Goal: Task Accomplishment & Management: Use online tool/utility

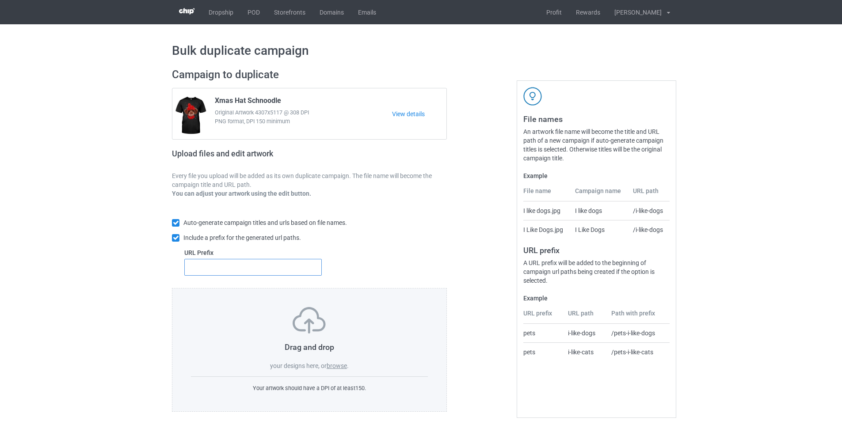
click at [243, 270] on input "text" at bounding box center [253, 267] width 138 height 17
type input "dt-"
click at [343, 366] on label "browse" at bounding box center [337, 366] width 20 height 7
click at [0, 0] on input "browse" at bounding box center [0, 0] width 0 height 0
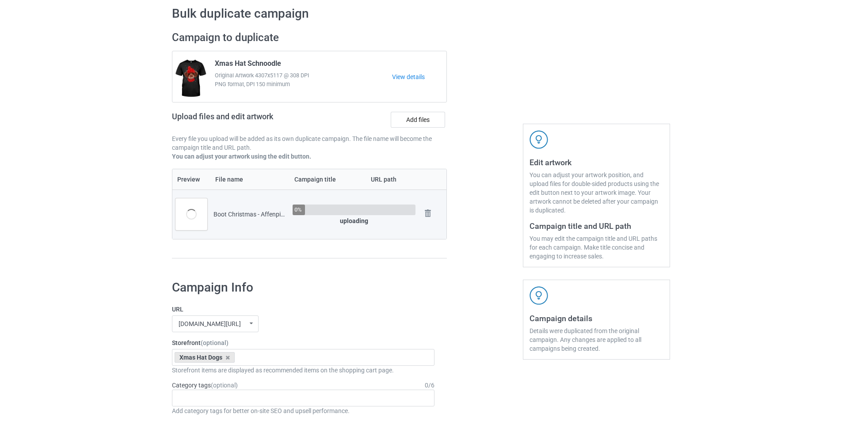
scroll to position [133, 0]
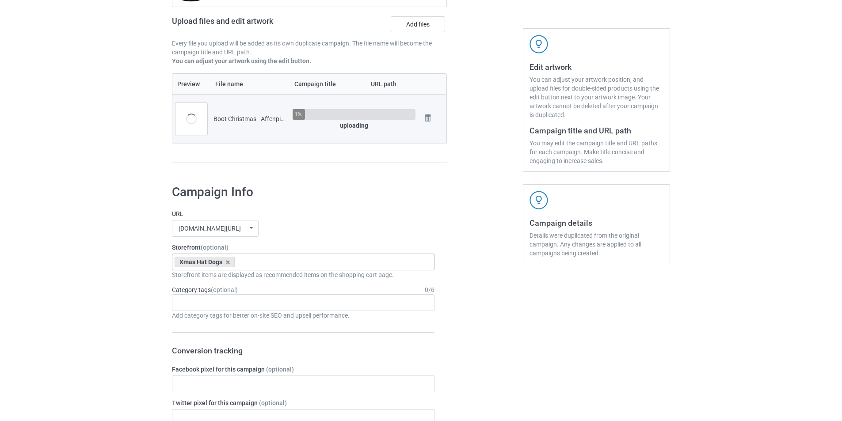
click at [269, 268] on div "Xmas Hat Dogs Goofy Dogs Boot Christmas Dogs Snow Farm Dogs Scare Me Dogs For […" at bounding box center [303, 262] width 263 height 17
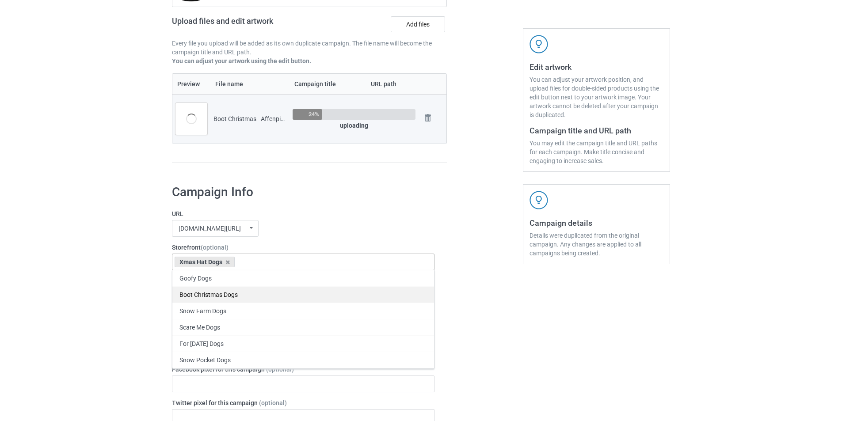
click at [229, 299] on div "Boot Christmas Dogs" at bounding box center [303, 295] width 262 height 16
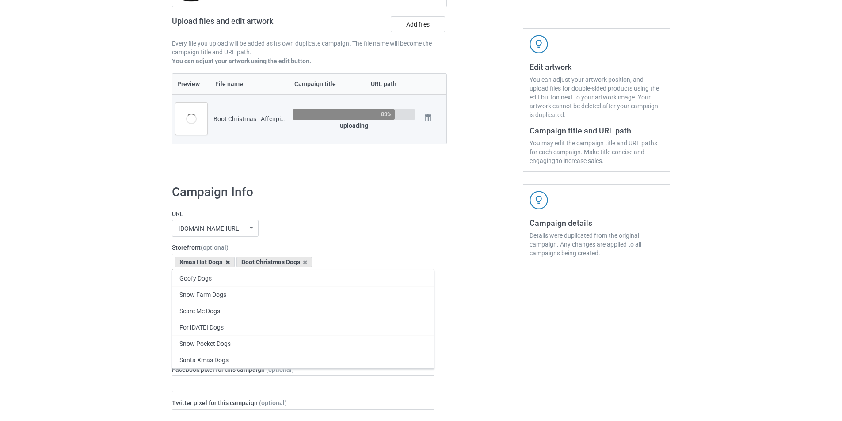
click at [228, 264] on icon at bounding box center [227, 263] width 4 height 6
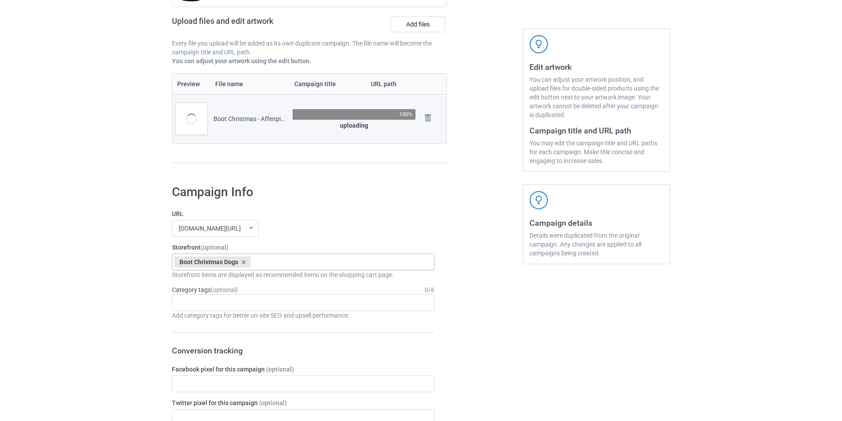
drag, startPoint x: 299, startPoint y: 235, endPoint x: 309, endPoint y: 233, distance: 10.3
click at [299, 235] on div "mangtee.com/ undefined/ mangtee.com/ undefined/ fami-tee.com/ teechip.com/ 5a13…" at bounding box center [303, 228] width 263 height 17
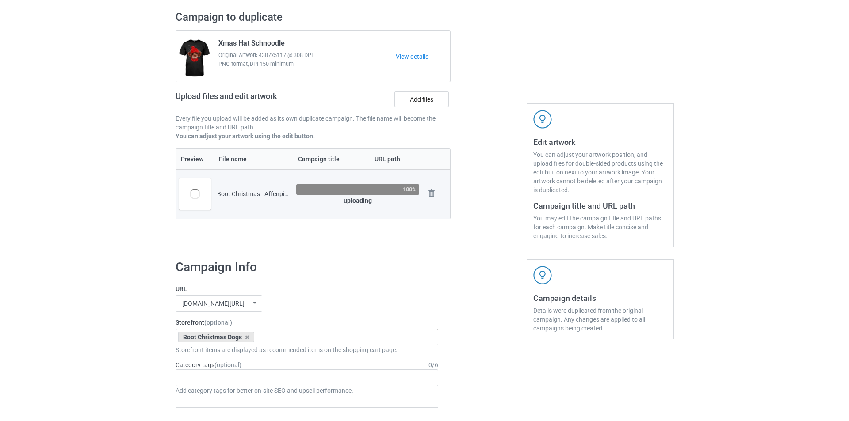
scroll to position [44, 0]
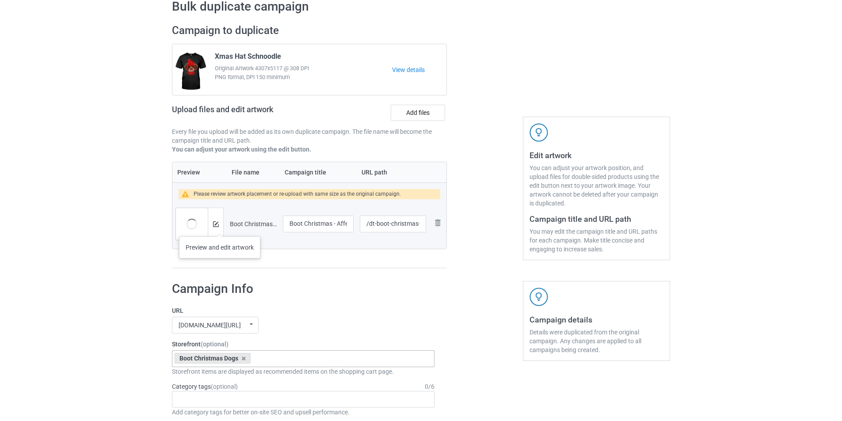
click at [219, 225] on div at bounding box center [215, 224] width 15 height 32
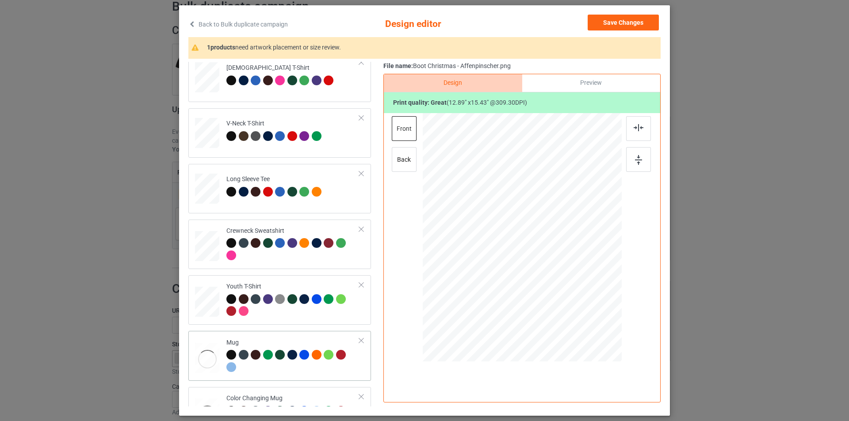
scroll to position [177, 0]
click at [254, 335] on td "Mug" at bounding box center [293, 355] width 143 height 42
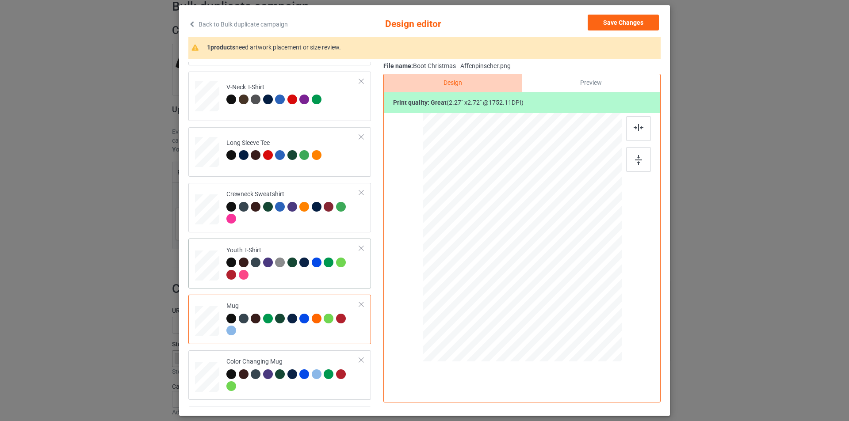
scroll to position [263, 0]
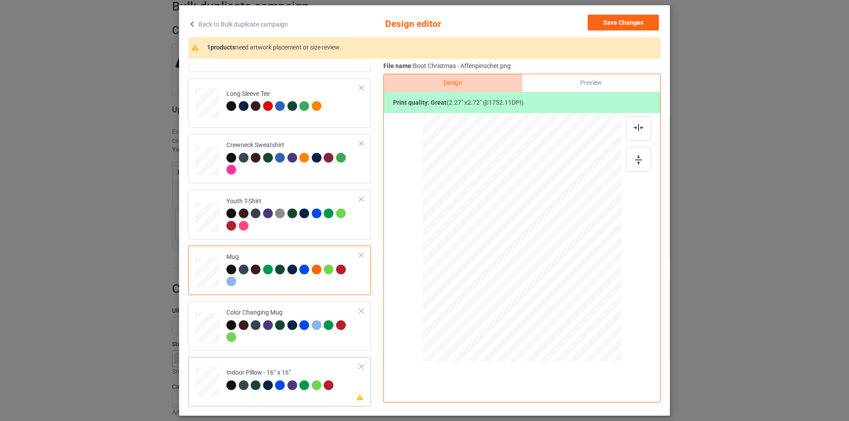
click at [321, 365] on td "Please review artwork placement Indoor Pillow - 16” x 16”" at bounding box center [293, 380] width 143 height 39
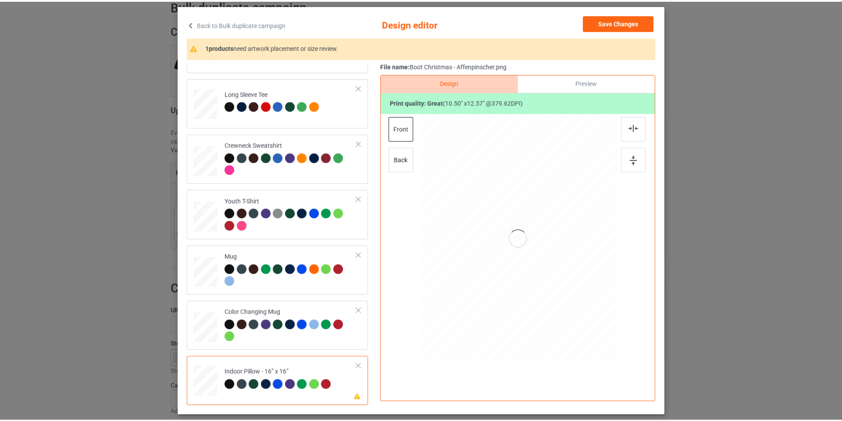
scroll to position [0, 0]
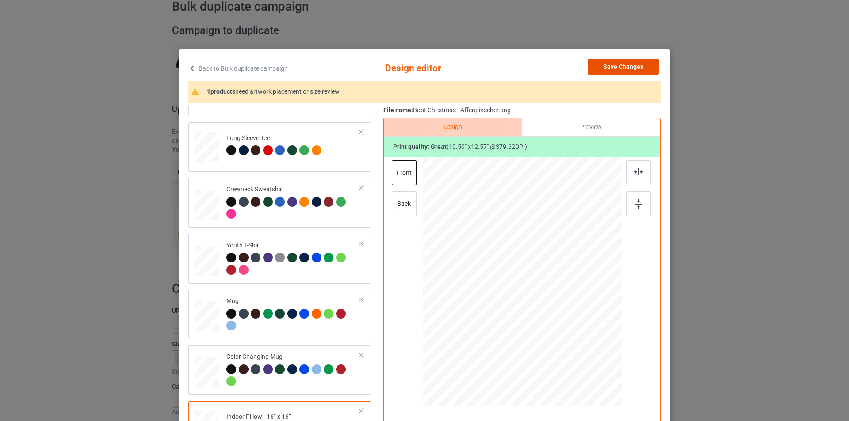
click at [643, 65] on button "Save Changes" at bounding box center [623, 67] width 71 height 16
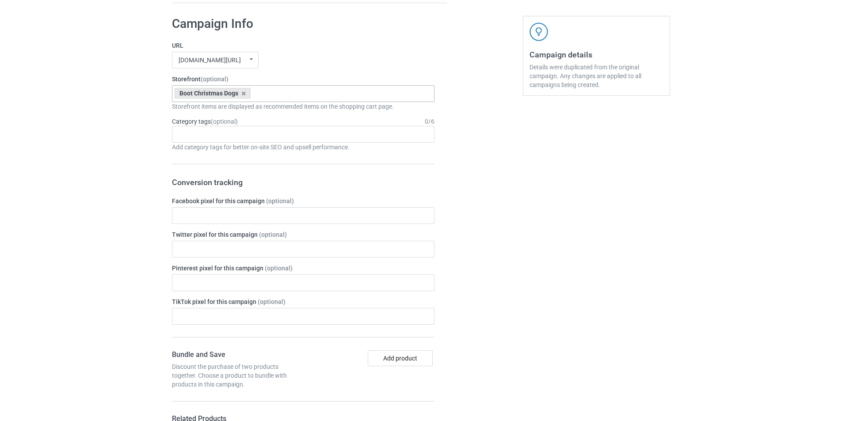
scroll to position [88, 0]
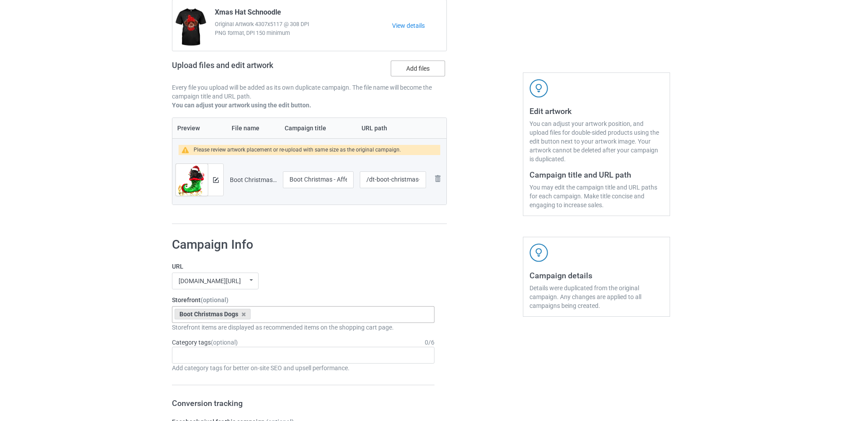
click at [420, 66] on label "Add files" at bounding box center [418, 69] width 54 height 16
click at [0, 0] on input "Add files" at bounding box center [0, 0] width 0 height 0
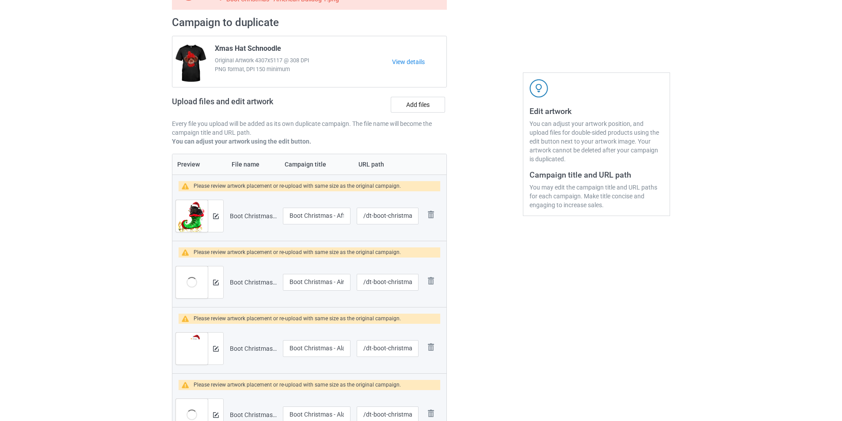
scroll to position [125, 0]
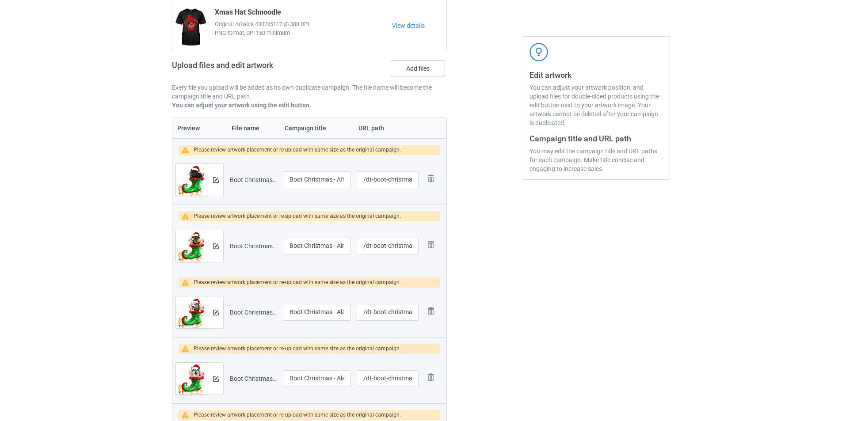
click at [413, 66] on label "Add files" at bounding box center [418, 69] width 54 height 16
click at [0, 0] on input "Add files" at bounding box center [0, 0] width 0 height 0
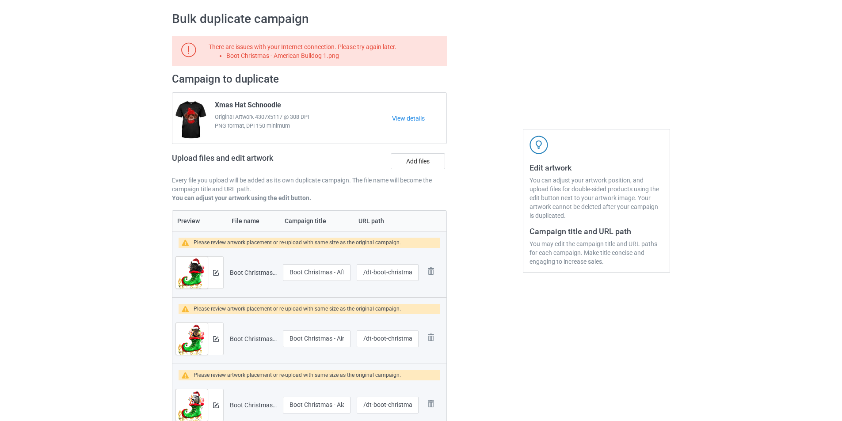
scroll to position [0, 0]
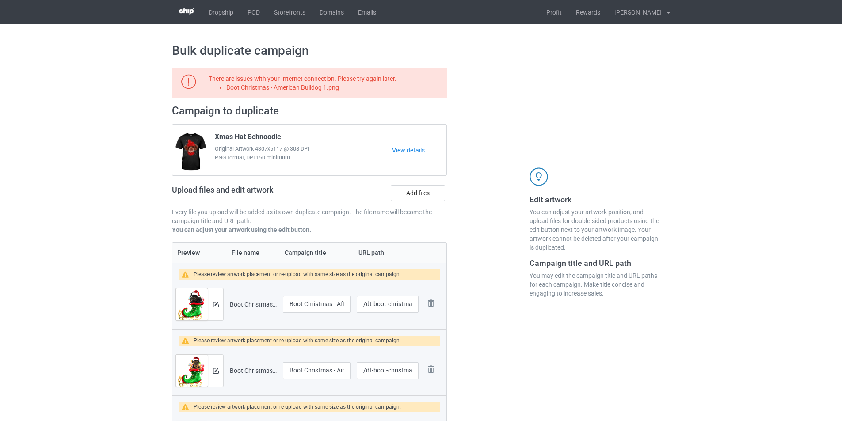
click at [322, 84] on li "Boot Christmas - American Bulldog 1.png" at bounding box center [335, 87] width 218 height 9
copy li "Boot Christmas - American Bulldog 1.png"
click at [416, 193] on label "Add files" at bounding box center [418, 193] width 54 height 16
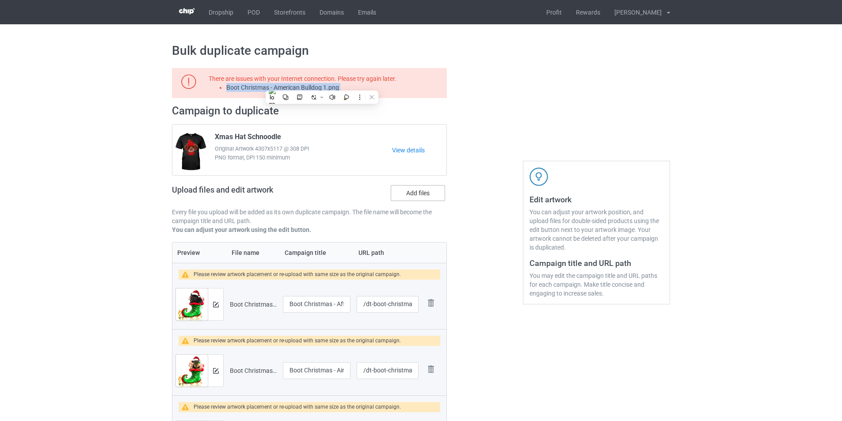
click at [0, 0] on input "Add files" at bounding box center [0, 0] width 0 height 0
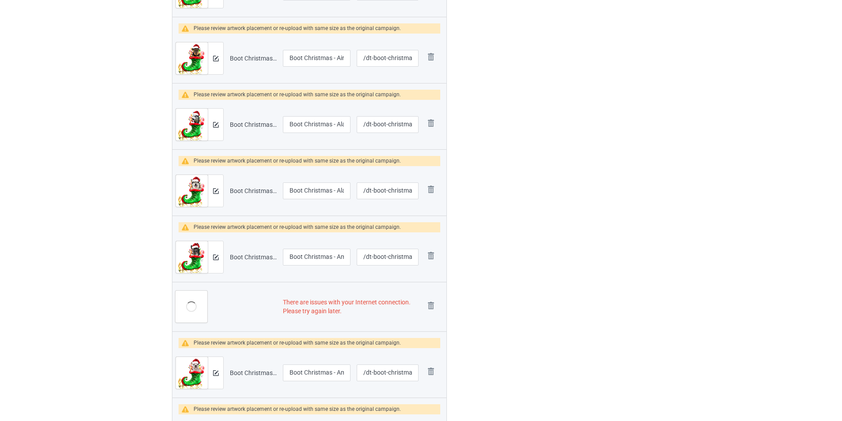
scroll to position [354, 0]
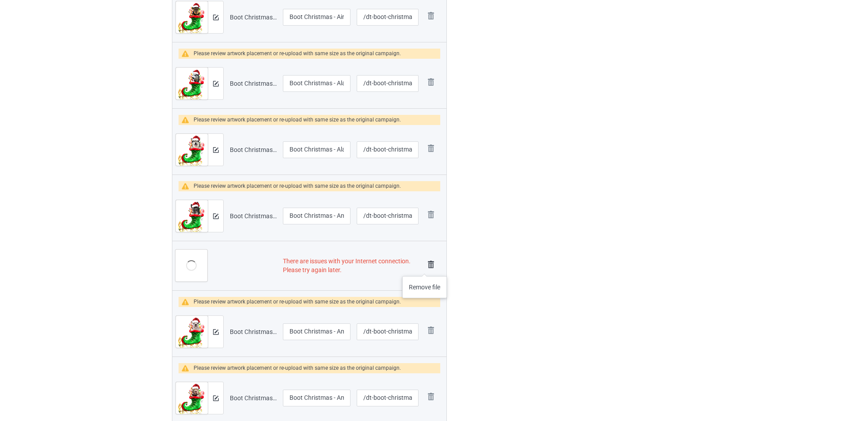
click at [426, 267] on img at bounding box center [431, 265] width 12 height 12
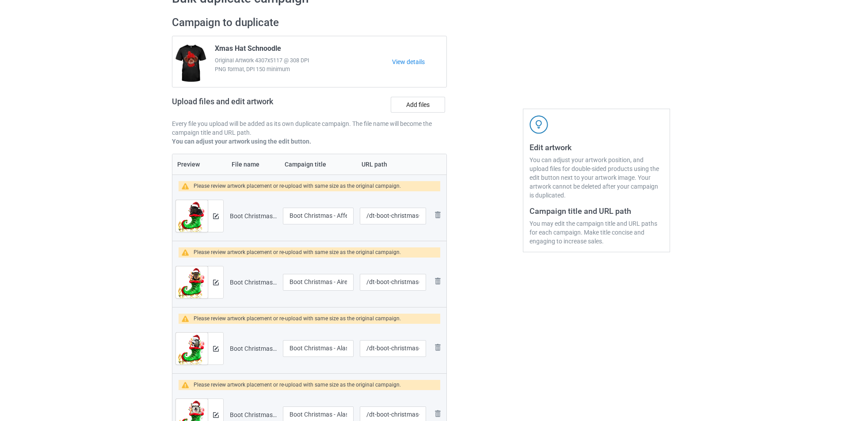
scroll to position [0, 0]
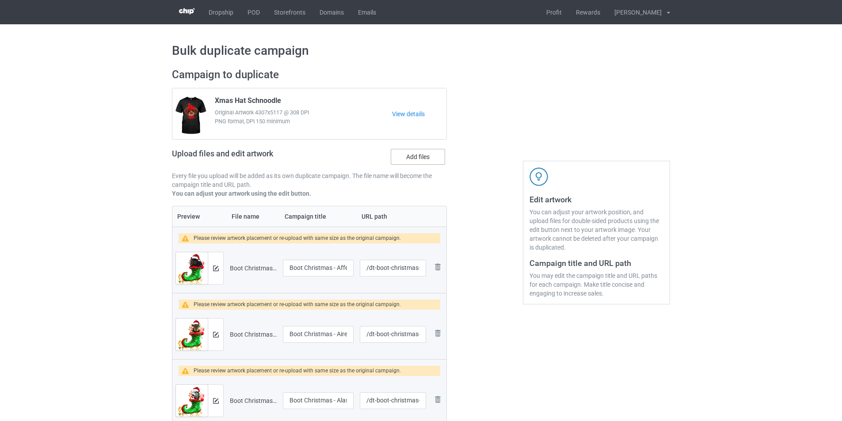
click at [428, 161] on label "Add files" at bounding box center [418, 157] width 54 height 16
click at [0, 0] on input "Add files" at bounding box center [0, 0] width 0 height 0
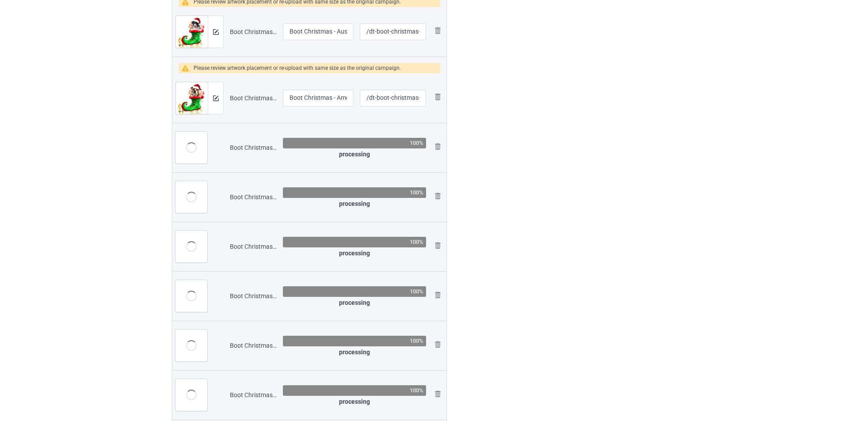
scroll to position [1194, 0]
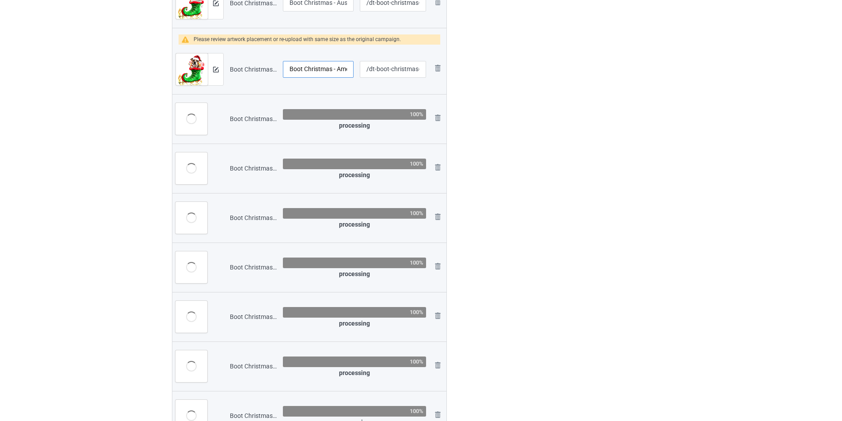
drag, startPoint x: 331, startPoint y: 70, endPoint x: 288, endPoint y: 69, distance: 42.5
click at [288, 69] on input "Boot Christmas - American Bulldog 1" at bounding box center [318, 69] width 71 height 17
drag, startPoint x: 332, startPoint y: 68, endPoint x: 271, endPoint y: 68, distance: 60.6
click at [271, 68] on tr "Preview and edit artwork Boot Christmas - American Bulldog 1.png Boot Christmas…" at bounding box center [309, 70] width 274 height 50
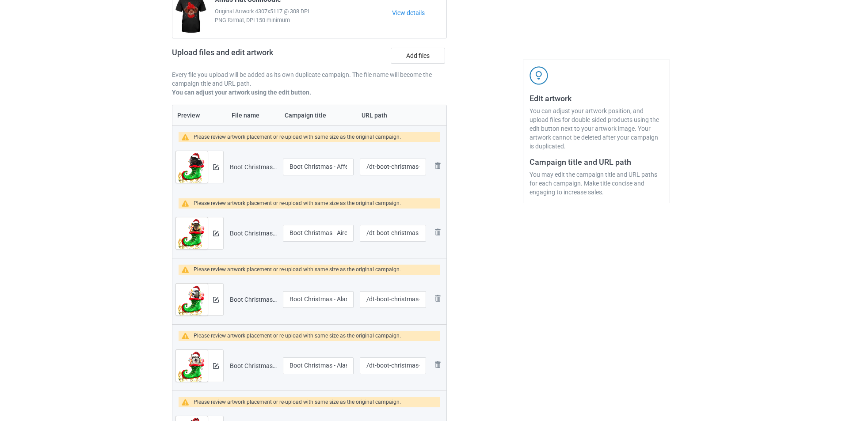
scroll to position [0, 0]
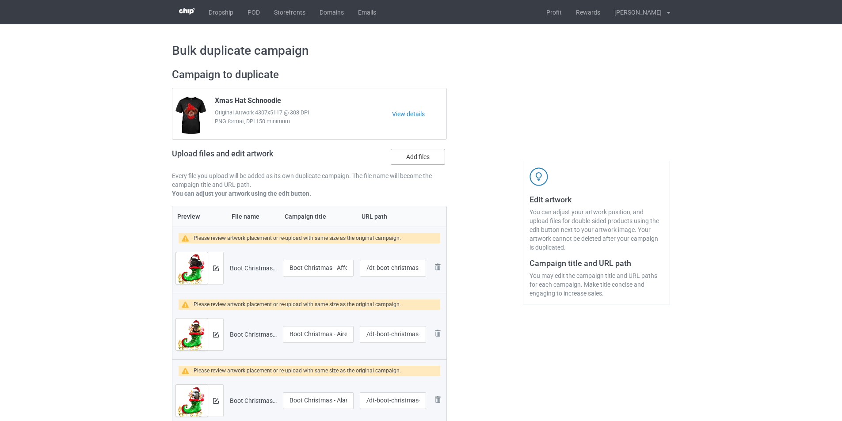
click at [409, 153] on label "Add files" at bounding box center [418, 157] width 54 height 16
click at [0, 0] on input "Add files" at bounding box center [0, 0] width 0 height 0
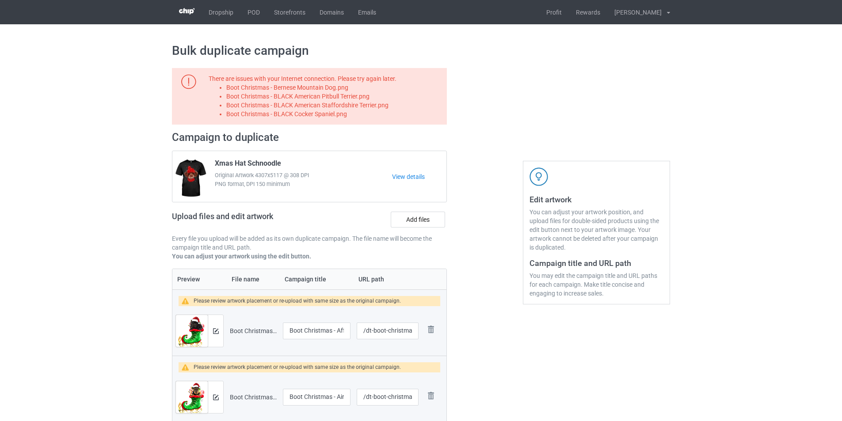
click at [322, 85] on li "Boot Christmas - Bernese Mountain Dog.png" at bounding box center [335, 87] width 218 height 9
copy li "Boot Christmas - Bernese Mountain Dog.png"
click at [420, 222] on label "Add files" at bounding box center [418, 220] width 54 height 16
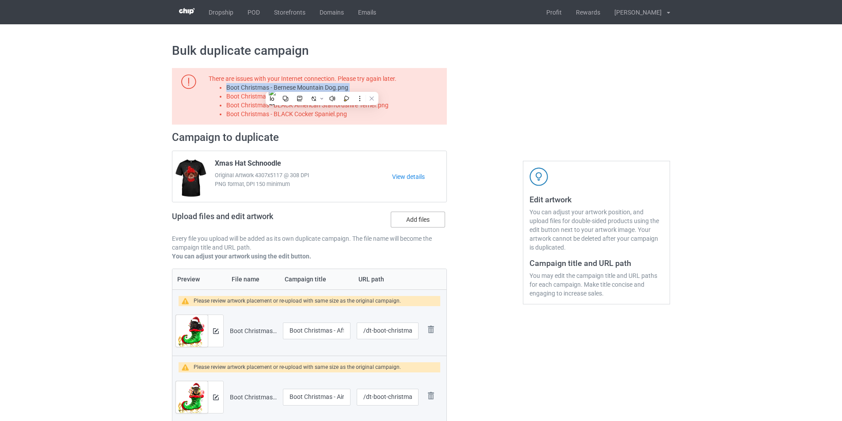
click at [0, 0] on input "Add files" at bounding box center [0, 0] width 0 height 0
click at [339, 92] on li "Boot Christmas - Bernese Mountain Dog.png" at bounding box center [335, 87] width 218 height 9
click at [337, 88] on li "Boot Christmas - Bernese Mountain Dog.png" at bounding box center [335, 87] width 218 height 9
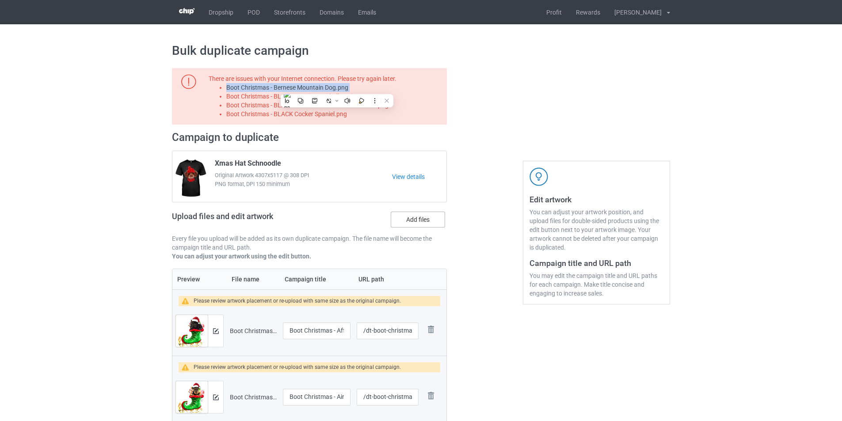
copy li "Boot Christmas - Bernese Mountain Dog.png"
click at [426, 223] on label "Add files" at bounding box center [418, 220] width 54 height 16
click at [0, 0] on input "Add files" at bounding box center [0, 0] width 0 height 0
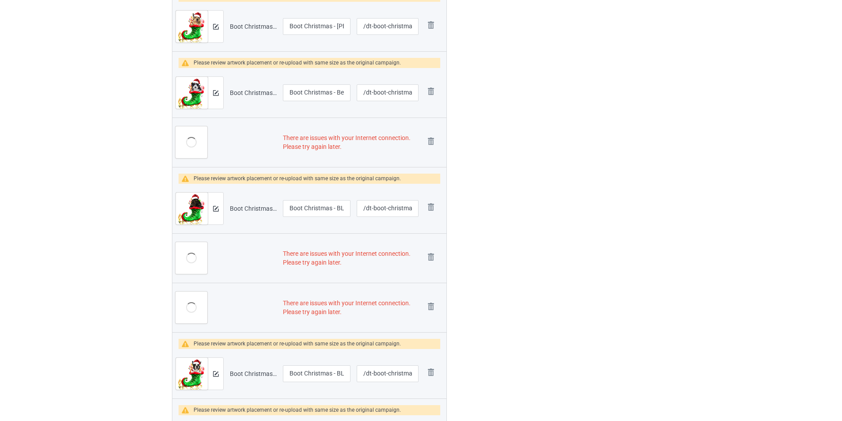
scroll to position [2299, 0]
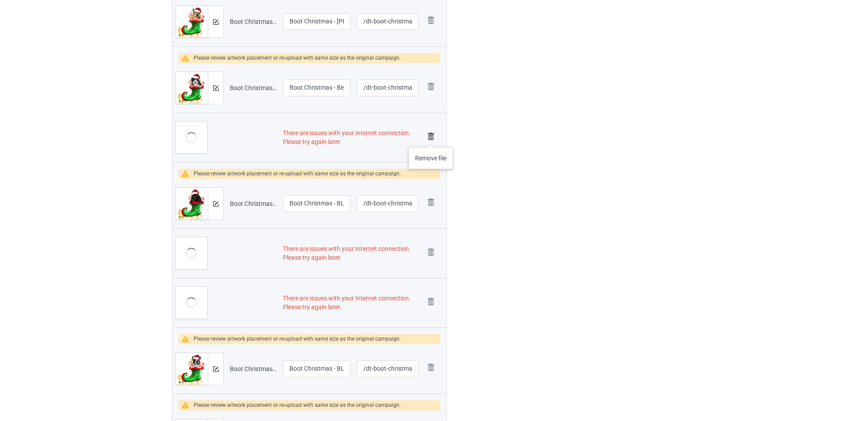
click at [431, 138] on img at bounding box center [431, 136] width 12 height 12
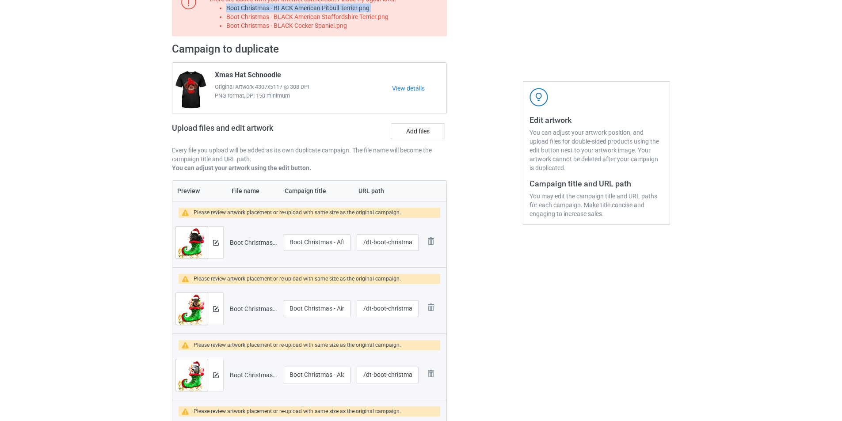
scroll to position [0, 0]
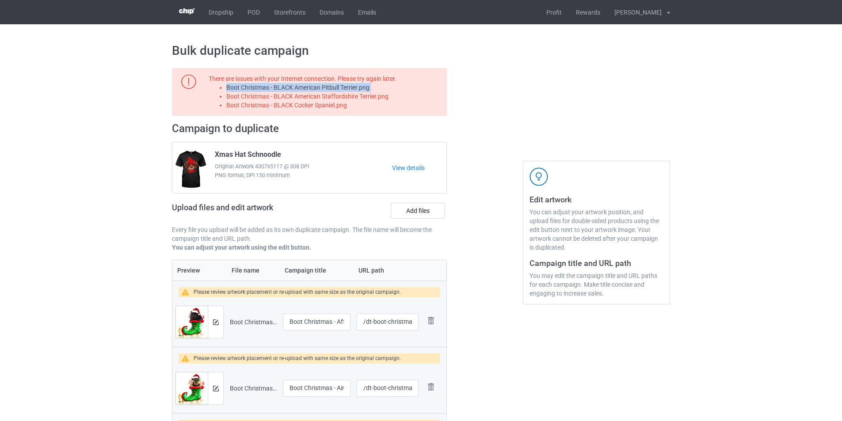
click at [360, 90] on li "Boot Christmas - BLACK American Pitbull Terrier.png" at bounding box center [335, 87] width 218 height 9
click at [418, 216] on label "Add files" at bounding box center [418, 211] width 54 height 16
click at [0, 0] on input "Add files" at bounding box center [0, 0] width 0 height 0
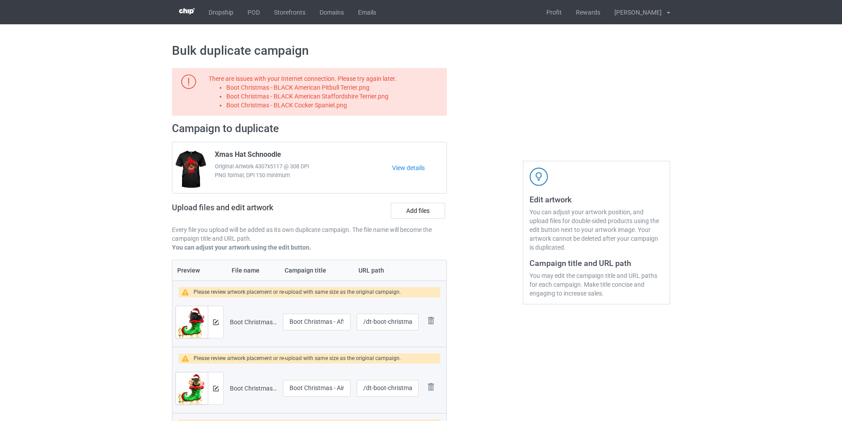
click at [359, 95] on li "Boot Christmas - BLACK American Staffordshire Terrier.png" at bounding box center [335, 96] width 218 height 9
copy li "Boot Christmas - BLACK American Staffordshire Terrier.png"
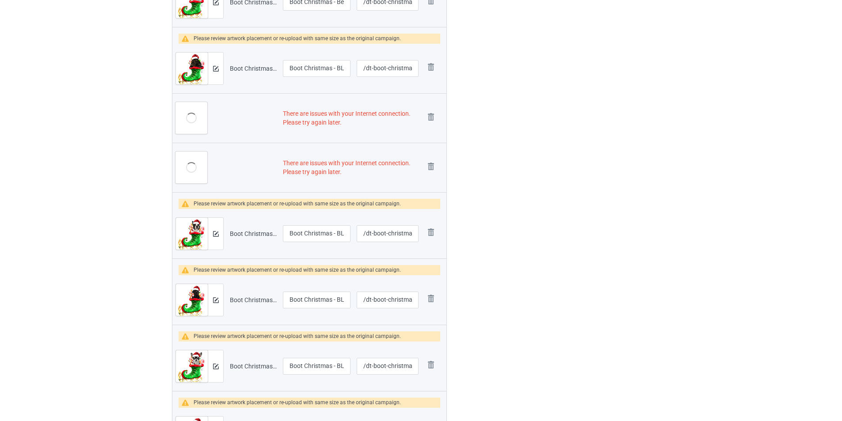
scroll to position [2387, 0]
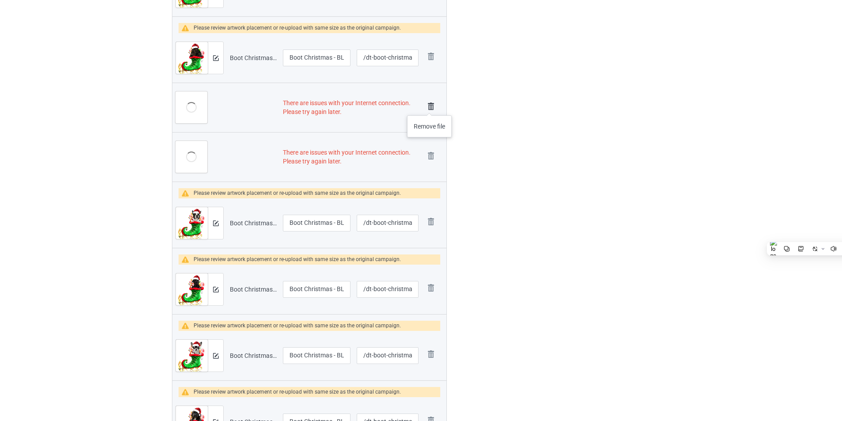
click at [430, 107] on img at bounding box center [431, 106] width 12 height 12
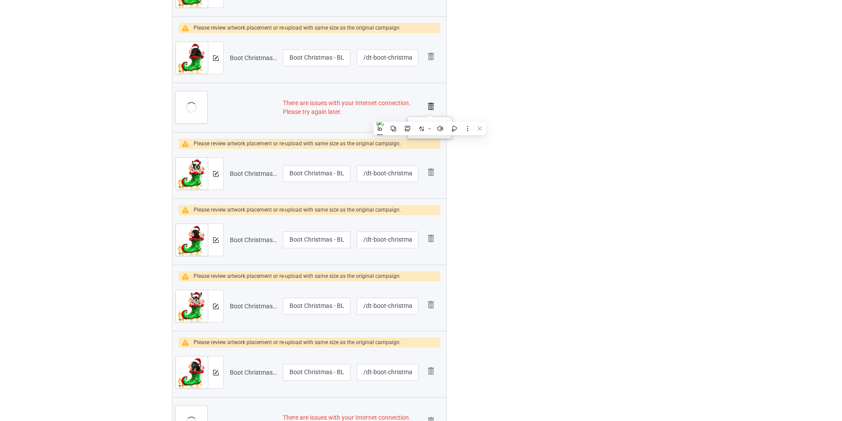
click at [430, 108] on img at bounding box center [431, 106] width 12 height 12
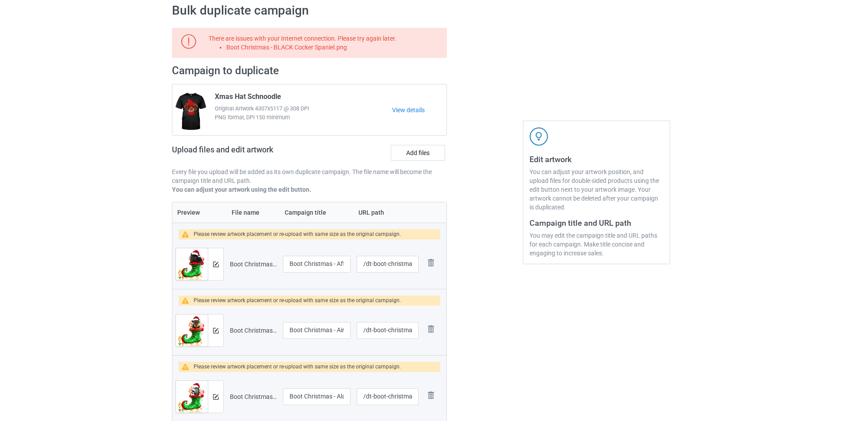
scroll to position [0, 0]
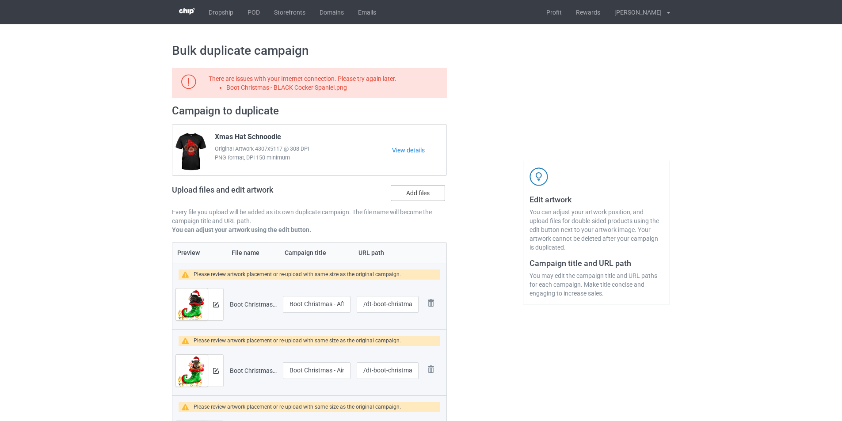
click at [419, 190] on label "Add files" at bounding box center [418, 193] width 54 height 16
click at [0, 0] on input "Add files" at bounding box center [0, 0] width 0 height 0
click at [328, 84] on li "Boot Christmas - BLACK Cocker Spaniel.png" at bounding box center [335, 87] width 218 height 9
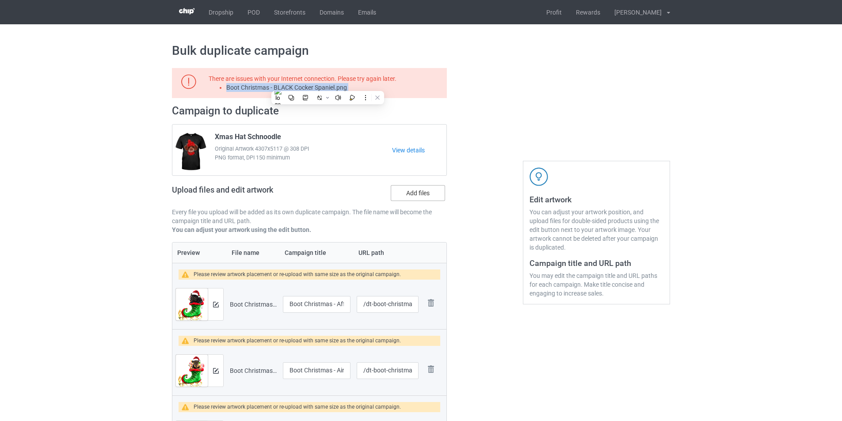
copy li "Boot Christmas - BLACK Cocker Spaniel.png"
click at [417, 195] on label "Add files" at bounding box center [418, 193] width 54 height 16
click at [0, 0] on input "Add files" at bounding box center [0, 0] width 0 height 0
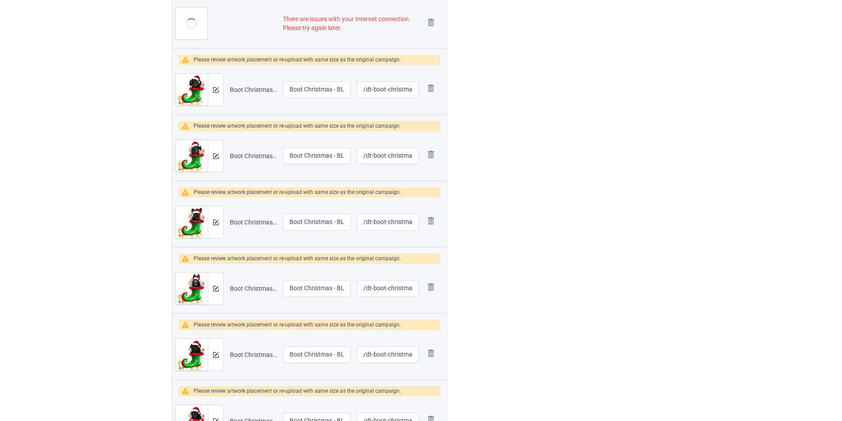
scroll to position [2564, 0]
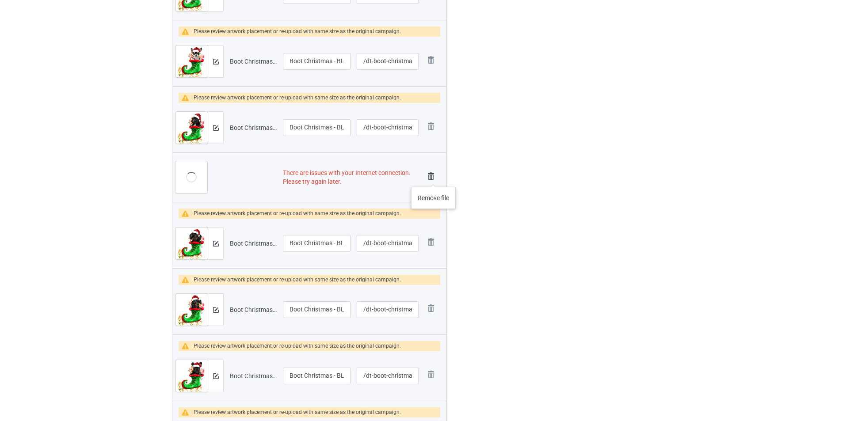
click at [434, 178] on img at bounding box center [431, 176] width 12 height 12
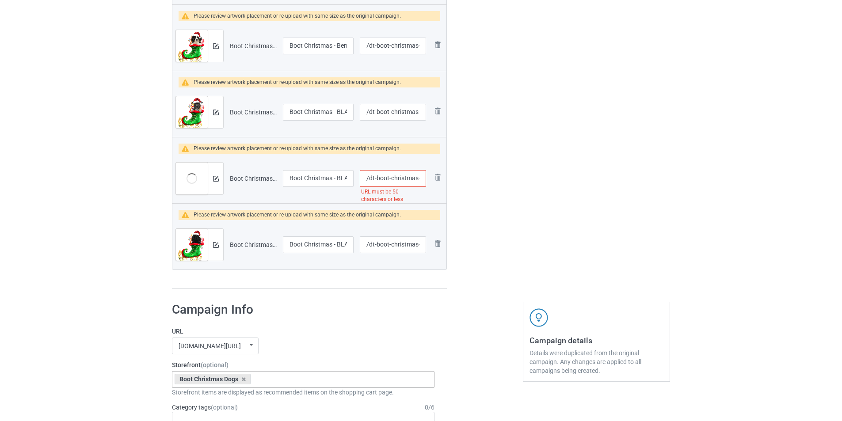
scroll to position [3147, 0]
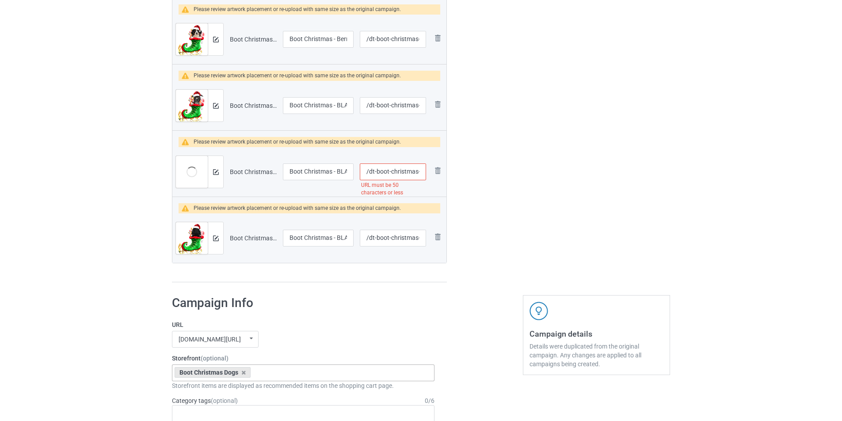
click at [392, 172] on input "/dt-boot-christmas-black-american-staffordshire-terrier" at bounding box center [393, 172] width 66 height 17
type input "/dt-boot-black-american-staffordshire-terrier"
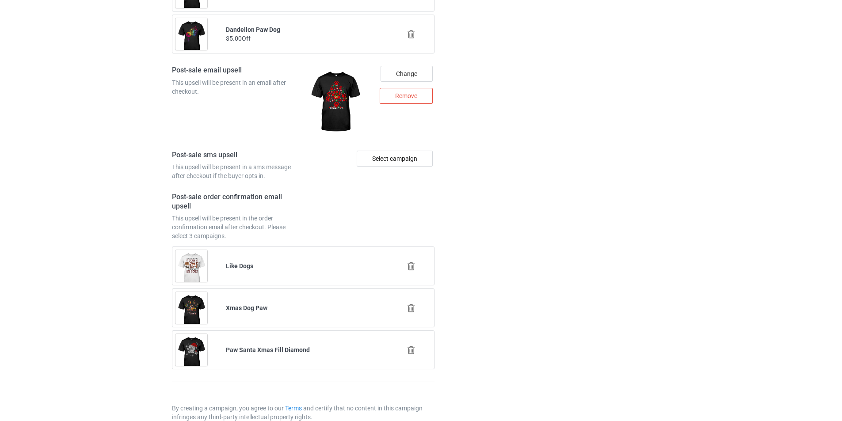
scroll to position [4311, 0]
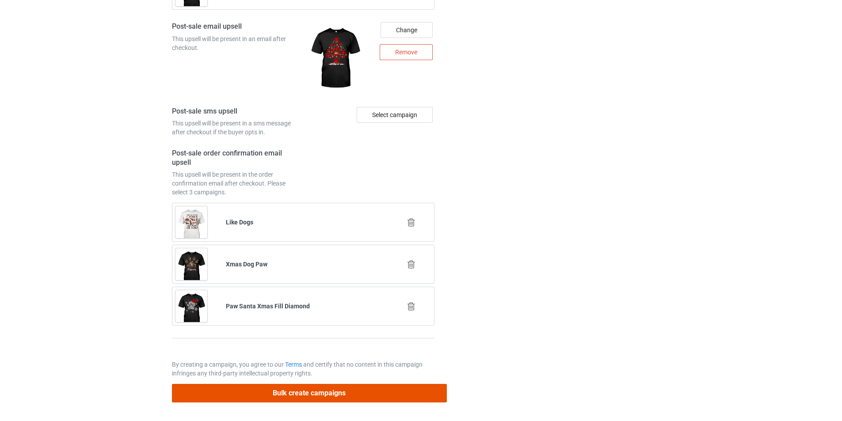
click at [360, 392] on button "Bulk create campaigns" at bounding box center [309, 393] width 275 height 18
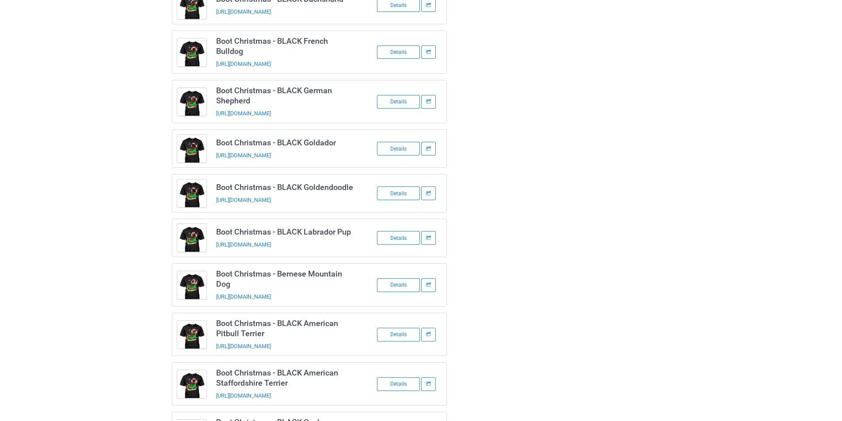
scroll to position [1839, 0]
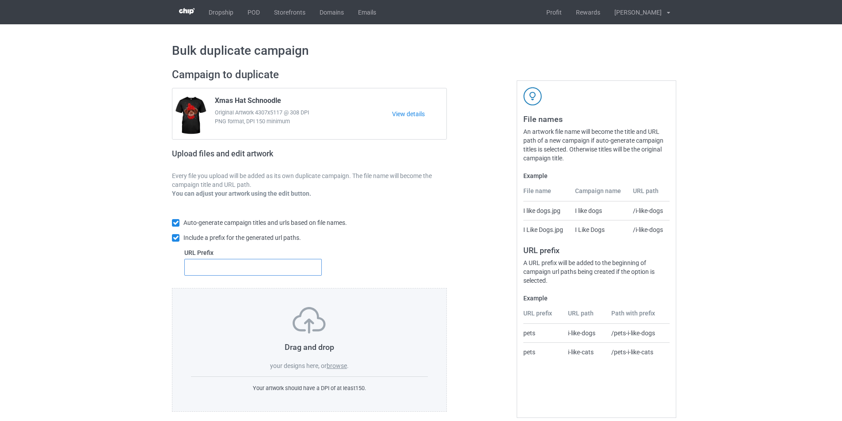
click at [274, 269] on input "text" at bounding box center [253, 267] width 138 height 17
type input "dt-"
click at [340, 364] on label "browse" at bounding box center [337, 366] width 20 height 7
click at [0, 0] on input "browse" at bounding box center [0, 0] width 0 height 0
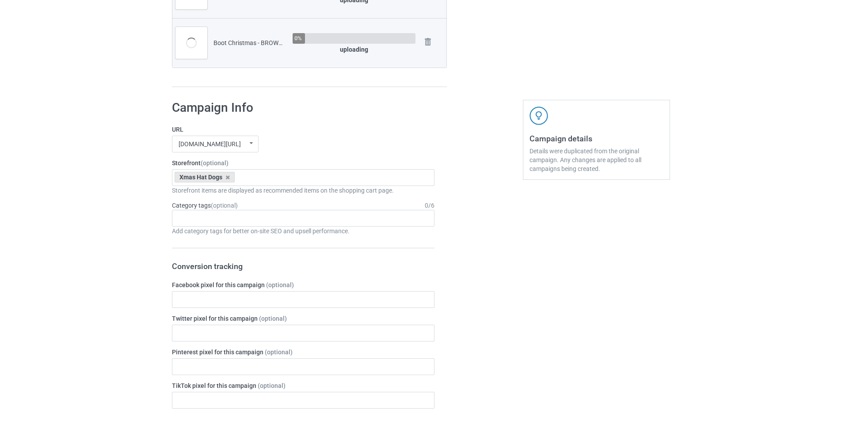
scroll to position [929, 0]
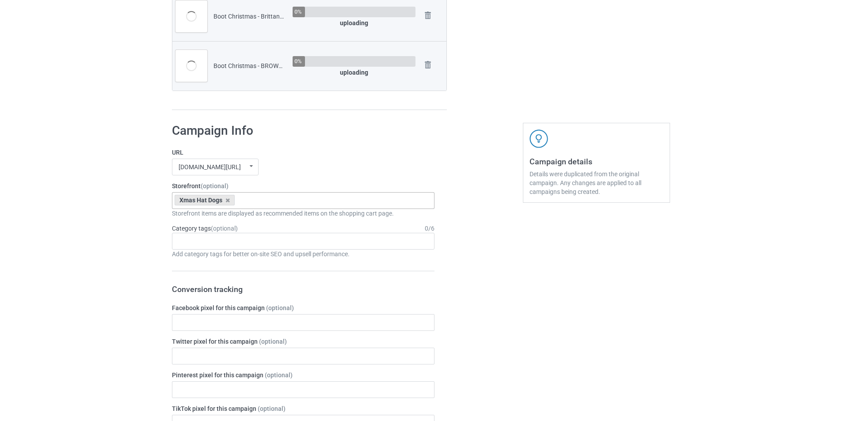
click at [311, 199] on div "Xmas Hat Dogs Goofy Dogs Boot Christmas Dogs Snow Farm Dogs Scare Me Dogs For […" at bounding box center [303, 200] width 263 height 17
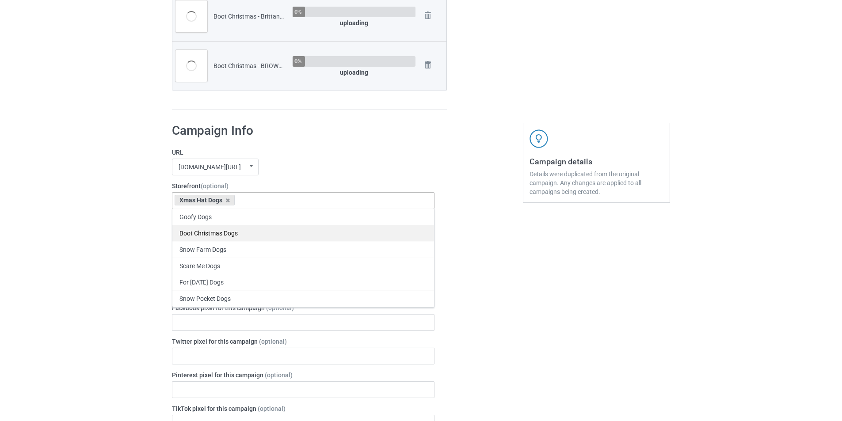
click at [229, 234] on div "Boot Christmas Dogs" at bounding box center [303, 233] width 262 height 16
click at [229, 199] on icon at bounding box center [227, 201] width 4 height 6
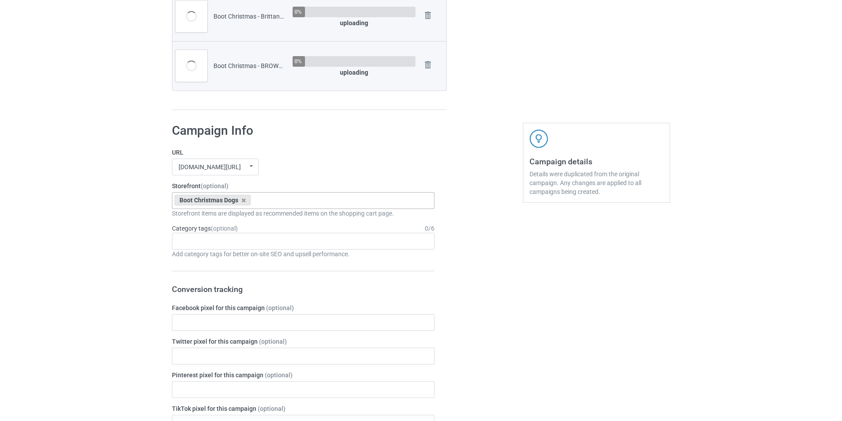
click at [353, 166] on div "[DOMAIN_NAME][URL] undefined/ [DOMAIN_NAME][URL] undefined/ [DOMAIN_NAME][URL] …" at bounding box center [303, 167] width 263 height 17
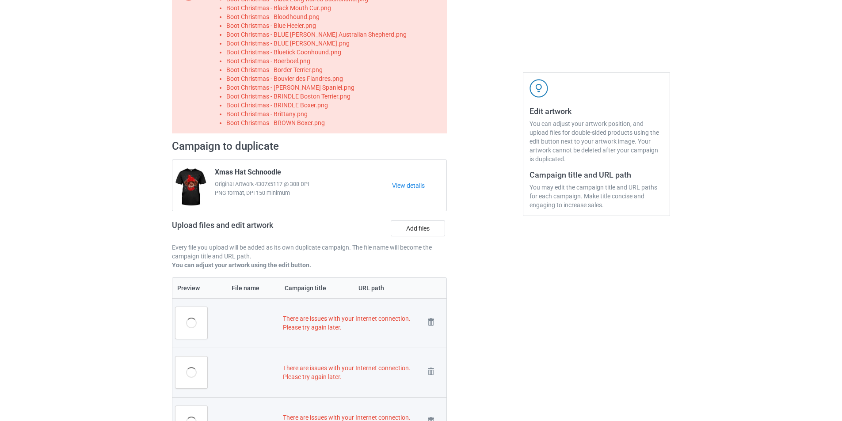
scroll to position [44, 0]
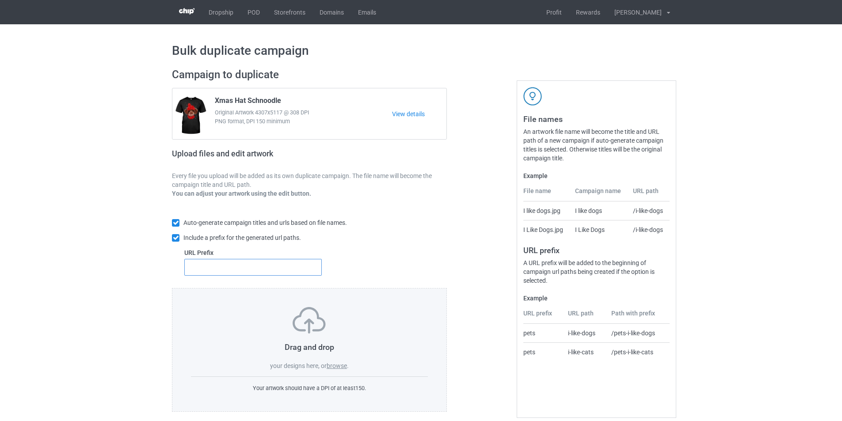
click at [257, 268] on input "text" at bounding box center [253, 267] width 138 height 17
type input "dt-"
click at [344, 367] on label "browse" at bounding box center [337, 366] width 20 height 7
click at [0, 0] on input "browse" at bounding box center [0, 0] width 0 height 0
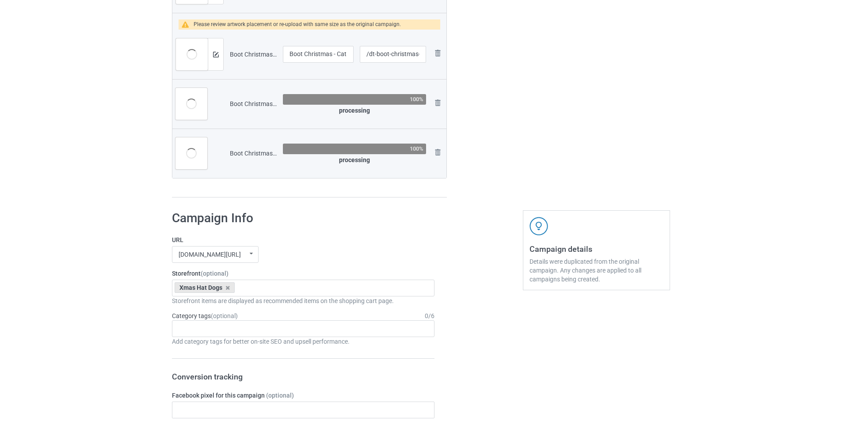
scroll to position [973, 0]
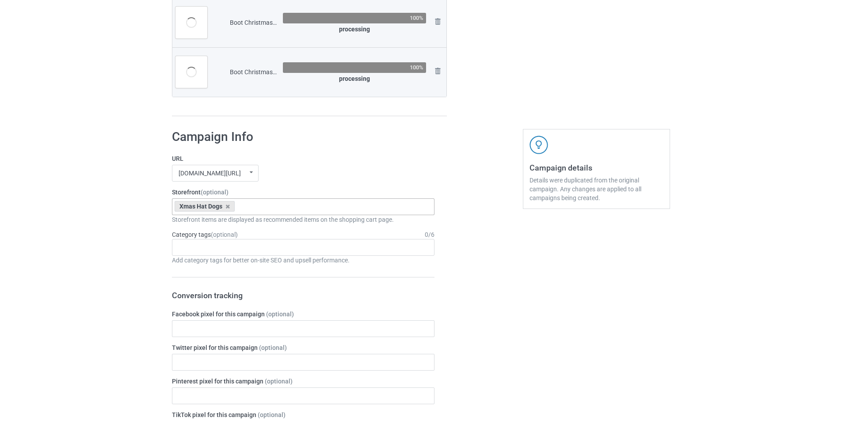
click at [270, 208] on div "Xmas Hat Dogs Goofy Dogs Boot Christmas Dogs Snow Farm Dogs Scare Me Dogs For […" at bounding box center [303, 207] width 263 height 17
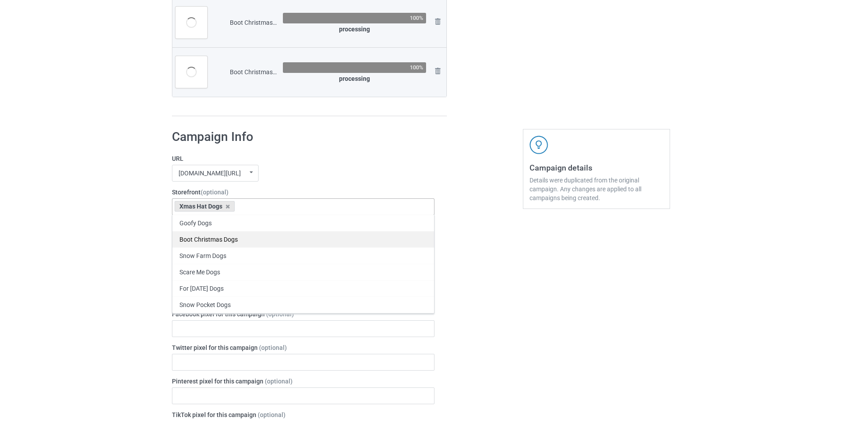
click at [246, 240] on div "Boot Christmas Dogs" at bounding box center [303, 239] width 262 height 16
click at [227, 205] on icon at bounding box center [227, 207] width 4 height 6
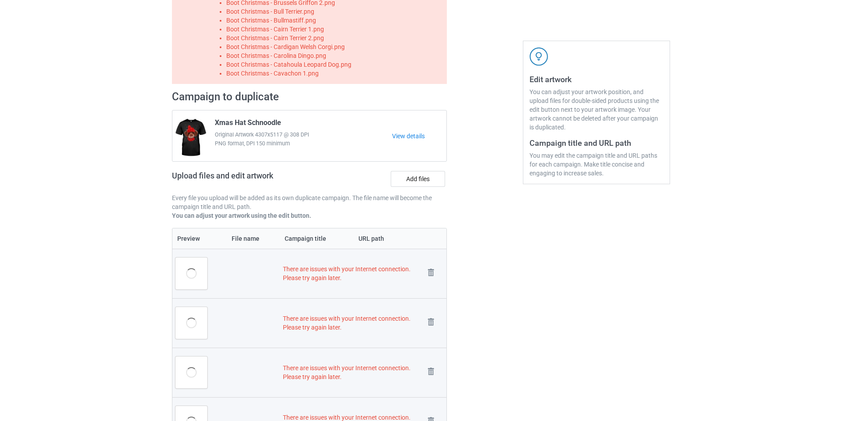
scroll to position [98, 0]
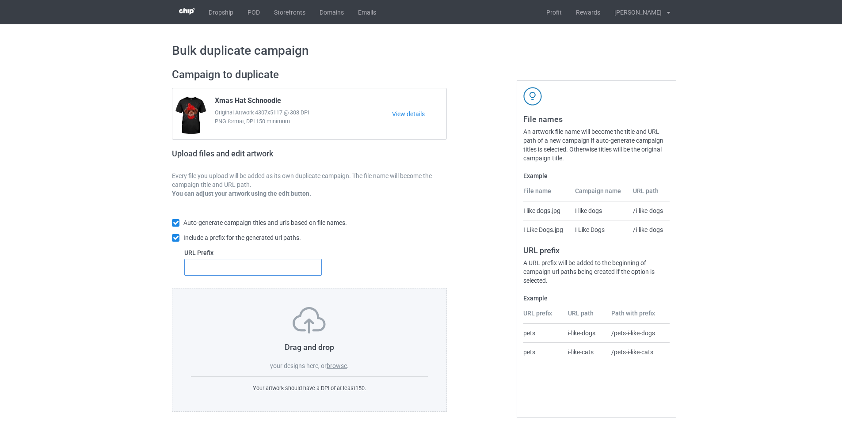
click at [288, 271] on input "text" at bounding box center [253, 267] width 138 height 17
type input "dt-"
click at [337, 366] on label "browse" at bounding box center [337, 366] width 20 height 7
click at [0, 0] on input "browse" at bounding box center [0, 0] width 0 height 0
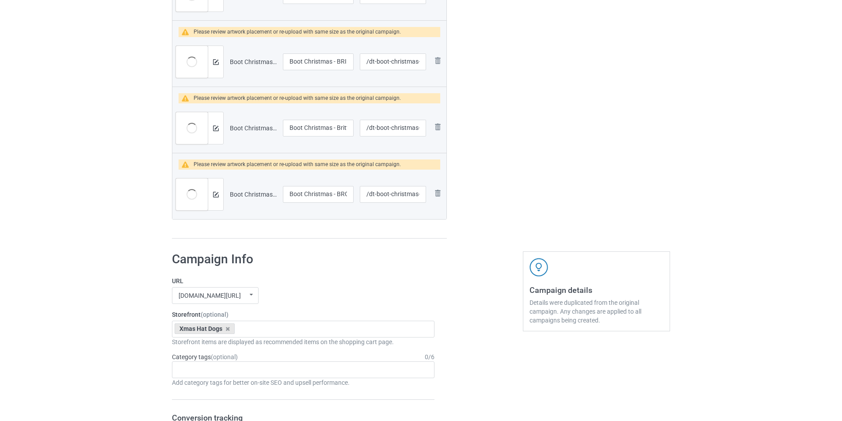
scroll to position [1150, 0]
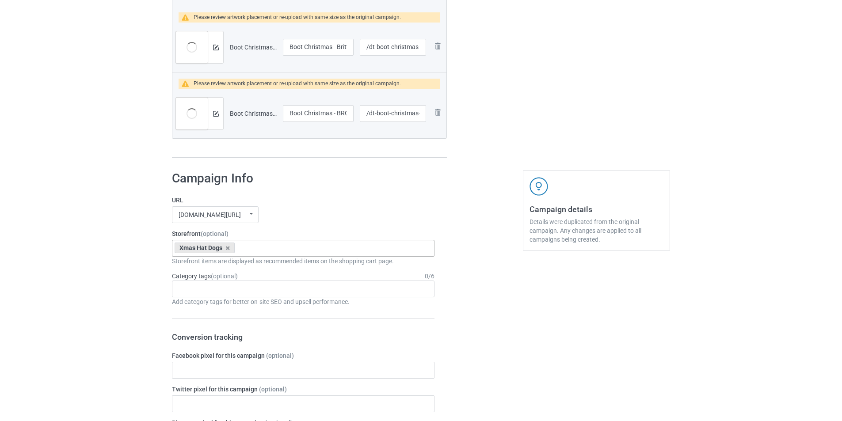
click at [295, 250] on div "Xmas Hat Dogs Goofy Dogs Boot Christmas Dogs Snow Farm Dogs Scare Me Dogs For […" at bounding box center [303, 248] width 263 height 17
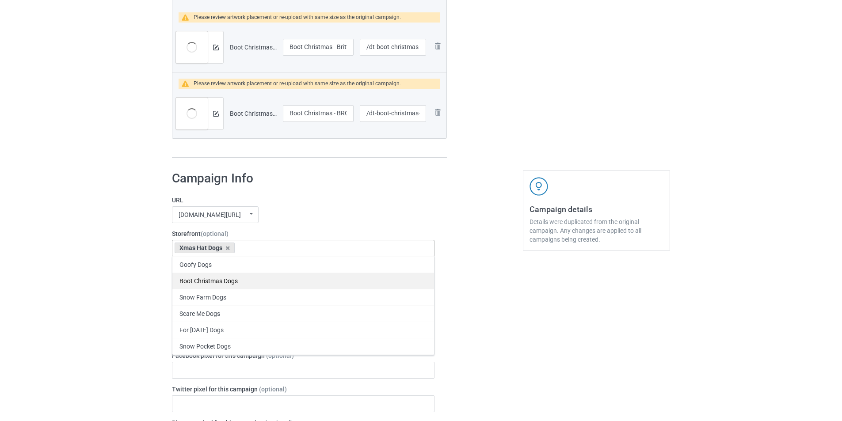
click at [230, 284] on div "Boot Christmas Dogs" at bounding box center [303, 281] width 262 height 16
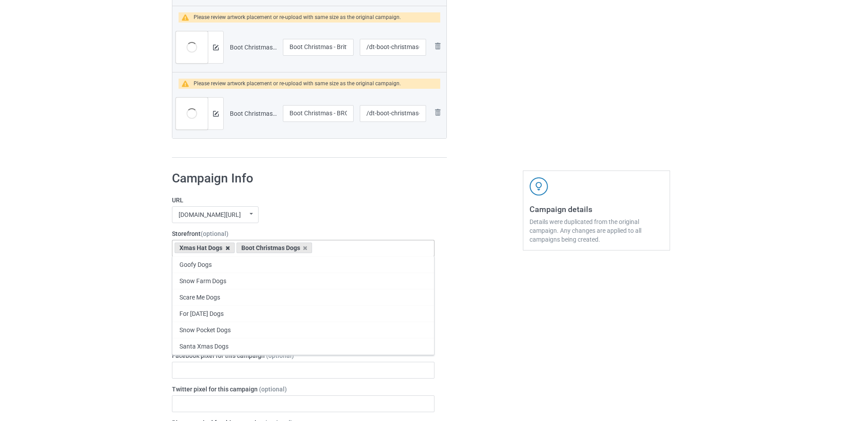
click at [226, 247] on icon at bounding box center [227, 248] width 4 height 6
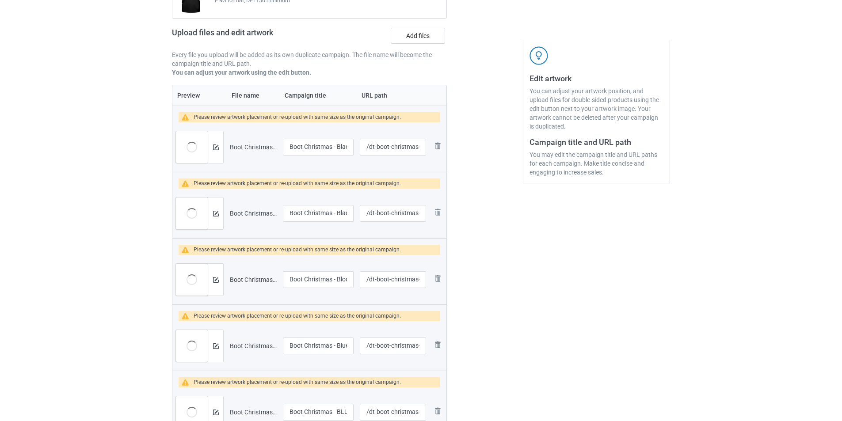
scroll to position [44, 0]
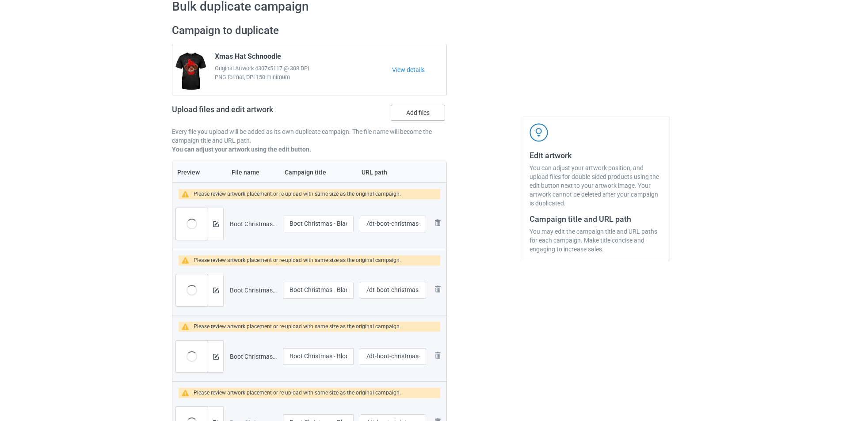
click at [424, 116] on label "Add files" at bounding box center [418, 113] width 54 height 16
click at [0, 0] on input "Add files" at bounding box center [0, 0] width 0 height 0
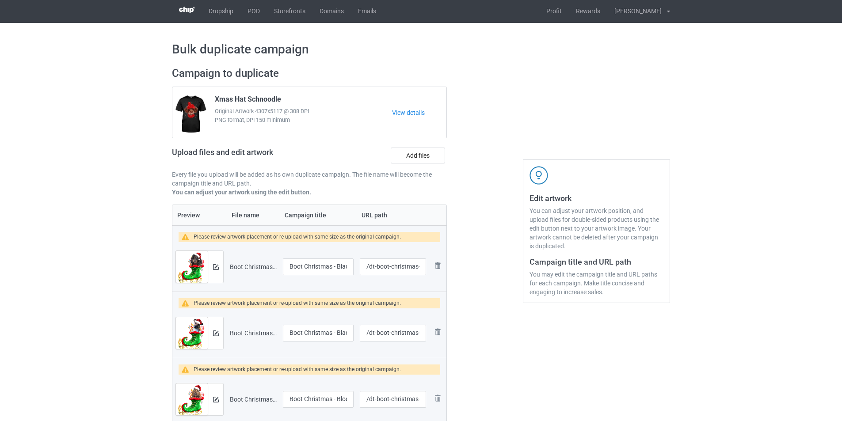
scroll to position [0, 0]
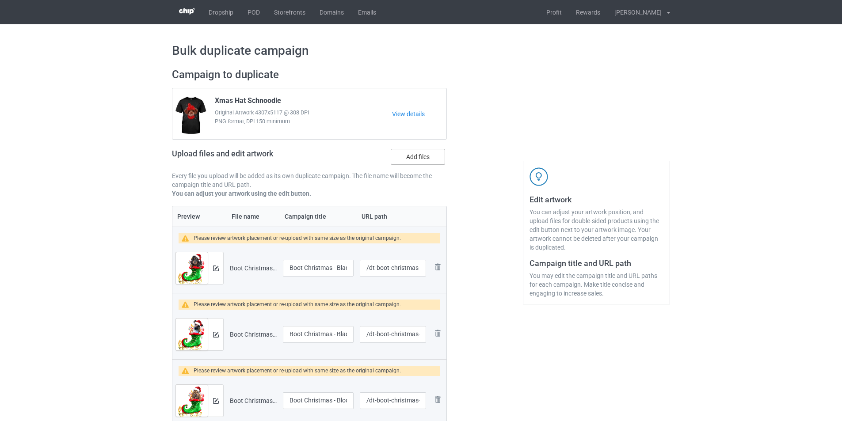
click at [421, 156] on label "Add files" at bounding box center [418, 157] width 54 height 16
click at [0, 0] on input "Add files" at bounding box center [0, 0] width 0 height 0
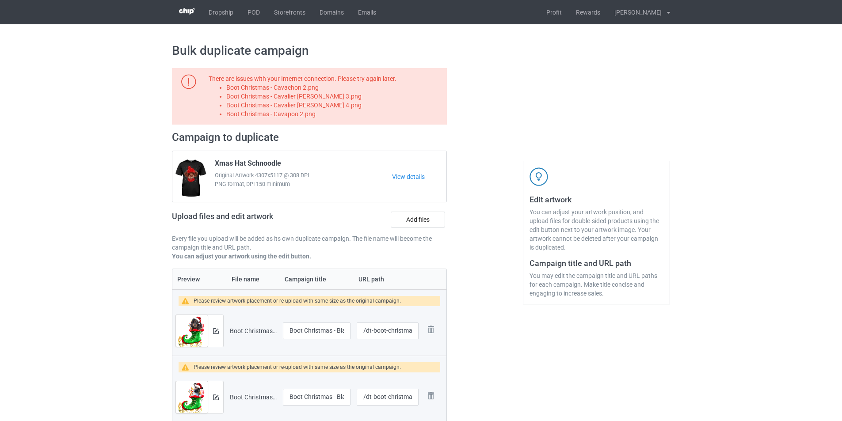
click at [309, 90] on li "Boot Christmas - Cavachon 2.png" at bounding box center [335, 87] width 218 height 9
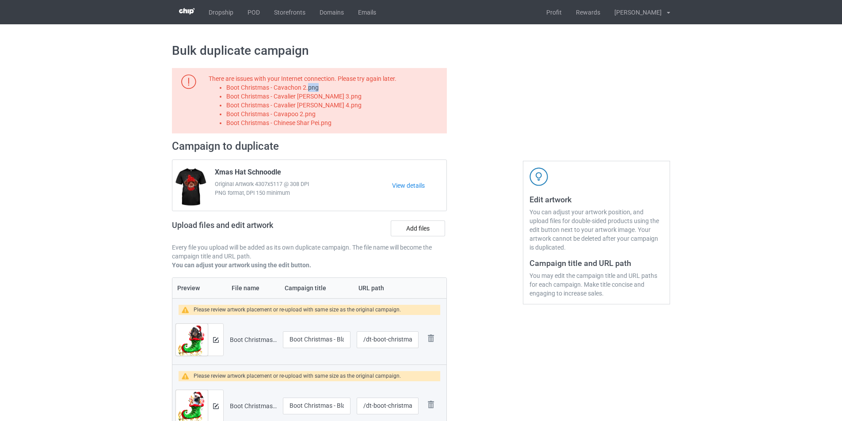
click at [309, 90] on li "Boot Christmas - Cavachon 2.png" at bounding box center [335, 87] width 218 height 9
copy li "Boot Christmas - Cavachon 2.png"
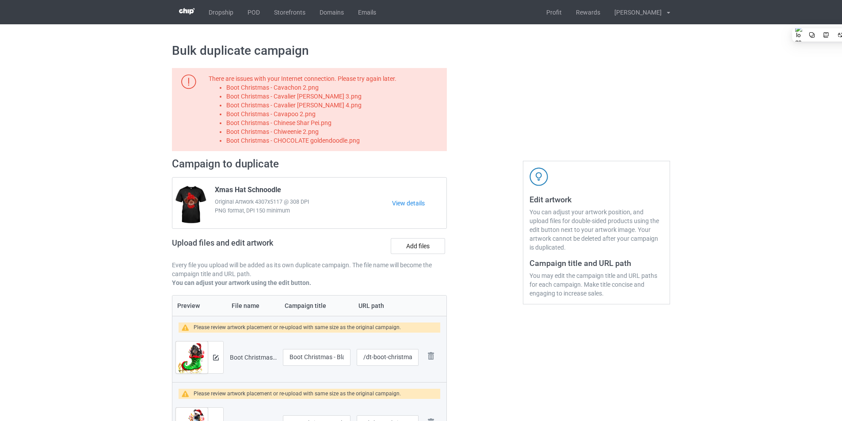
click at [295, 98] on li "Boot Christmas - Cavalier King Charles Spaniel 3.png" at bounding box center [335, 96] width 218 height 9
copy li "Boot Christmas - Cavalier King Charles Spaniel 3.png"
click at [363, 107] on li "Boot Christmas - Cavalier King Charles Spaniel 4.png" at bounding box center [335, 105] width 218 height 9
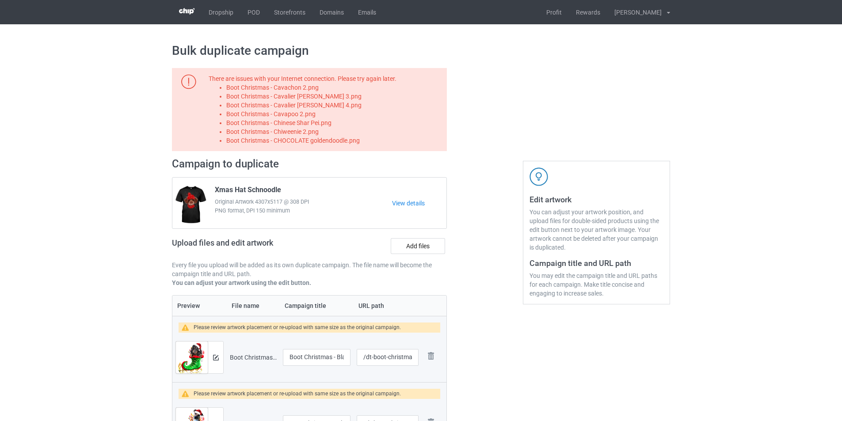
click at [363, 107] on li "Boot Christmas - Cavalier King Charles Spaniel 4.png" at bounding box center [335, 105] width 218 height 9
copy li "Boot Christmas - Cavalier King Charles Spaniel 4.png"
click at [257, 113] on li "Boot Christmas - Cavapoo 2.png" at bounding box center [335, 114] width 218 height 9
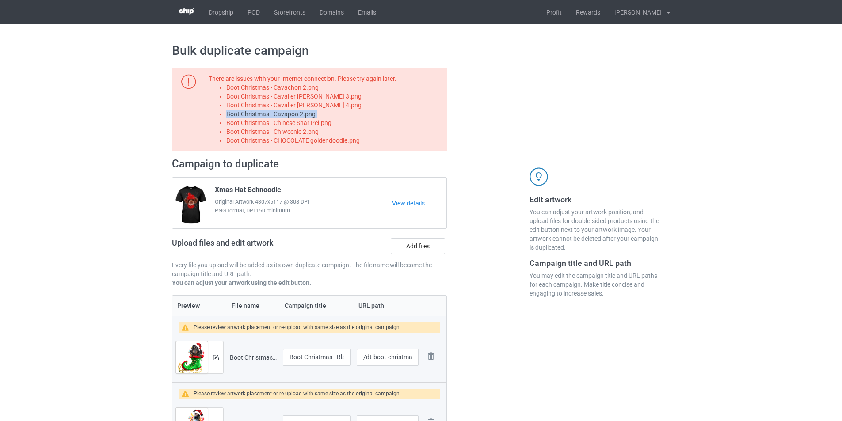
click at [257, 113] on li "Boot Christmas - Cavapoo 2.png" at bounding box center [335, 114] width 218 height 9
copy li "Boot Christmas - Cavapoo 2.png"
click at [326, 125] on li "Boot Christmas - Chinese Shar Pei.png" at bounding box center [335, 122] width 218 height 9
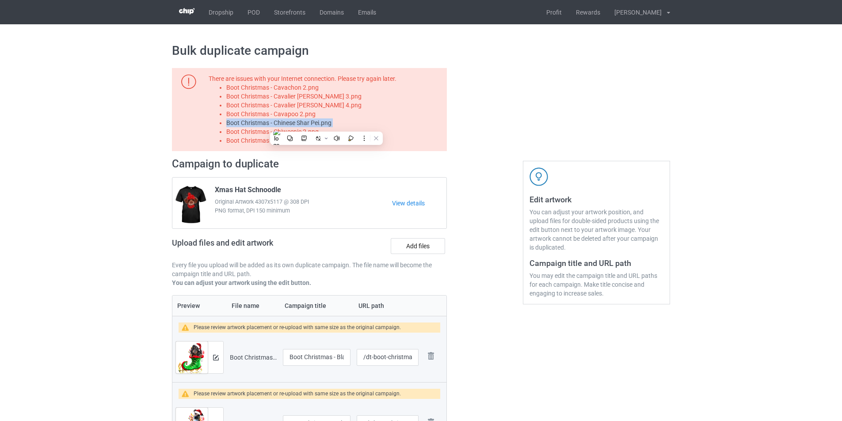
copy li "Boot Christmas - Chinese Shar Pei.png"
click at [245, 133] on li "Boot Christmas - Chiweenie 2.png" at bounding box center [335, 131] width 218 height 9
copy li "Boot Christmas - Chiweenie 2.png"
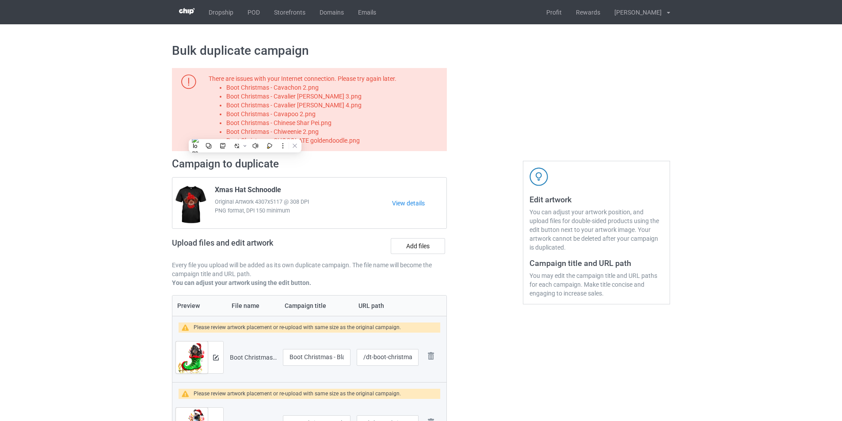
click at [348, 141] on li "Boot Christmas - CHOCOLATE goldendoodle.png" at bounding box center [335, 140] width 218 height 9
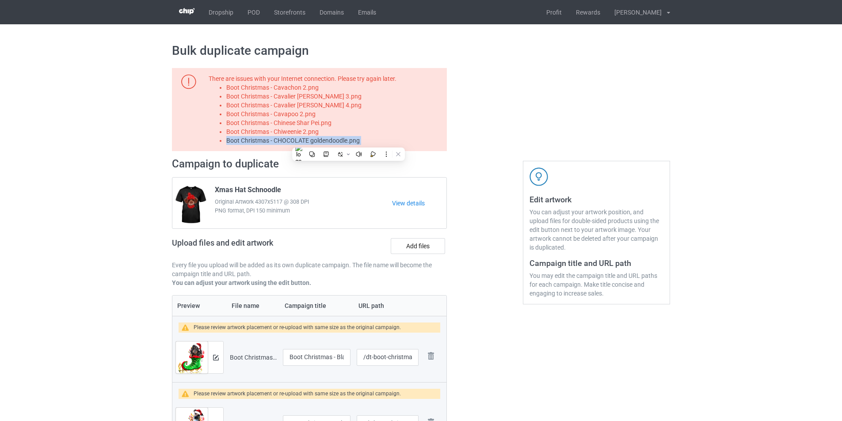
click at [348, 141] on li "Boot Christmas - CHOCOLATE goldendoodle.png" at bounding box center [335, 140] width 218 height 9
copy li "Boot Christmas - CHOCOLATE goldendoodle.png"
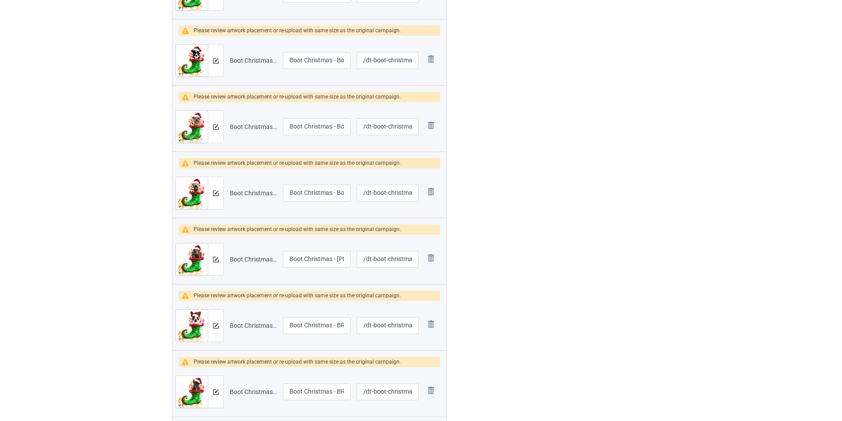
scroll to position [2299, 0]
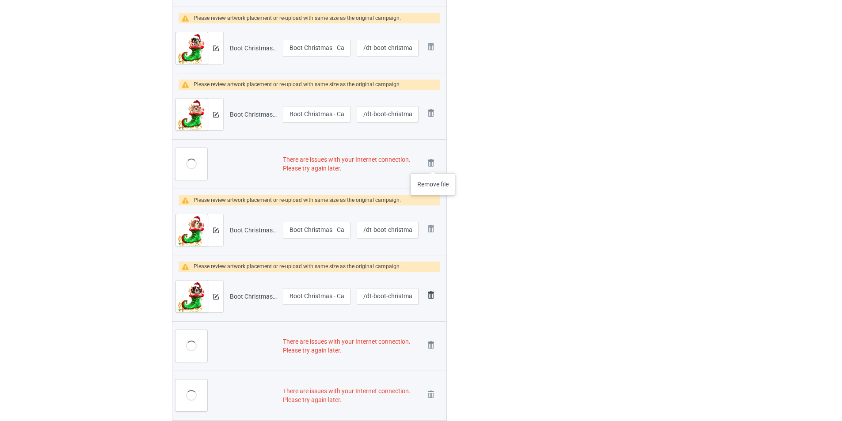
click at [0, 0] on img at bounding box center [0, 0] width 0 height 0
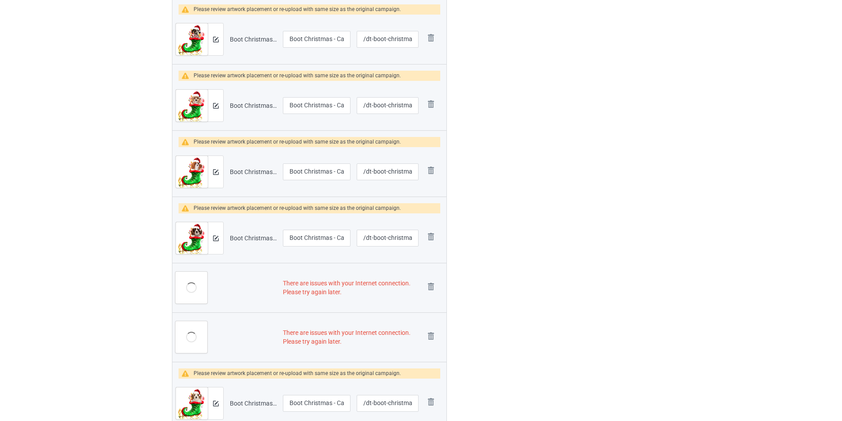
scroll to position [2290, 0]
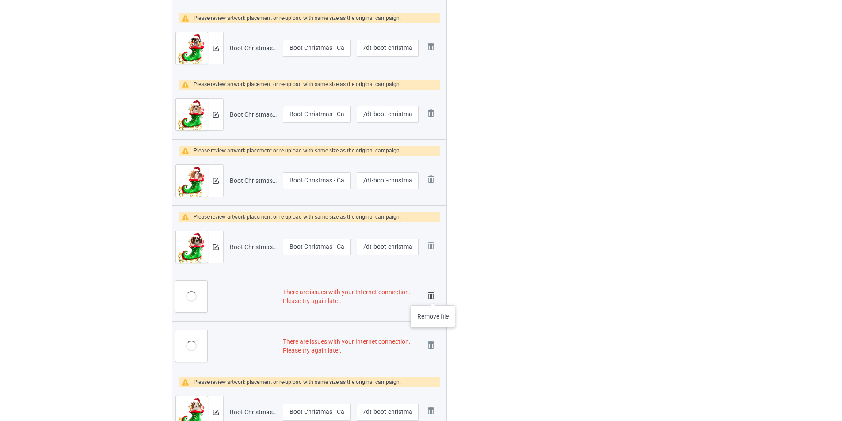
click at [433, 297] on img at bounding box center [431, 296] width 12 height 12
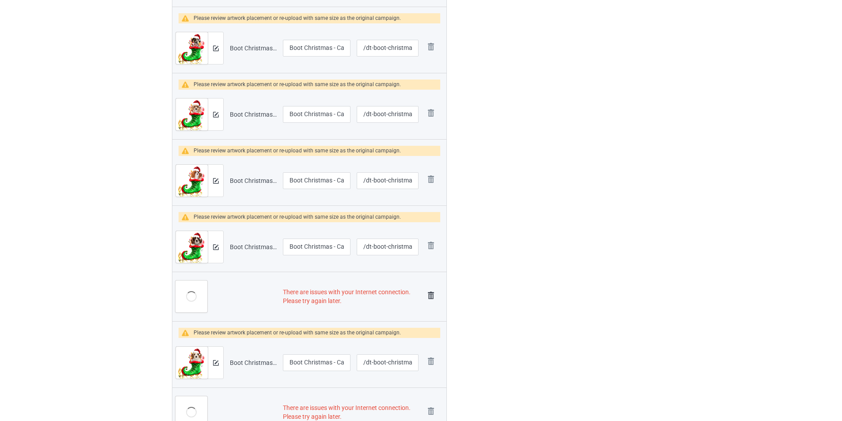
click at [433, 296] on img at bounding box center [431, 296] width 12 height 12
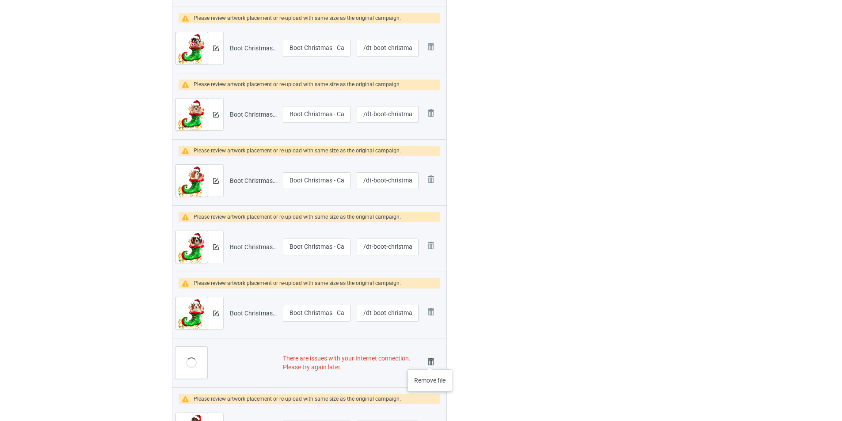
click at [430, 361] on img at bounding box center [431, 362] width 12 height 12
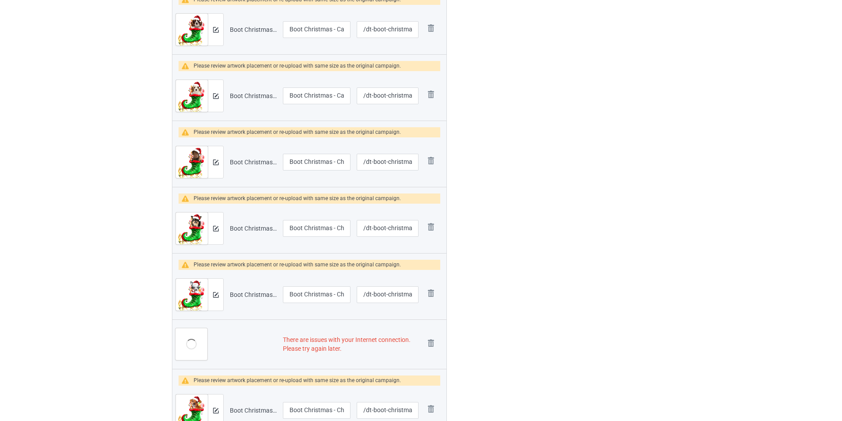
scroll to position [2485, 0]
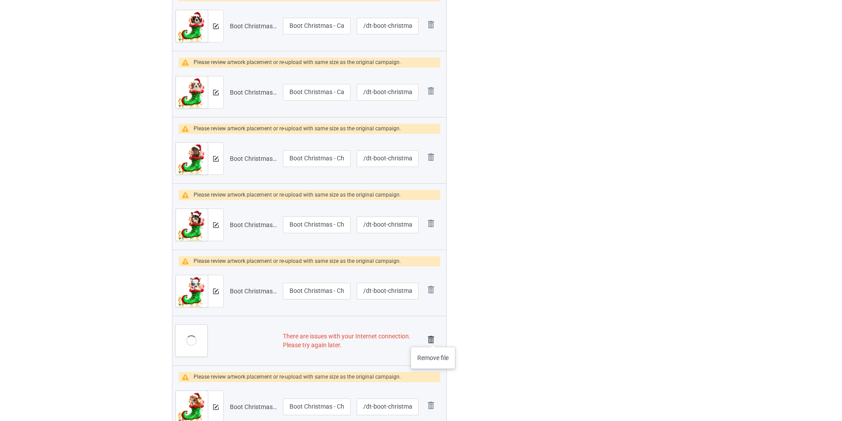
click at [433, 338] on img at bounding box center [431, 340] width 12 height 12
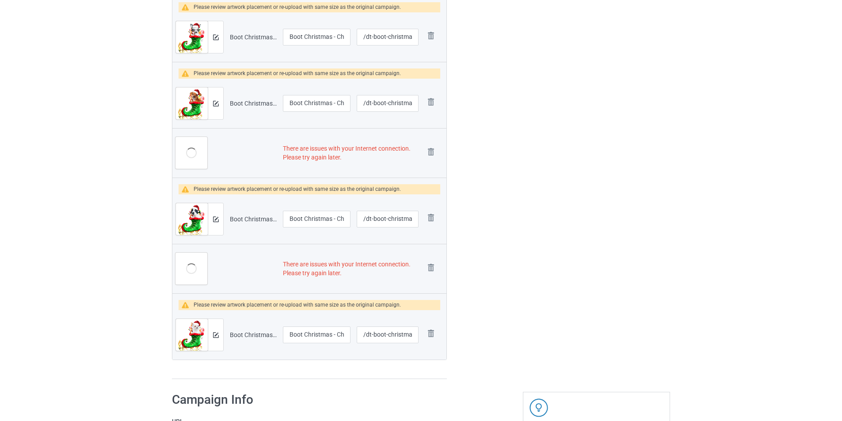
scroll to position [2741, 0]
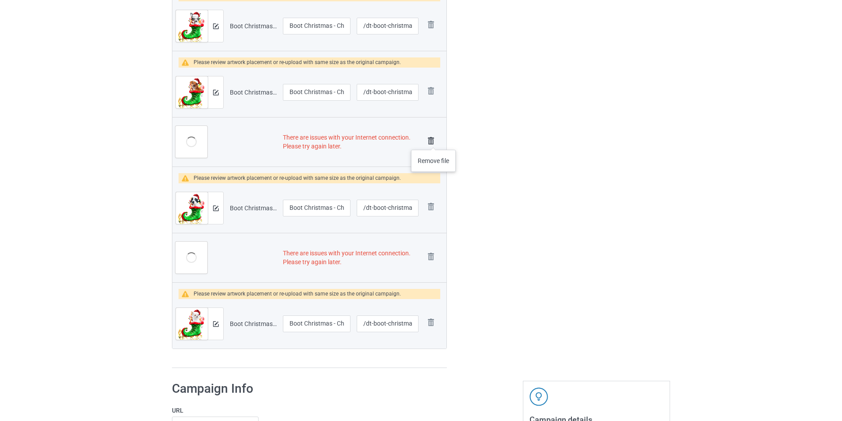
click at [434, 141] on img at bounding box center [431, 141] width 12 height 12
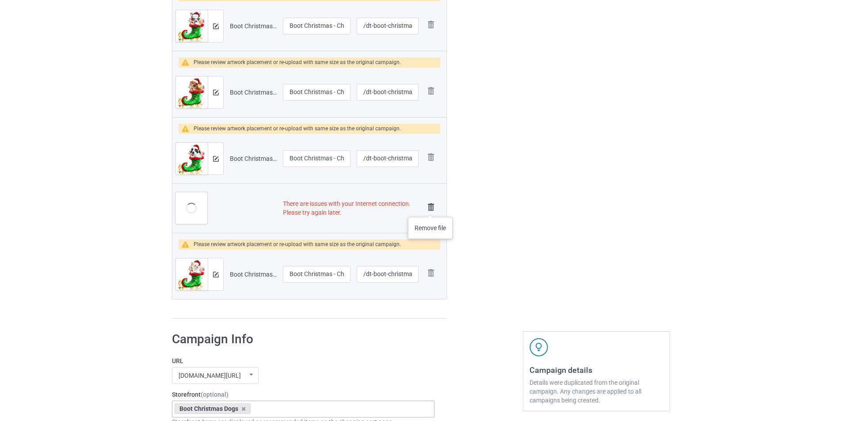
click at [431, 208] on img at bounding box center [431, 207] width 12 height 12
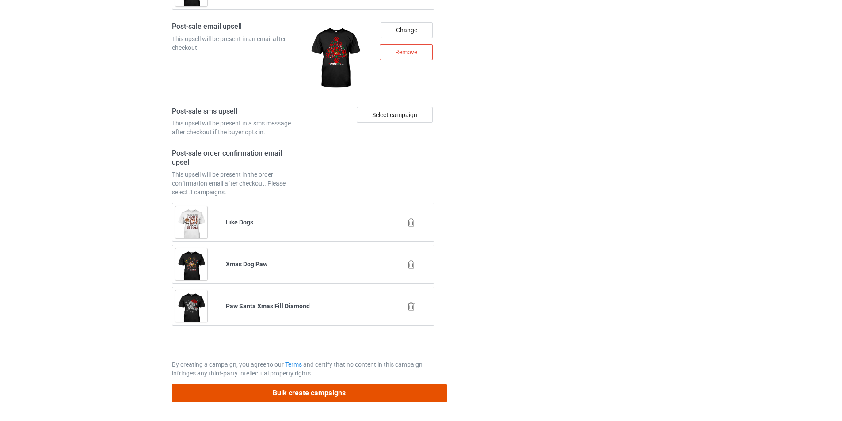
click at [398, 391] on button "Bulk create campaigns" at bounding box center [309, 393] width 275 height 18
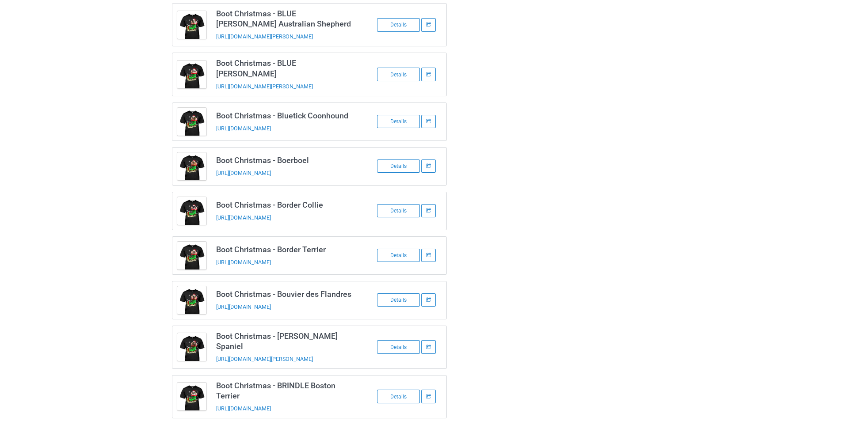
scroll to position [0, 0]
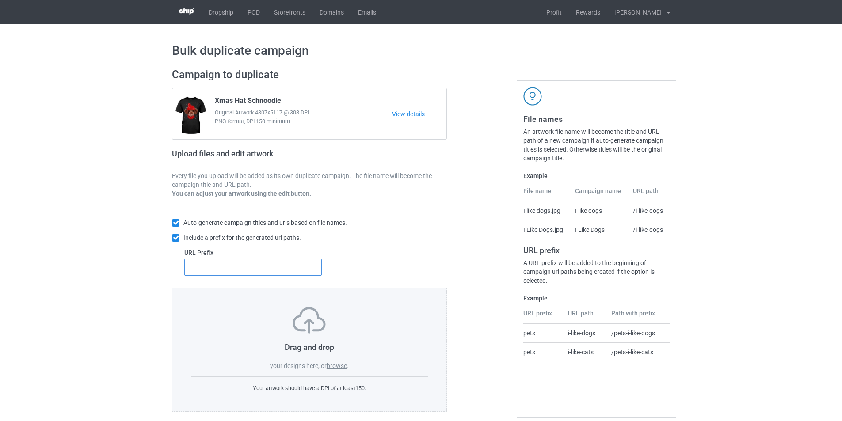
click at [247, 267] on input "text" at bounding box center [253, 267] width 138 height 17
type input "dt-"
click at [344, 368] on label "browse" at bounding box center [337, 366] width 20 height 7
click at [0, 0] on input "browse" at bounding box center [0, 0] width 0 height 0
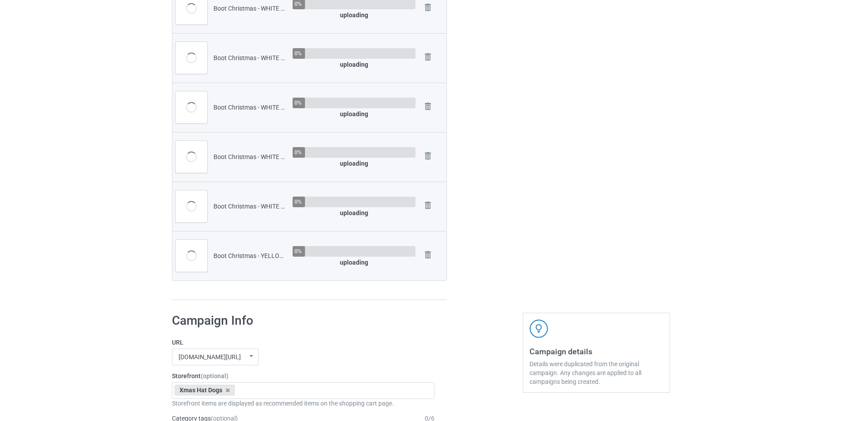
scroll to position [973, 0]
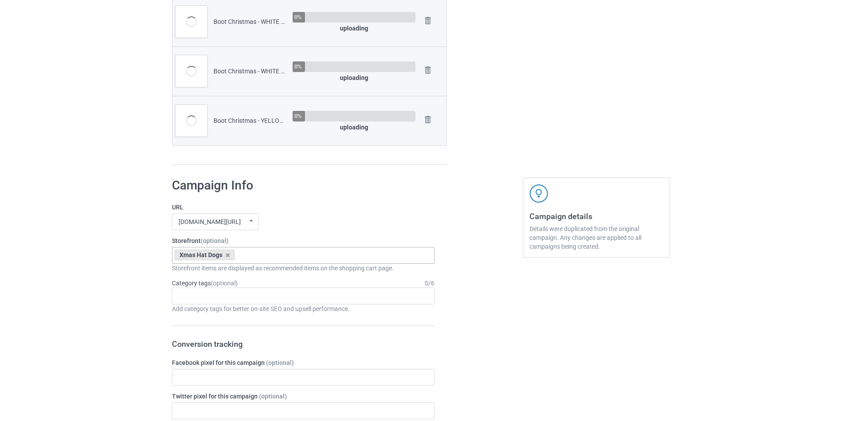
click at [279, 256] on div "Xmas Hat Dogs Goofy Dogs Boot Christmas Dogs Snow Farm Dogs Scare Me Dogs For […" at bounding box center [303, 255] width 263 height 17
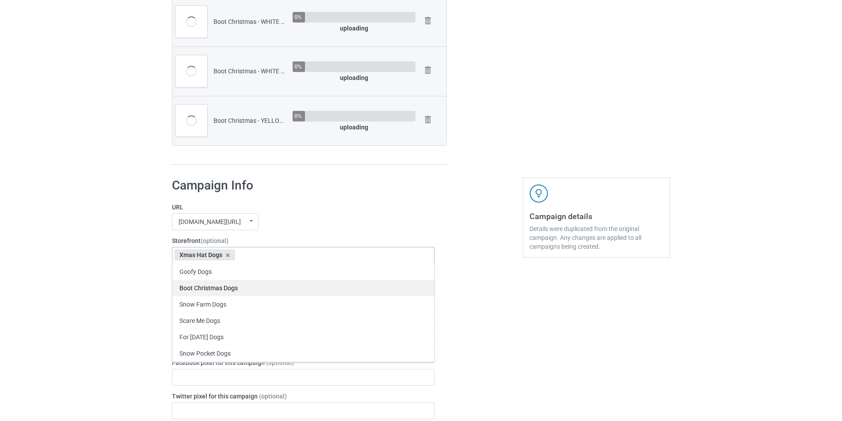
click at [260, 285] on div "Boot Christmas Dogs" at bounding box center [303, 288] width 262 height 16
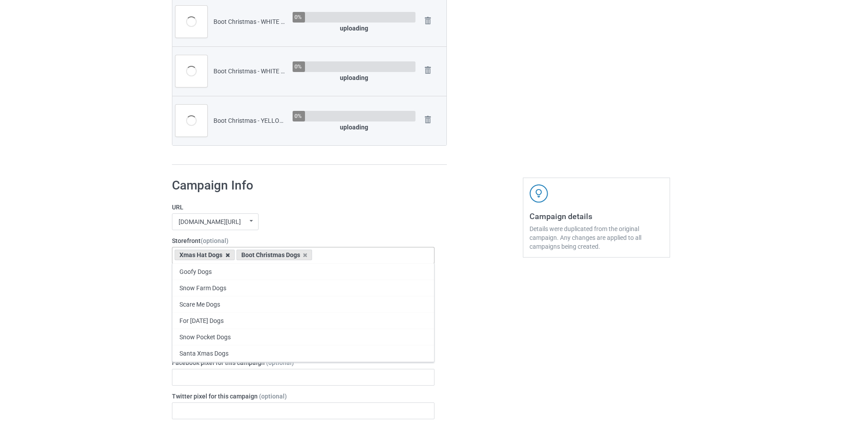
click at [226, 257] on icon at bounding box center [227, 255] width 4 height 6
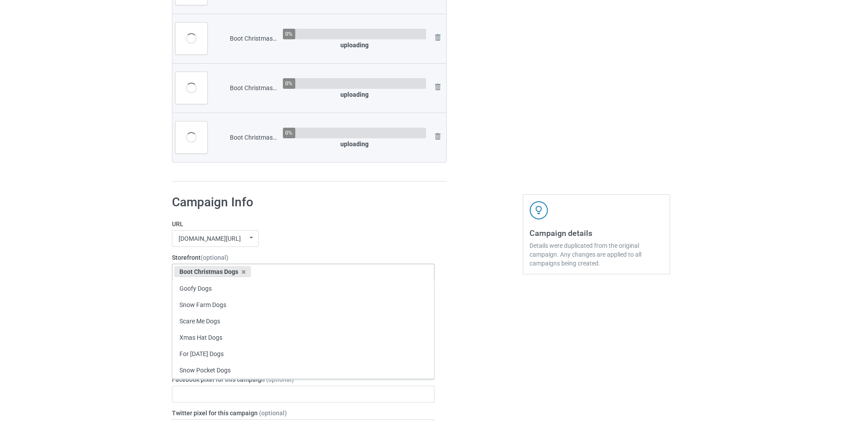
scroll to position [990, 0]
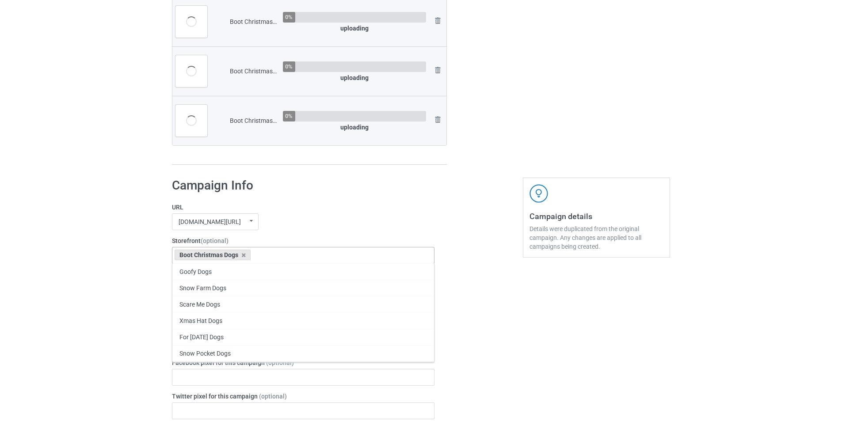
click at [418, 216] on div "[DOMAIN_NAME][URL] undefined/ [DOMAIN_NAME][URL] undefined/ [DOMAIN_NAME][URL] …" at bounding box center [303, 222] width 263 height 17
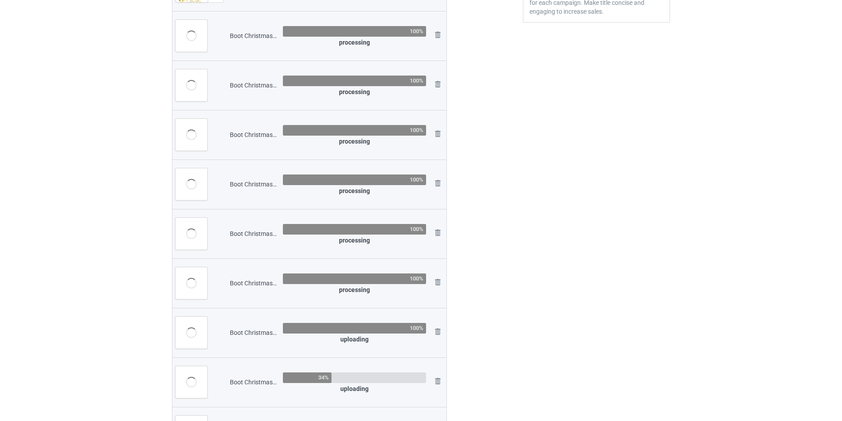
scroll to position [105, 0]
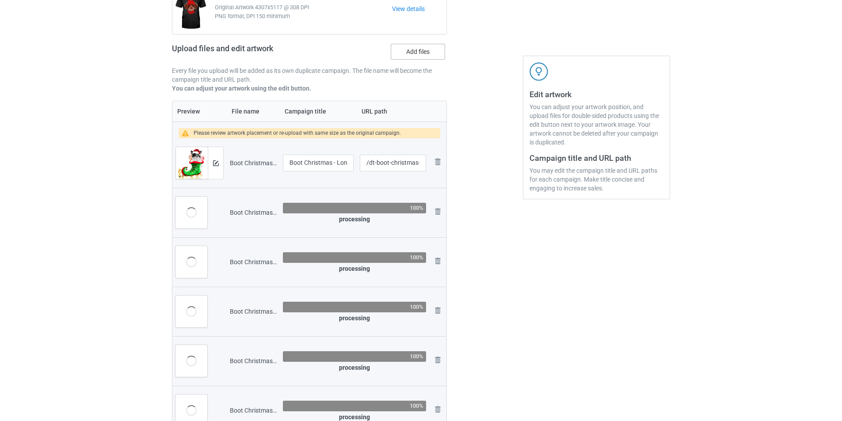
click at [428, 54] on label "Add files" at bounding box center [418, 52] width 54 height 16
click at [0, 0] on input "Add files" at bounding box center [0, 0] width 0 height 0
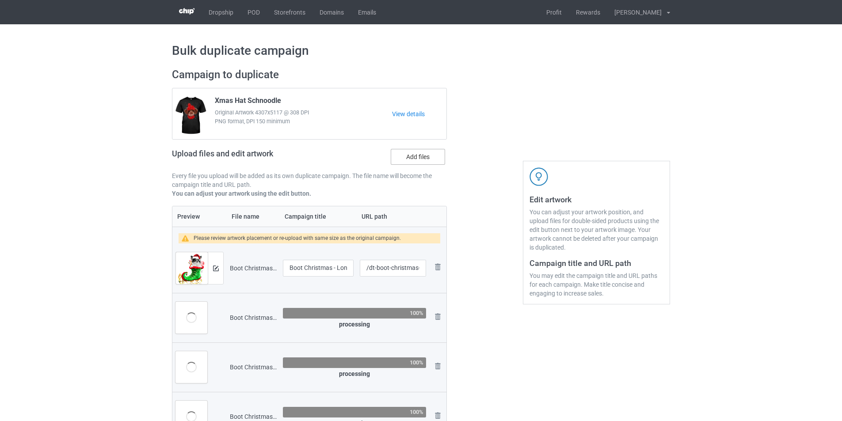
click at [416, 161] on label "Add files" at bounding box center [418, 157] width 54 height 16
click at [0, 0] on input "Add files" at bounding box center [0, 0] width 0 height 0
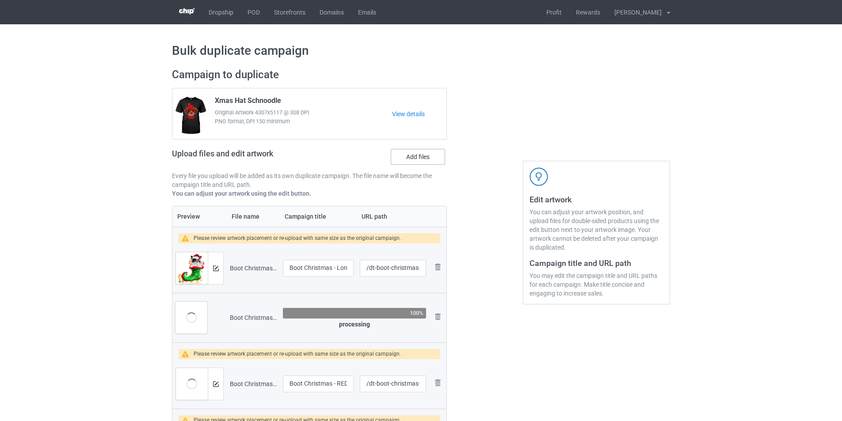
click at [422, 159] on label "Add files" at bounding box center [418, 157] width 54 height 16
click at [0, 0] on input "Add files" at bounding box center [0, 0] width 0 height 0
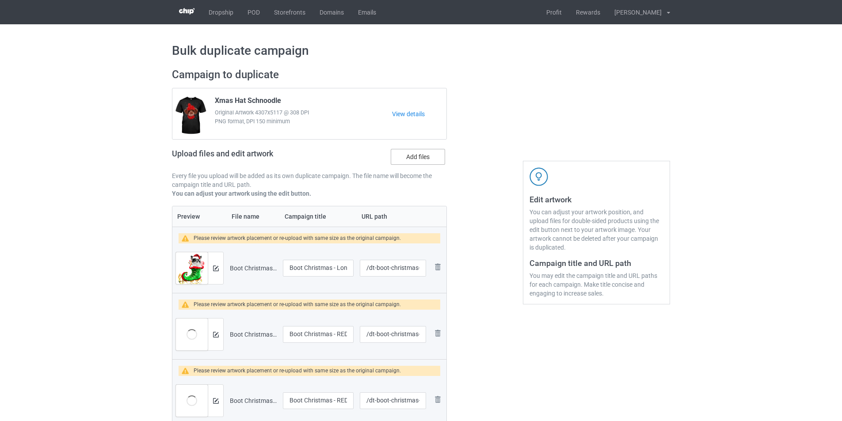
click at [408, 159] on label "Add files" at bounding box center [418, 157] width 54 height 16
click at [0, 0] on input "Add files" at bounding box center [0, 0] width 0 height 0
click at [405, 157] on label "Add files" at bounding box center [418, 157] width 54 height 16
click at [0, 0] on input "Add files" at bounding box center [0, 0] width 0 height 0
click at [404, 158] on label "Add files" at bounding box center [418, 157] width 54 height 16
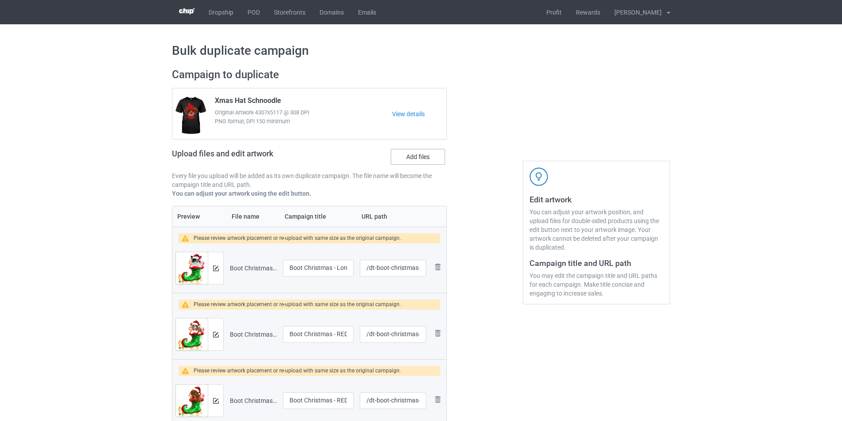
click at [0, 0] on input "Add files" at bounding box center [0, 0] width 0 height 0
click at [417, 158] on label "Add files" at bounding box center [418, 157] width 54 height 16
click at [0, 0] on input "Add files" at bounding box center [0, 0] width 0 height 0
click at [429, 158] on label "Add files" at bounding box center [418, 157] width 54 height 16
click at [0, 0] on input "Add files" at bounding box center [0, 0] width 0 height 0
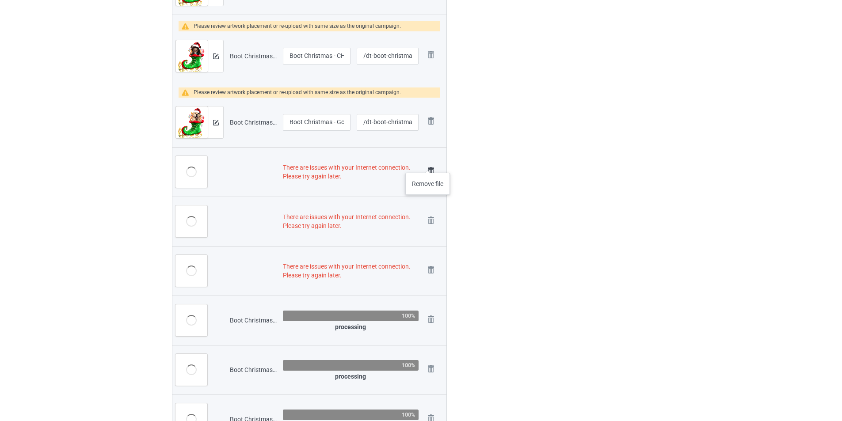
scroll to position [1867, 0]
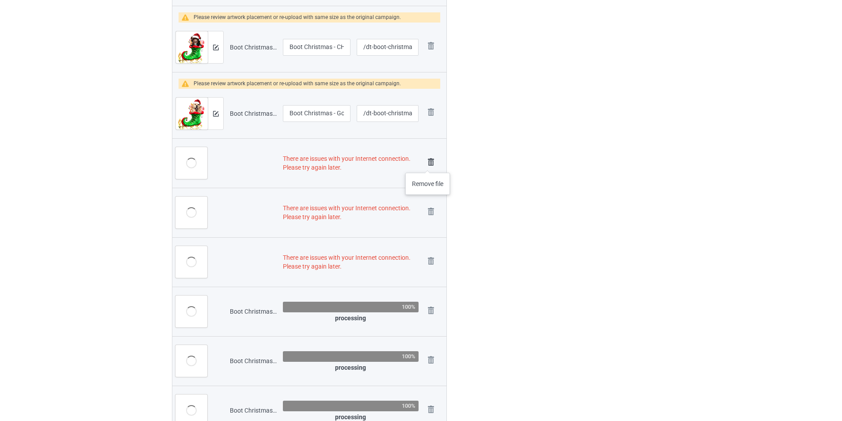
click at [428, 164] on img at bounding box center [431, 162] width 12 height 12
click at [431, 206] on img at bounding box center [431, 212] width 12 height 12
click at [431, 255] on link at bounding box center [431, 262] width 12 height 15
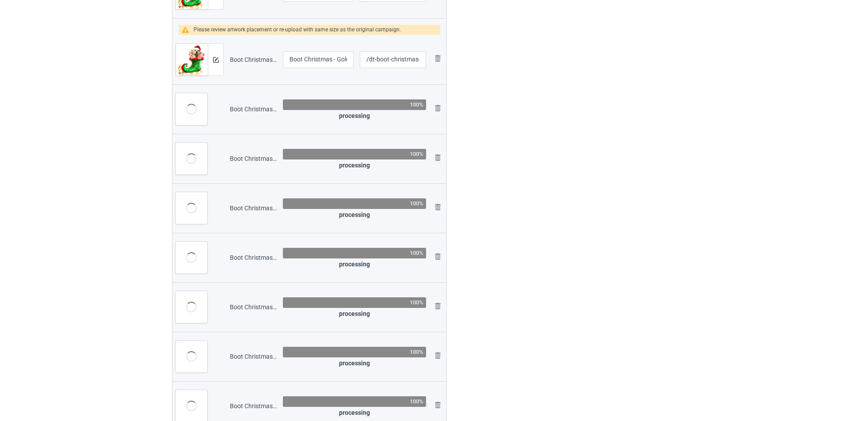
click at [431, 134] on td "Remove file" at bounding box center [437, 109] width 17 height 50
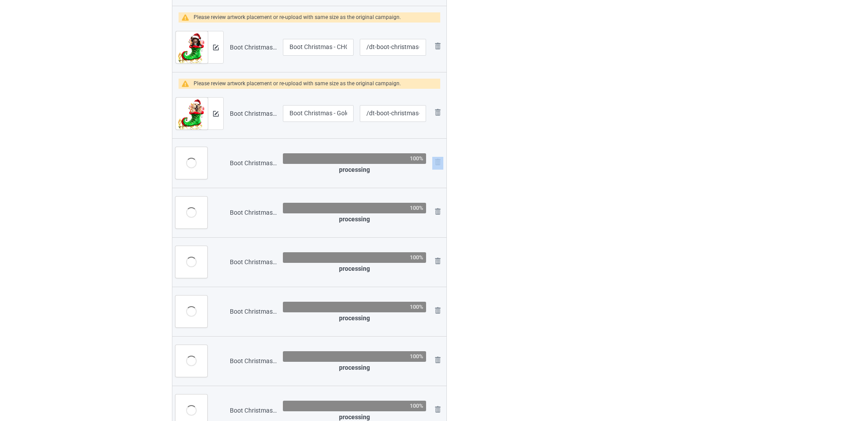
click at [431, 161] on td "Remove file" at bounding box center [437, 163] width 17 height 50
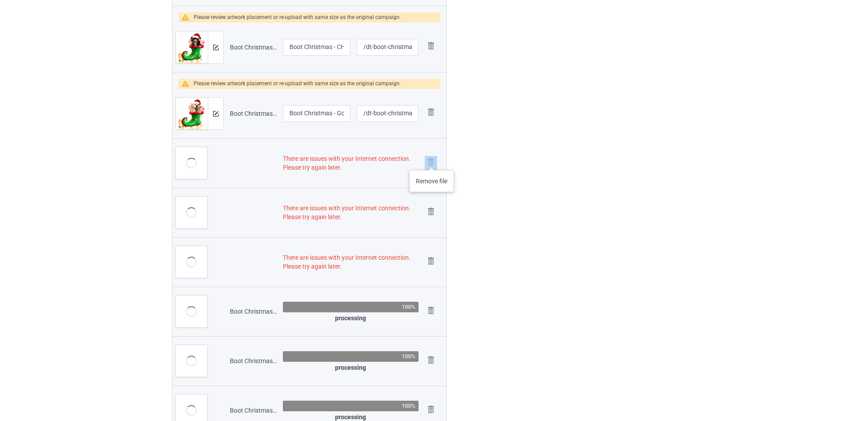
click at [432, 161] on img at bounding box center [431, 162] width 12 height 12
click at [0, 0] on img at bounding box center [0, 0] width 0 height 0
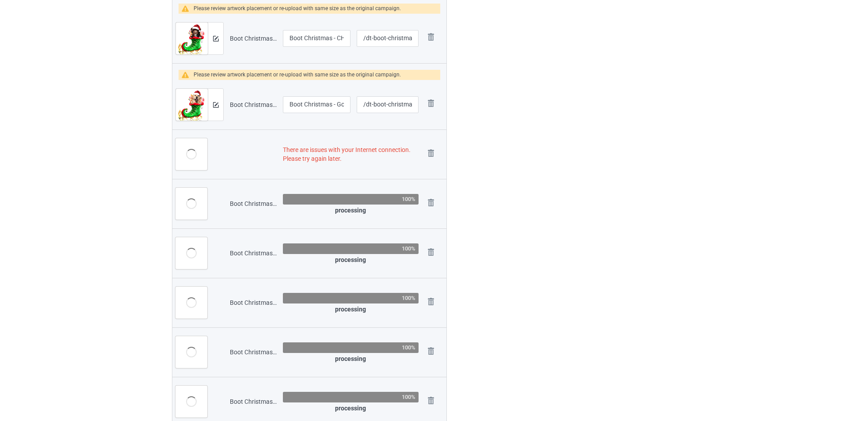
click at [0, 0] on img at bounding box center [0, 0] width 0 height 0
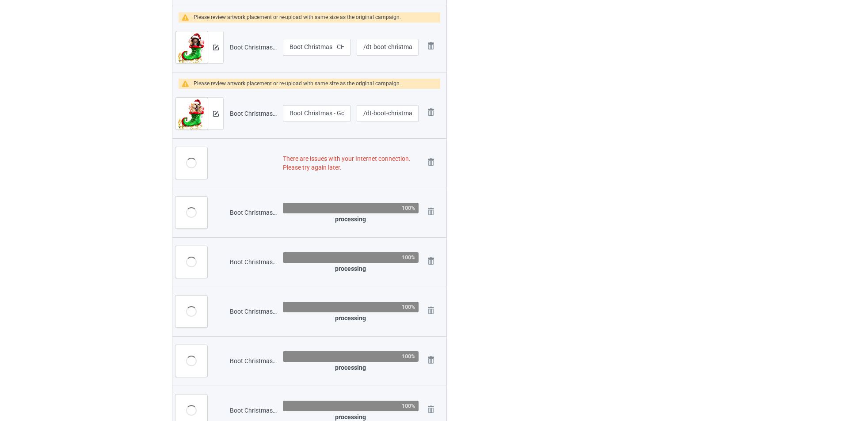
click at [0, 0] on img at bounding box center [0, 0] width 0 height 0
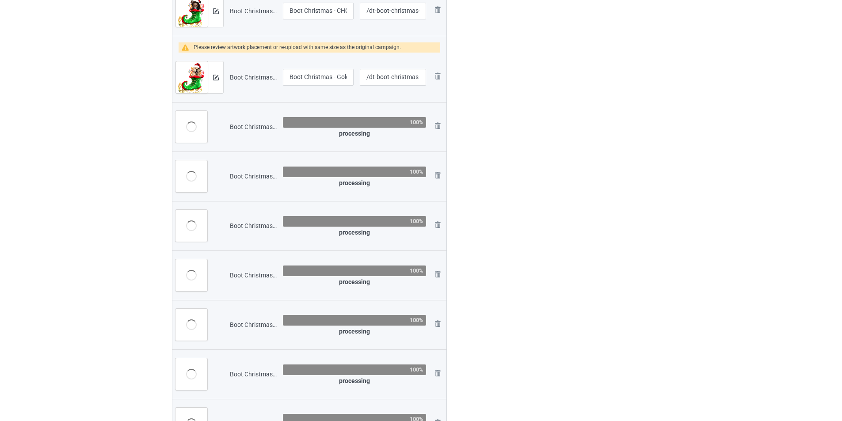
click at [432, 134] on link at bounding box center [437, 127] width 11 height 13
click at [434, 131] on img at bounding box center [437, 126] width 11 height 11
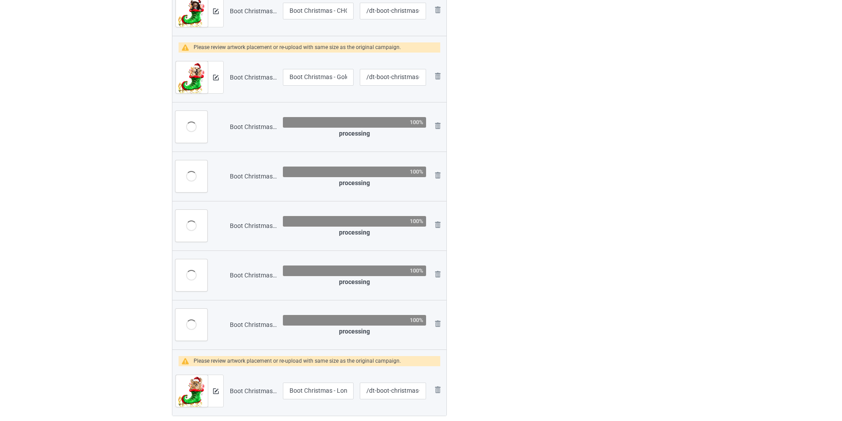
scroll to position [1813, 0]
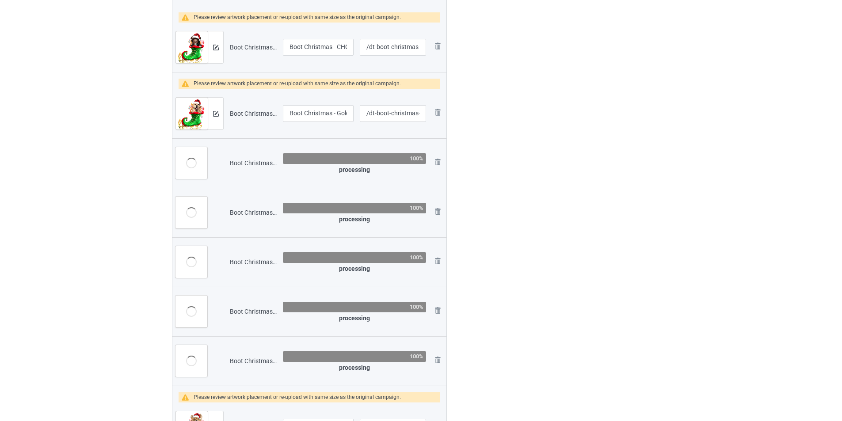
click at [0, 0] on img at bounding box center [0, 0] width 0 height 0
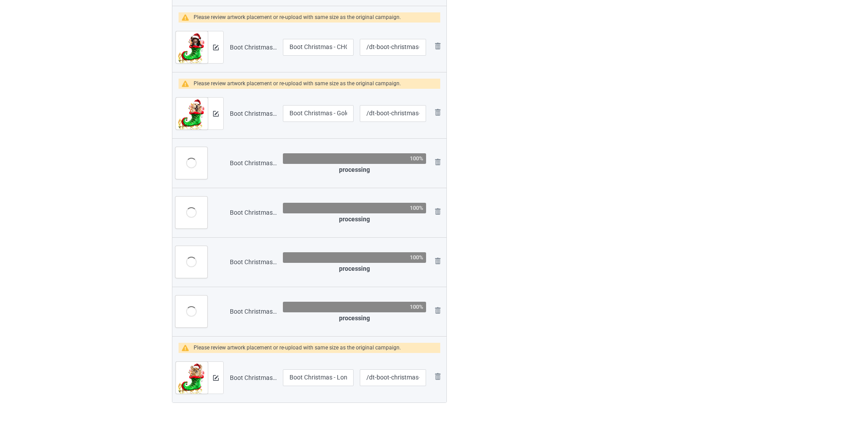
click at [0, 0] on img at bounding box center [0, 0] width 0 height 0
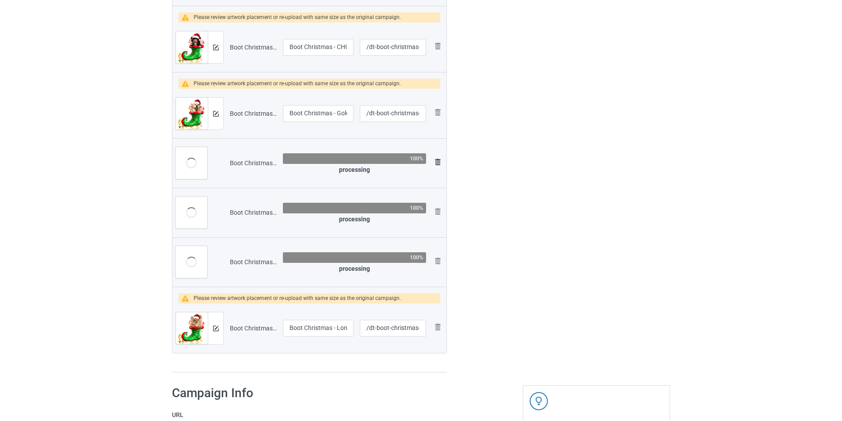
click at [437, 162] on img at bounding box center [437, 162] width 11 height 11
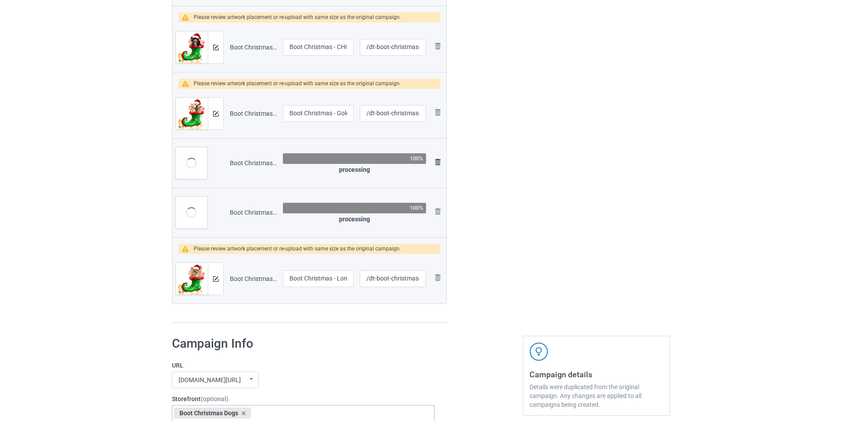
click at [437, 162] on img at bounding box center [437, 162] width 11 height 11
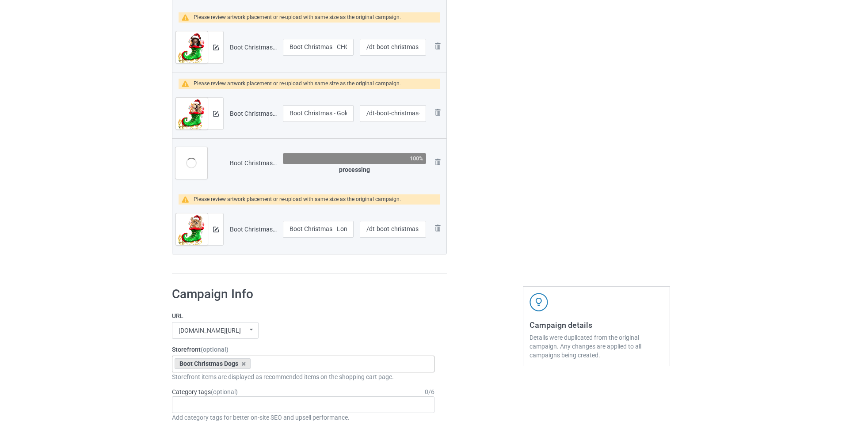
click at [0, 0] on img at bounding box center [0, 0] width 0 height 0
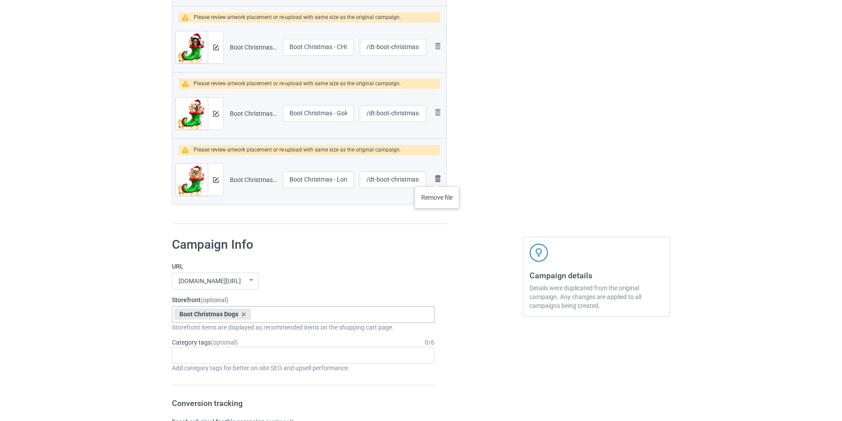
click at [437, 178] on img at bounding box center [437, 178] width 11 height 11
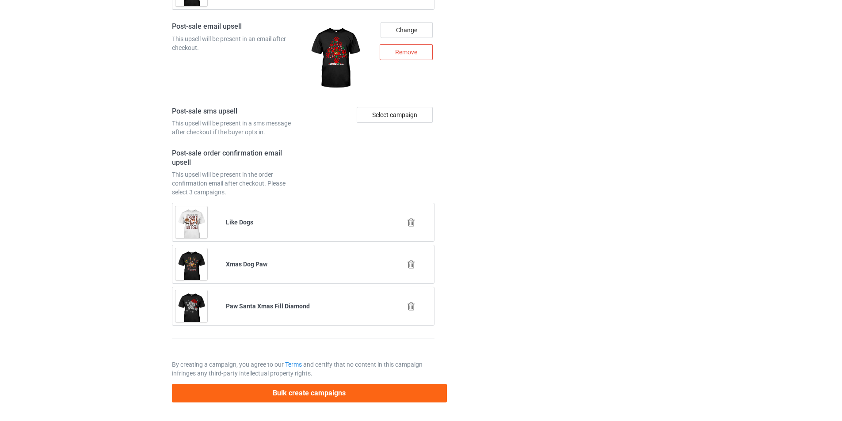
scroll to position [2852, 0]
click at [384, 396] on button "Bulk create campaigns" at bounding box center [309, 393] width 275 height 18
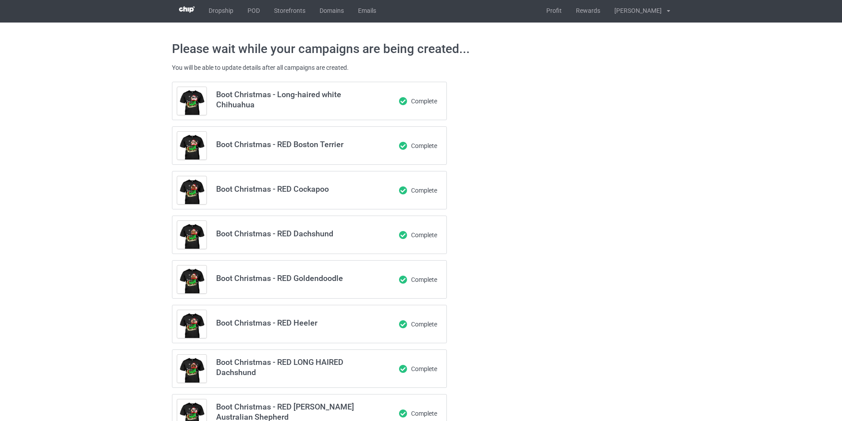
scroll to position [0, 0]
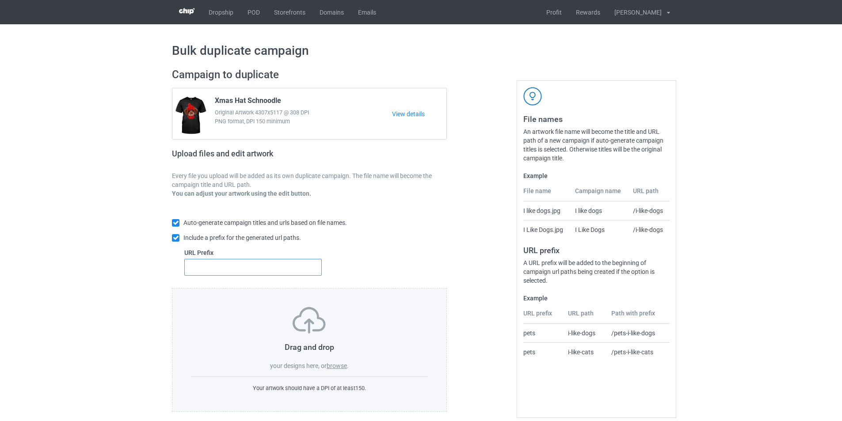
click at [292, 265] on input "text" at bounding box center [253, 267] width 138 height 17
type input "dt-"
click at [331, 367] on label "browse" at bounding box center [337, 366] width 20 height 7
click at [0, 0] on input "browse" at bounding box center [0, 0] width 0 height 0
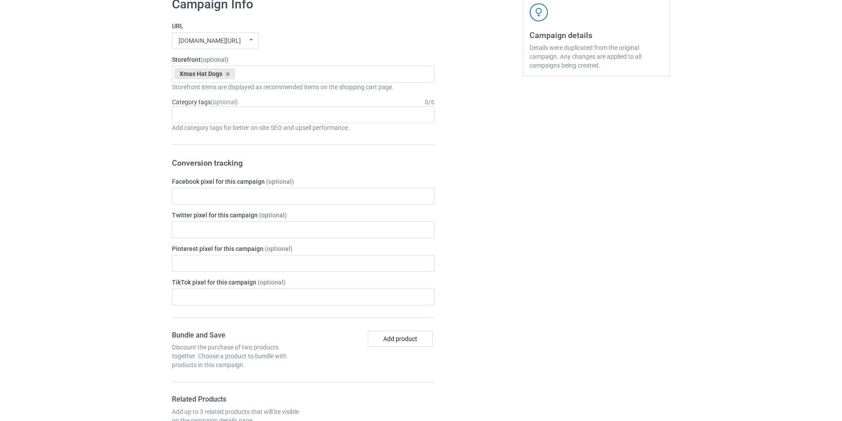
scroll to position [1061, 0]
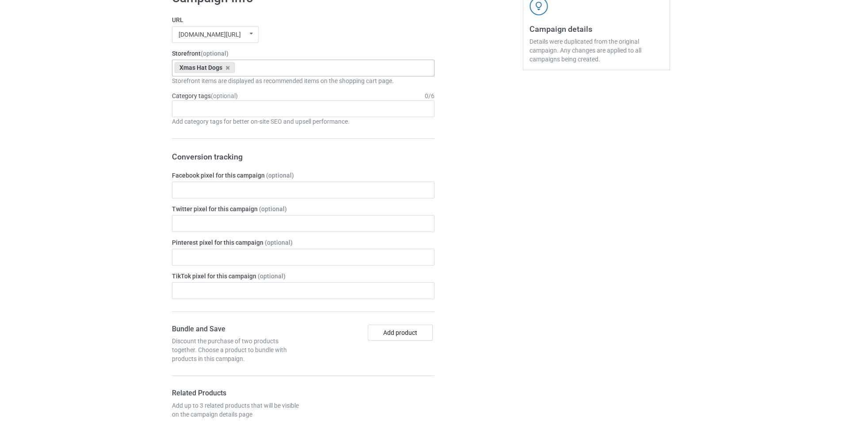
click at [300, 70] on div "Xmas Hat Dogs Goofy Dogs Boot Christmas Dogs Snow Farm Dogs Scare Me Dogs For […" at bounding box center [303, 68] width 263 height 17
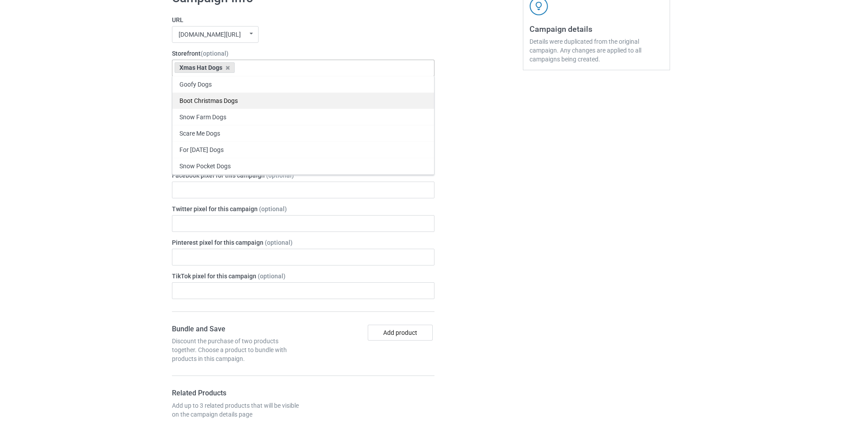
click at [244, 103] on div "Boot Christmas Dogs" at bounding box center [303, 100] width 262 height 16
click at [229, 67] on icon at bounding box center [227, 68] width 4 height 6
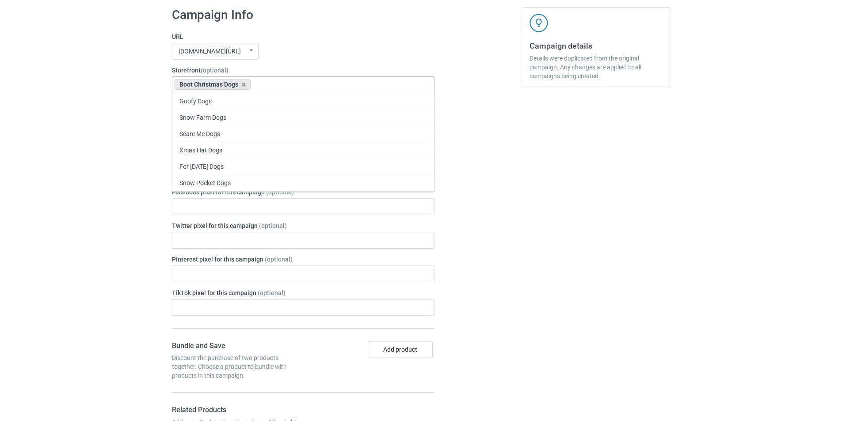
scroll to position [1078, 0]
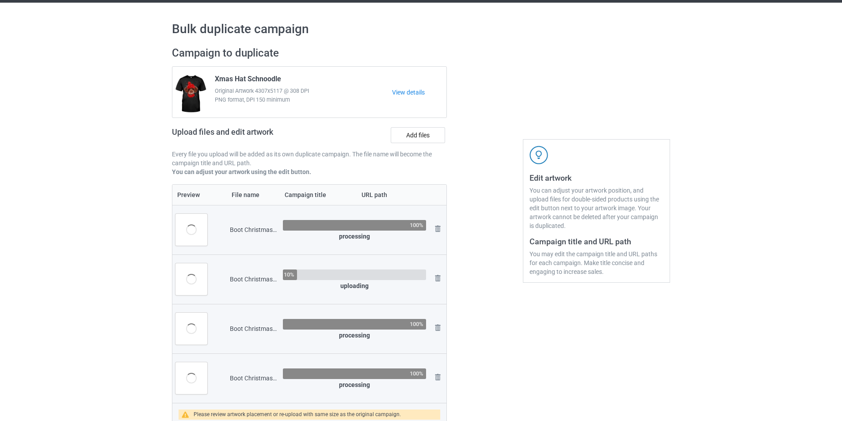
scroll to position [0, 0]
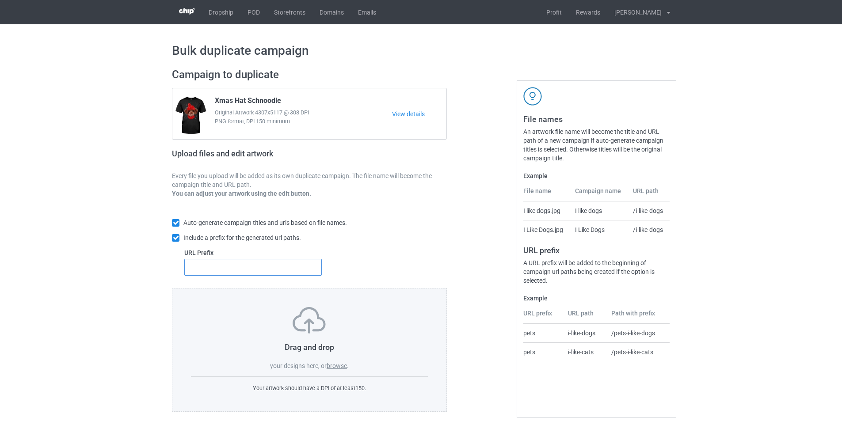
click at [268, 266] on input "text" at bounding box center [253, 267] width 138 height 17
type input "dt-"
click at [338, 369] on label "browse" at bounding box center [337, 366] width 20 height 7
click at [0, 0] on input "browse" at bounding box center [0, 0] width 0 height 0
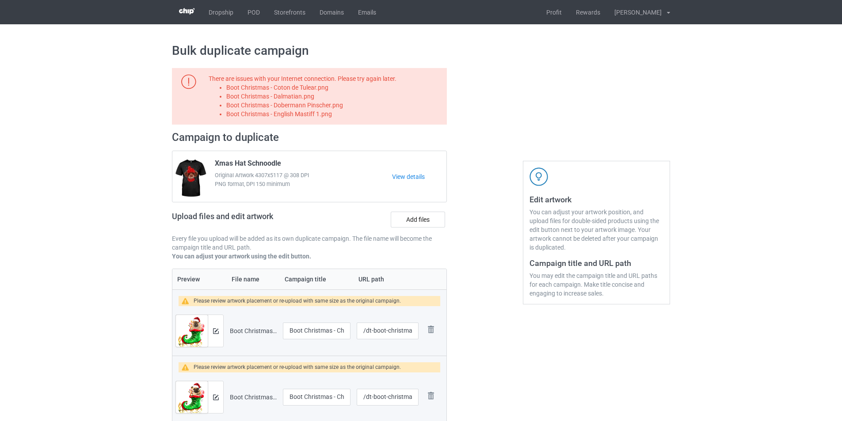
click at [306, 89] on li "Boot Christmas - Coton de Tulear.png" at bounding box center [335, 87] width 218 height 9
copy li "Boot Christmas - Coton de Tulear.png"
click at [426, 218] on label "Add files" at bounding box center [418, 220] width 54 height 16
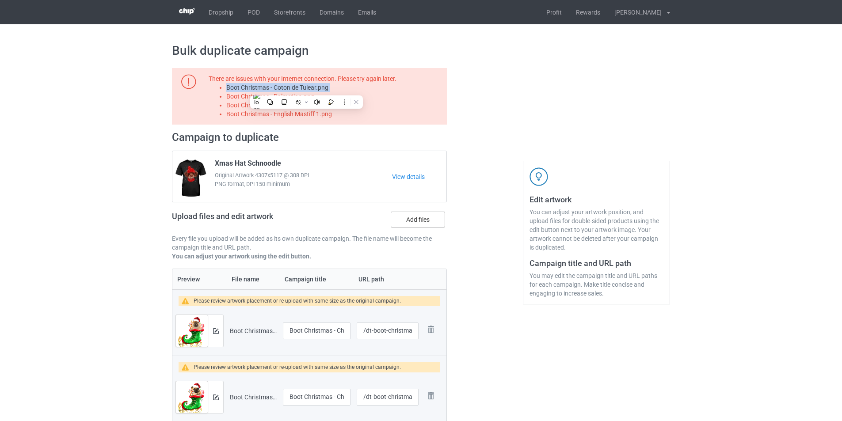
click at [0, 0] on input "Add files" at bounding box center [0, 0] width 0 height 0
click at [301, 100] on li "Boot Christmas - Dalmatian.png" at bounding box center [335, 96] width 218 height 9
copy li "Boot Christmas - Dalmatian.png"
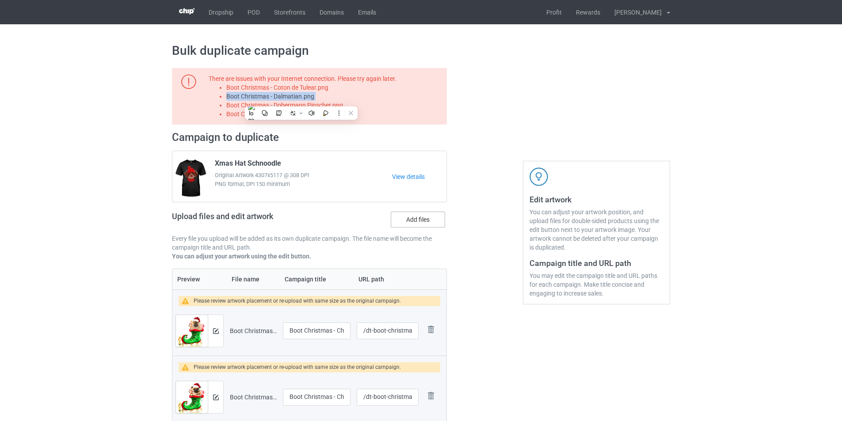
click at [420, 224] on label "Add files" at bounding box center [418, 220] width 54 height 16
click at [0, 0] on input "Add files" at bounding box center [0, 0] width 0 height 0
click at [342, 103] on li "Boot Christmas - Dobermann Pinscher.png" at bounding box center [335, 105] width 218 height 9
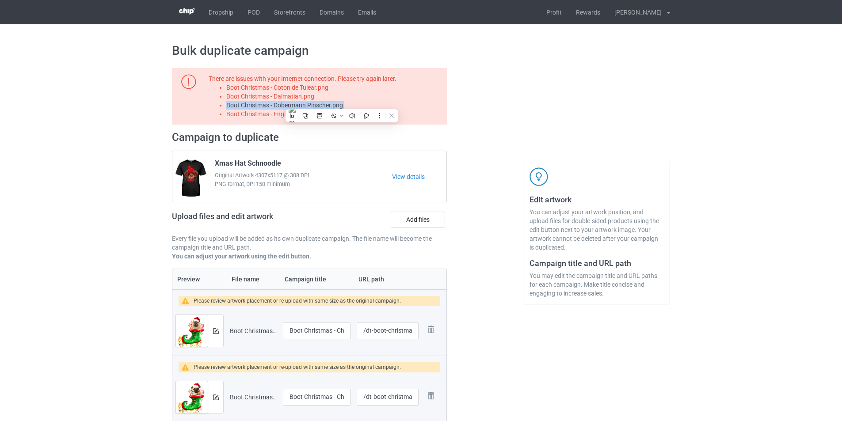
copy li "Boot Christmas - Dobermann Pinscher.png"
click at [411, 220] on label "Add files" at bounding box center [418, 220] width 54 height 16
click at [0, 0] on input "Add files" at bounding box center [0, 0] width 0 height 0
click at [305, 117] on li "Boot Christmas - English Mastiff 1.png" at bounding box center [335, 114] width 218 height 9
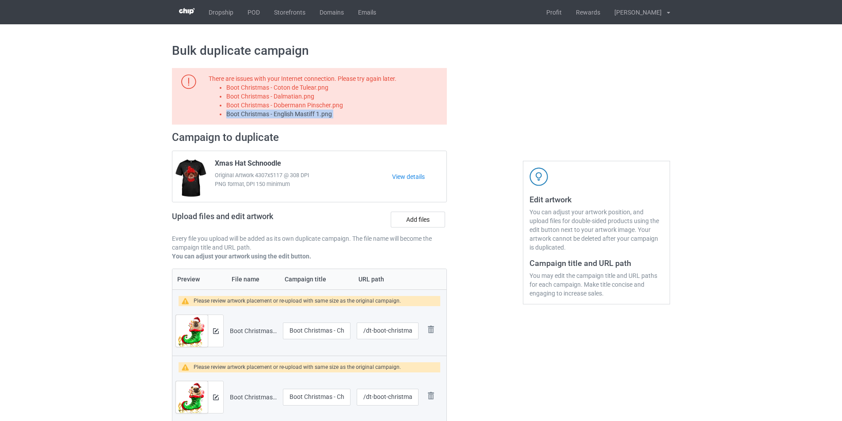
click at [305, 117] on li "Boot Christmas - English Mastiff 1.png" at bounding box center [335, 114] width 218 height 9
copy li "Boot Christmas - English Mastiff 1.png"
click at [420, 218] on label "Add files" at bounding box center [418, 220] width 54 height 16
click at [0, 0] on input "Add files" at bounding box center [0, 0] width 0 height 0
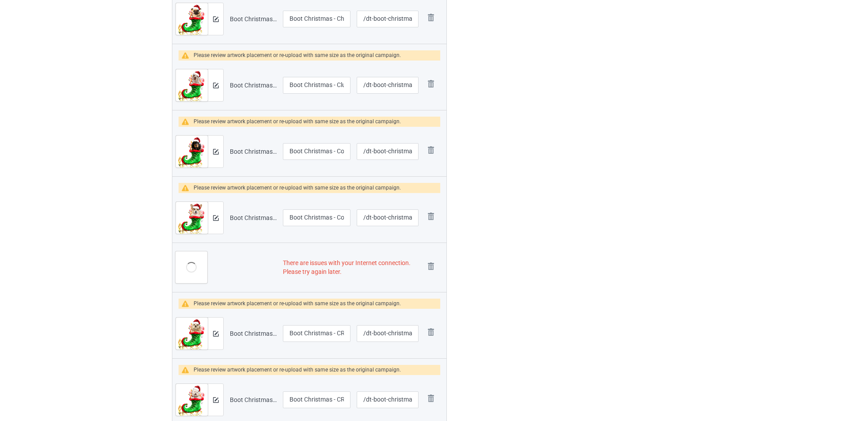
scroll to position [486, 0]
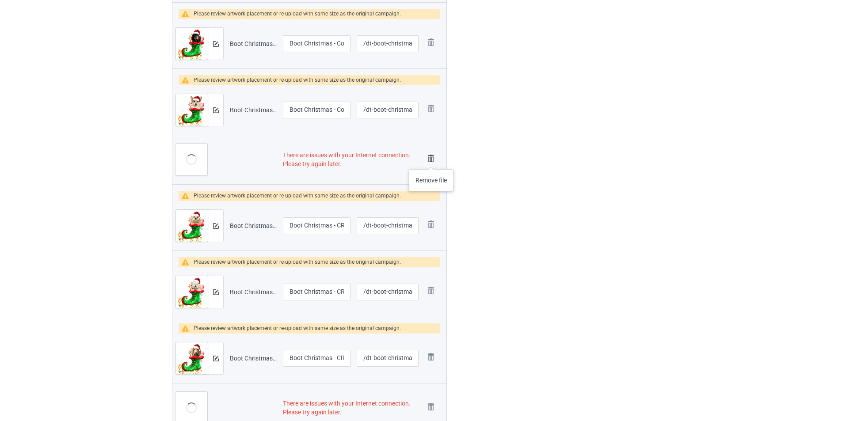
click at [432, 161] on img at bounding box center [431, 159] width 12 height 12
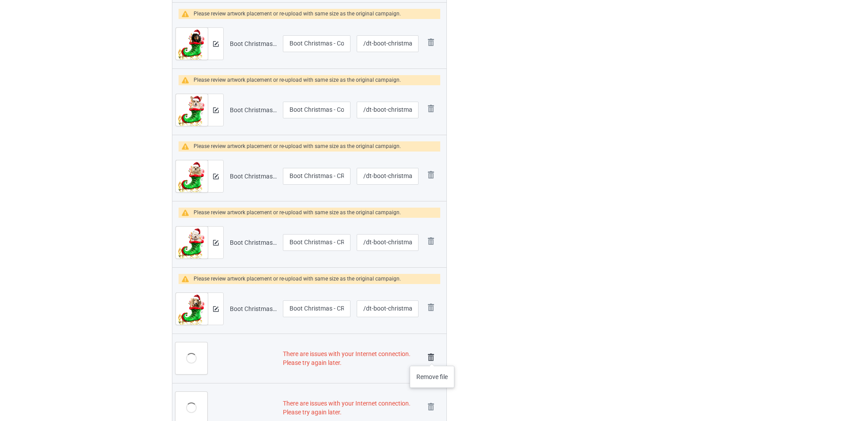
click at [432, 357] on img at bounding box center [431, 358] width 12 height 12
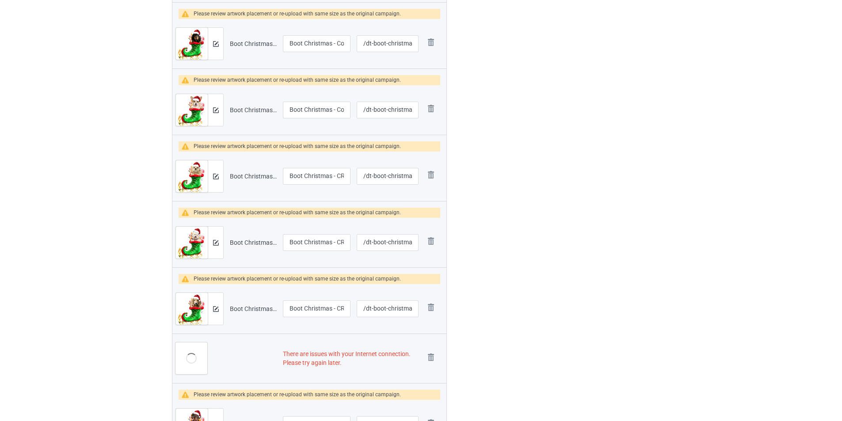
click at [0, 0] on img at bounding box center [0, 0] width 0 height 0
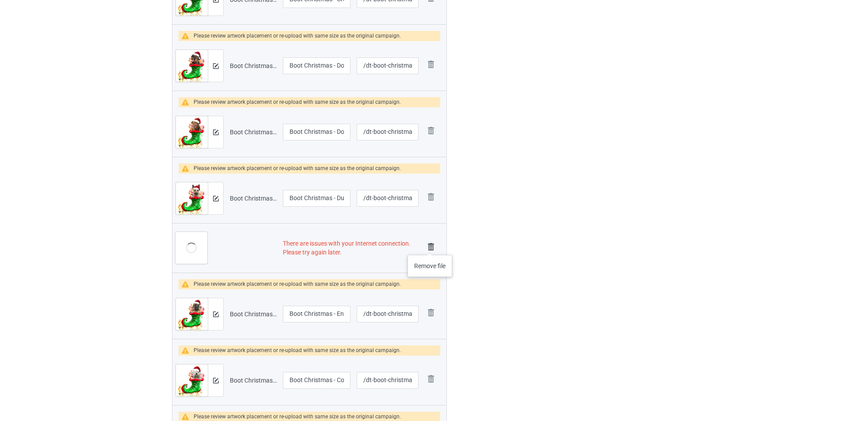
click at [430, 246] on img at bounding box center [431, 247] width 12 height 12
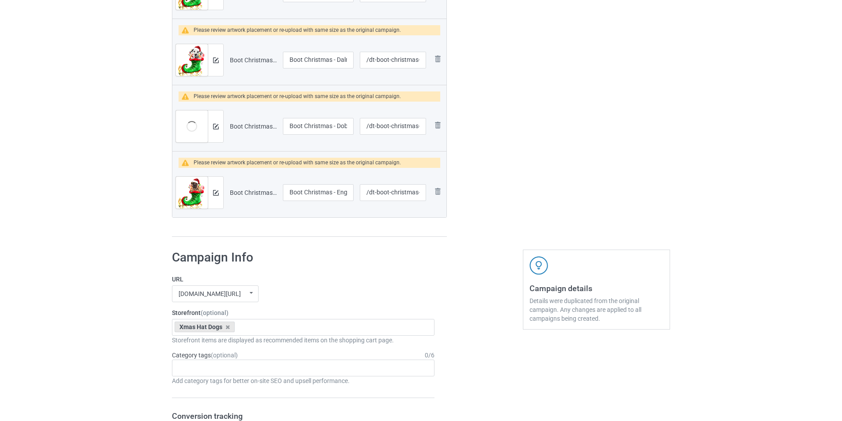
scroll to position [1194, 0]
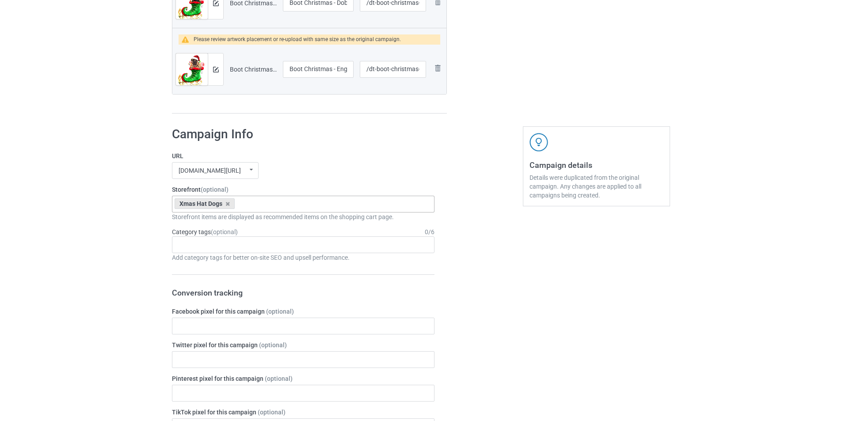
click at [337, 205] on div "Xmas Hat Dogs Goofy Dogs Boot Christmas Dogs Snow Farm Dogs Scare Me Dogs For […" at bounding box center [303, 204] width 263 height 17
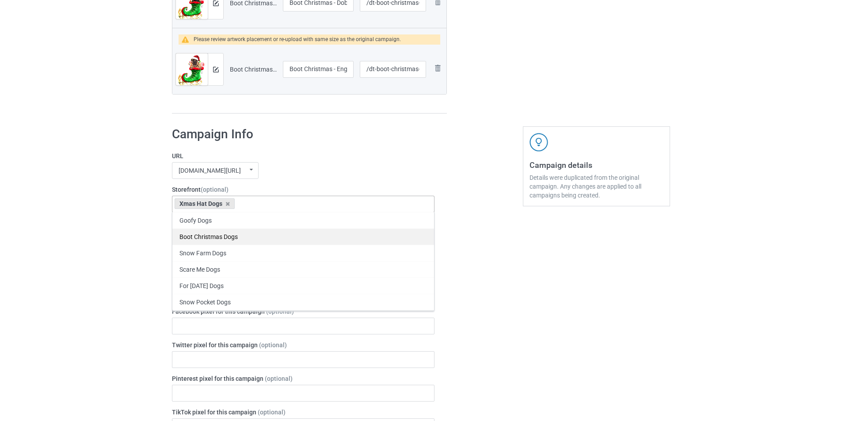
click at [222, 236] on div "Boot Christmas Dogs" at bounding box center [303, 237] width 262 height 16
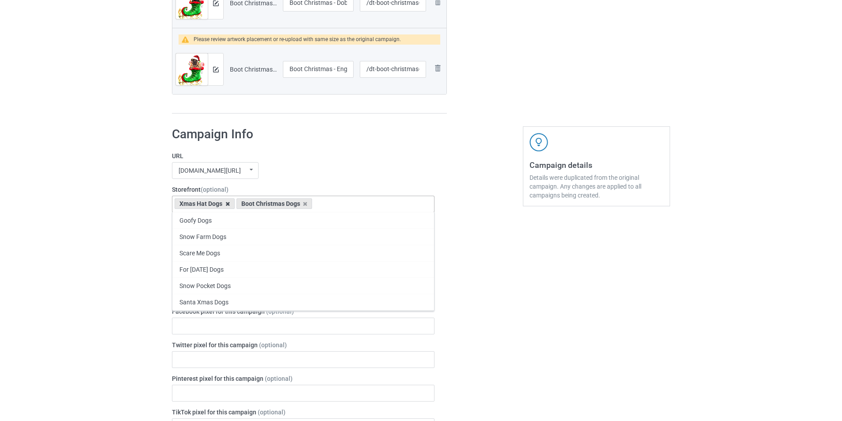
click at [229, 204] on icon at bounding box center [227, 204] width 4 height 6
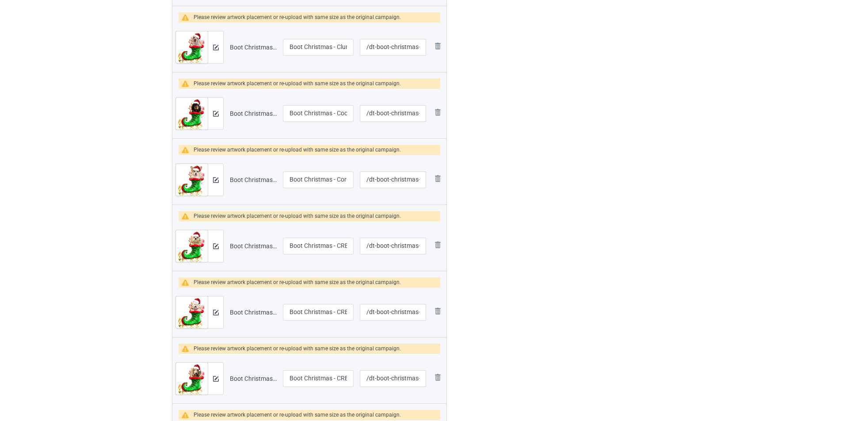
scroll to position [493, 0]
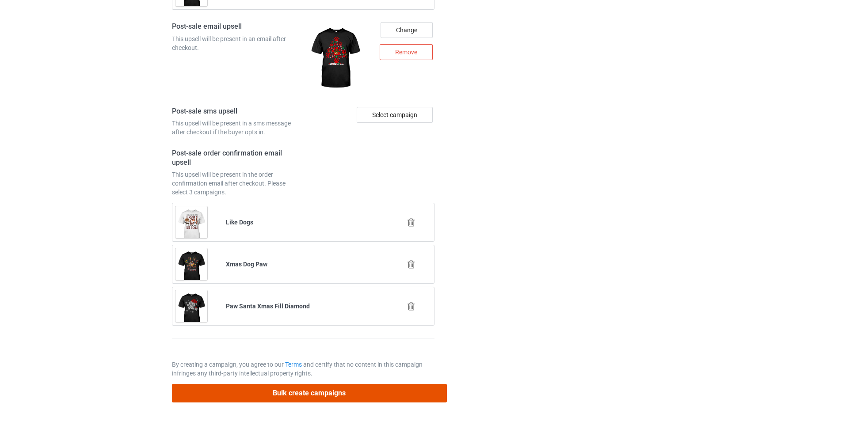
click at [397, 397] on button "Bulk create campaigns" at bounding box center [309, 393] width 275 height 18
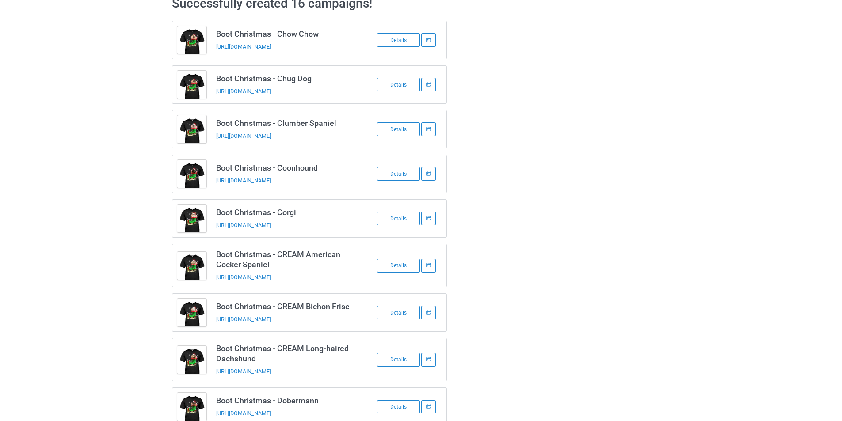
scroll to position [0, 0]
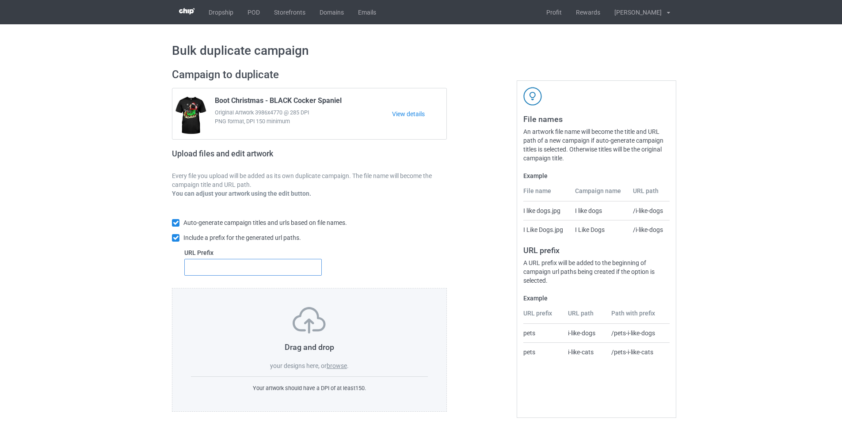
click at [264, 264] on input "text" at bounding box center [253, 267] width 138 height 17
type input "dt-"
click at [339, 369] on label "browse" at bounding box center [337, 366] width 20 height 7
click at [0, 0] on input "browse" at bounding box center [0, 0] width 0 height 0
click at [336, 369] on label "browse" at bounding box center [337, 366] width 20 height 7
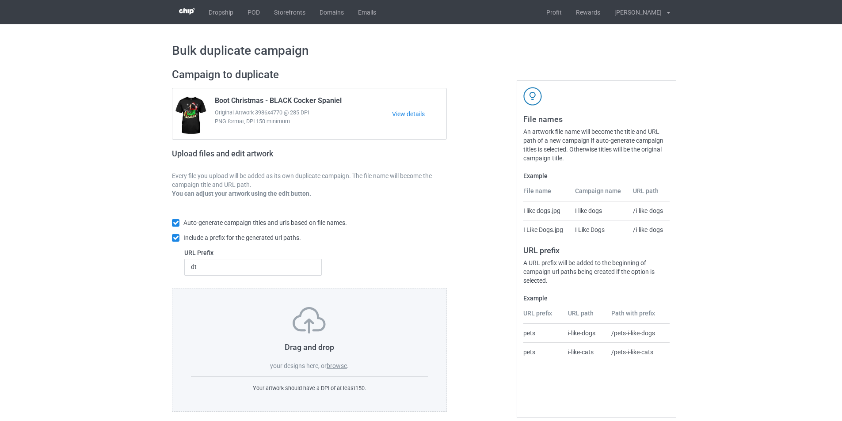
click at [0, 0] on input "browse" at bounding box center [0, 0] width 0 height 0
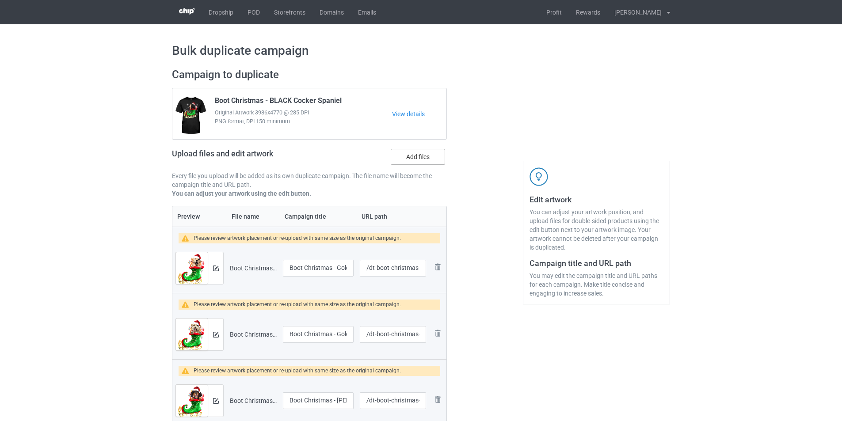
click at [428, 155] on label "Add files" at bounding box center [418, 157] width 54 height 16
click at [0, 0] on input "Add files" at bounding box center [0, 0] width 0 height 0
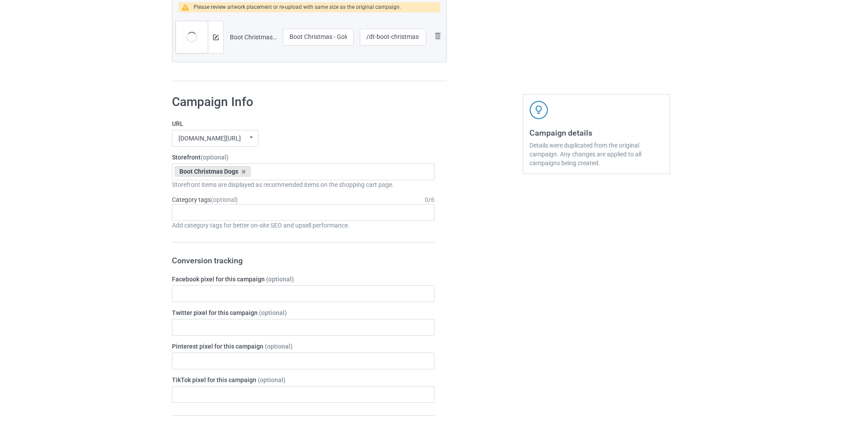
scroll to position [2299, 0]
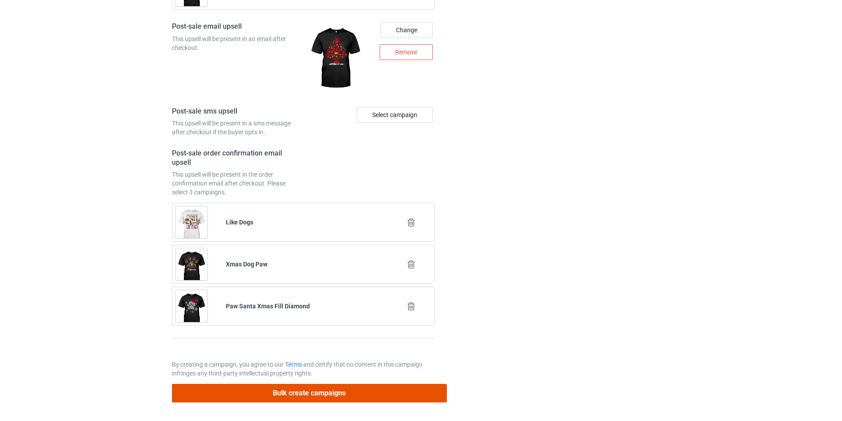
click at [345, 390] on button "Bulk create campaigns" at bounding box center [309, 393] width 275 height 18
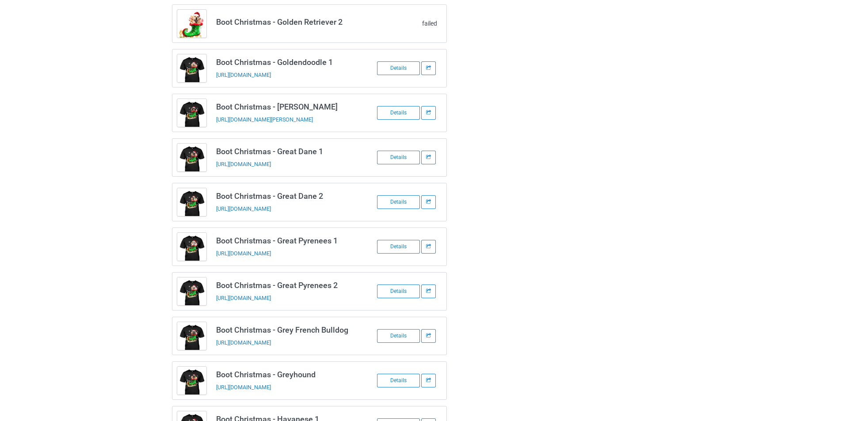
scroll to position [0, 0]
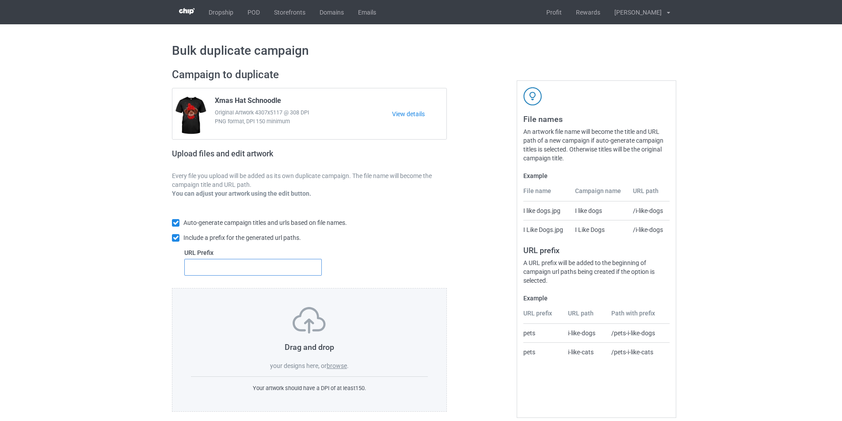
click at [295, 271] on input "text" at bounding box center [253, 267] width 138 height 17
type input "dt-"
click at [339, 369] on label "browse" at bounding box center [337, 366] width 20 height 7
click at [0, 0] on input "browse" at bounding box center [0, 0] width 0 height 0
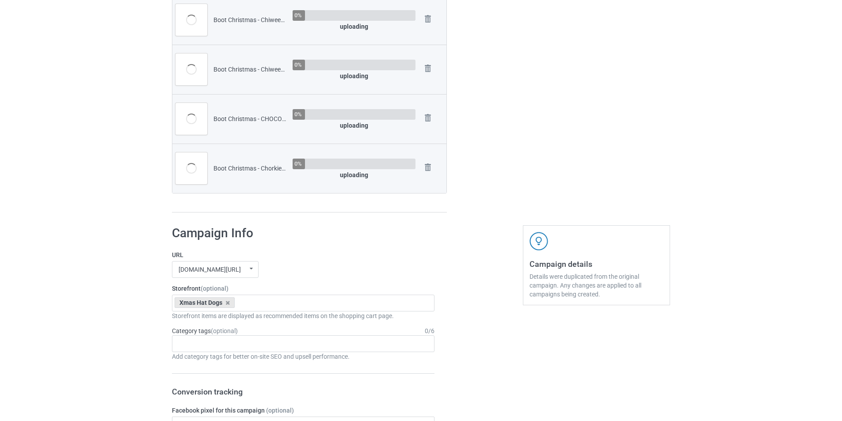
scroll to position [840, 0]
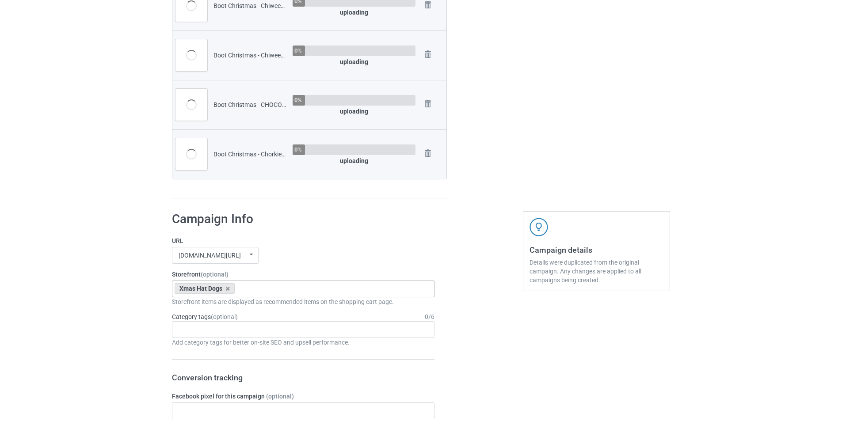
click at [287, 284] on div "Xmas Hat Dogs Goofy Dogs Boot Christmas Dogs Snow Farm Dogs Scare Me Dogs For […" at bounding box center [303, 289] width 263 height 17
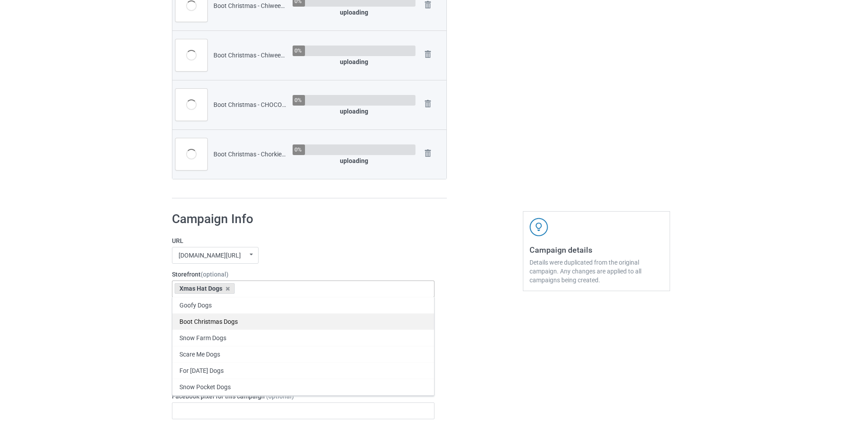
click at [243, 321] on div "Boot Christmas Dogs" at bounding box center [303, 321] width 262 height 16
click at [227, 289] on icon at bounding box center [227, 289] width 4 height 6
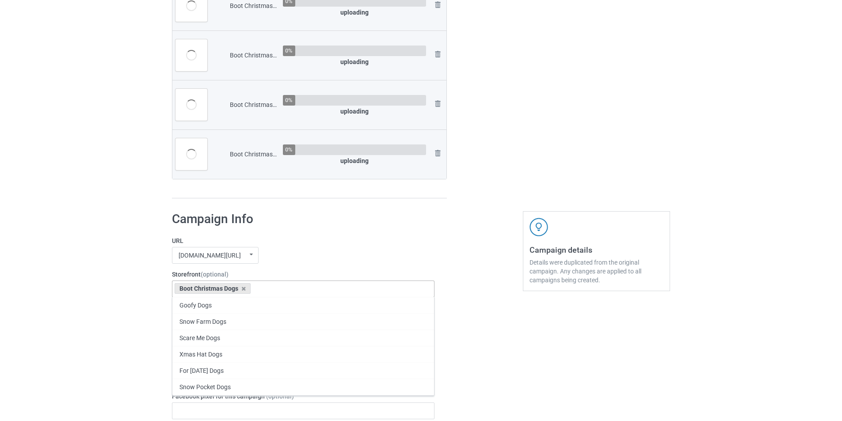
click at [344, 251] on div "[DOMAIN_NAME][URL] undefined/ [DOMAIN_NAME][URL] undefined/ [DOMAIN_NAME][URL] …" at bounding box center [303, 255] width 263 height 17
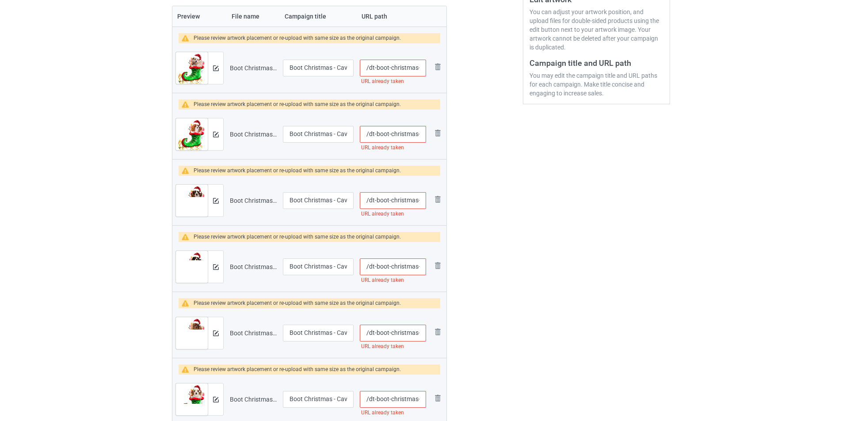
scroll to position [157, 0]
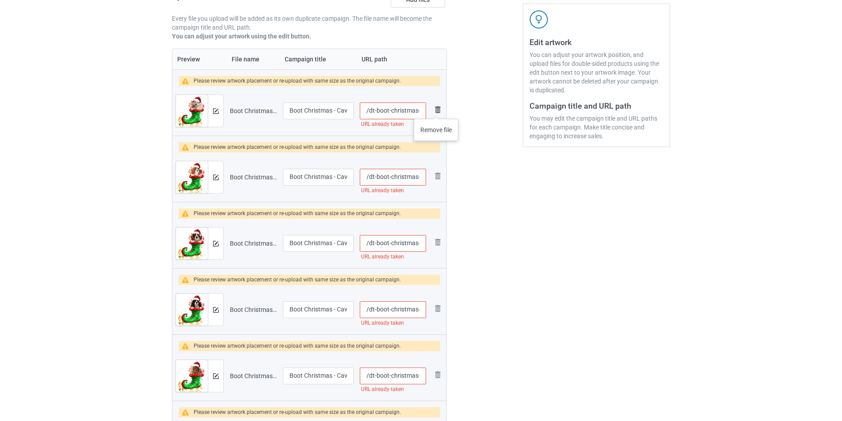
click at [436, 110] on img at bounding box center [437, 109] width 11 height 11
click at [436, 171] on link at bounding box center [437, 177] width 11 height 13
click at [0, 0] on img at bounding box center [0, 0] width 0 height 0
click at [436, 110] on link at bounding box center [437, 110] width 11 height 13
click at [0, 0] on img at bounding box center [0, 0] width 0 height 0
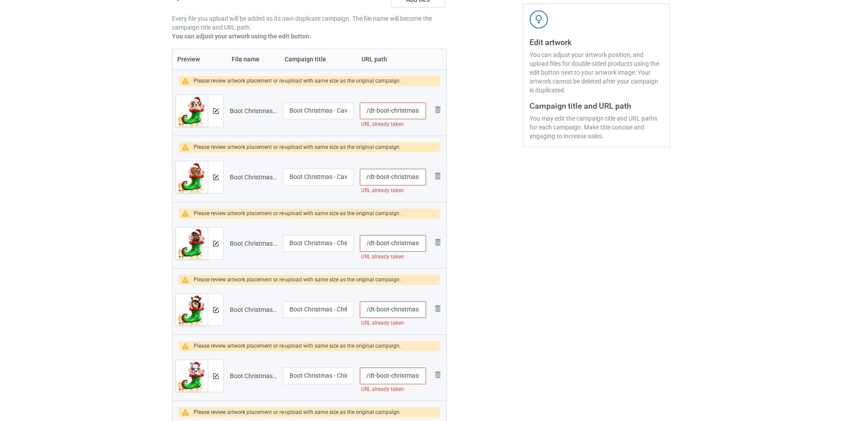
click at [0, 0] on img at bounding box center [0, 0] width 0 height 0
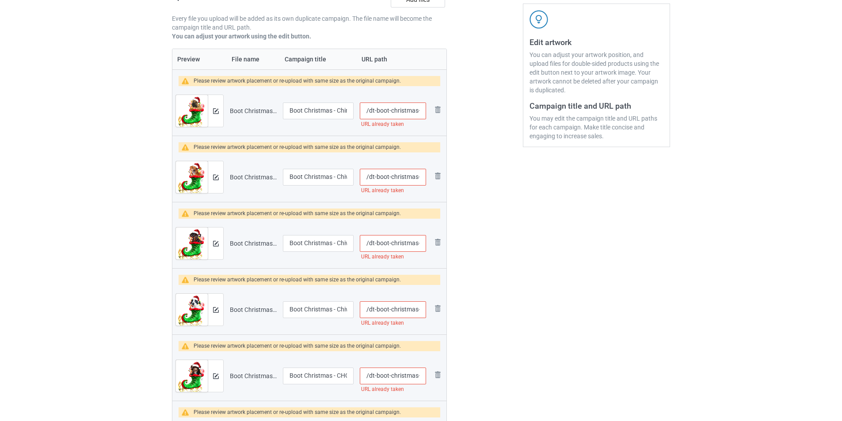
click at [0, 0] on img at bounding box center [0, 0] width 0 height 0
click at [436, 237] on link at bounding box center [437, 243] width 11 height 13
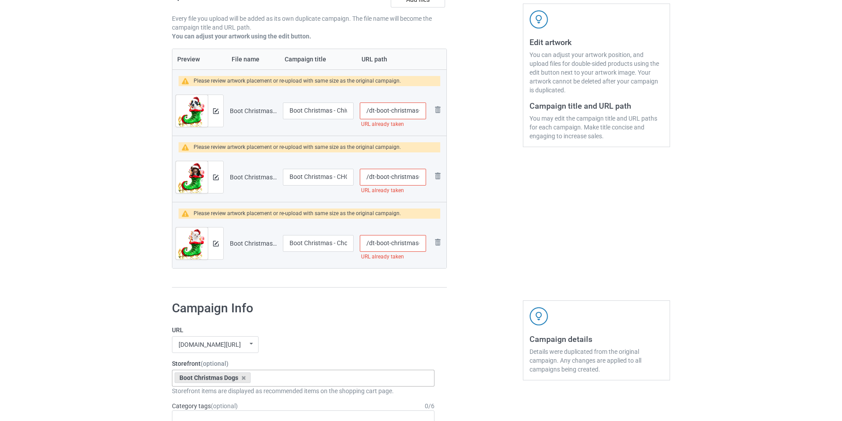
click at [436, 110] on link at bounding box center [437, 110] width 11 height 13
click at [436, 171] on link at bounding box center [437, 177] width 11 height 13
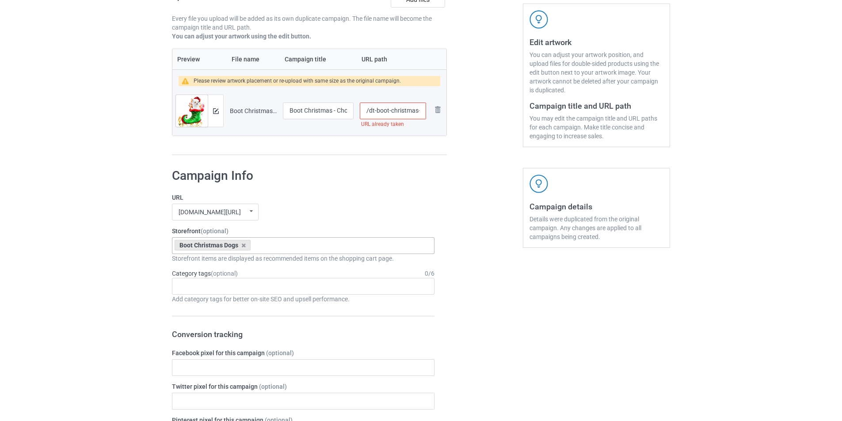
click at [0, 0] on img at bounding box center [0, 0] width 0 height 0
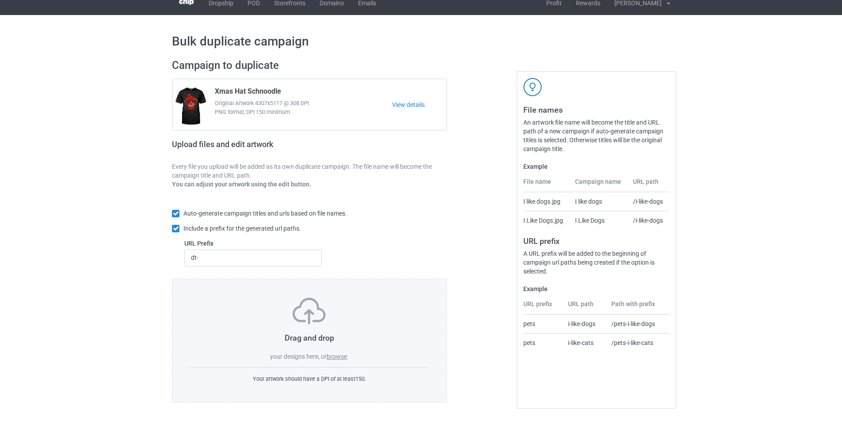
click at [336, 357] on label "browse" at bounding box center [337, 356] width 20 height 7
click at [0, 0] on input "browse" at bounding box center [0, 0] width 0 height 0
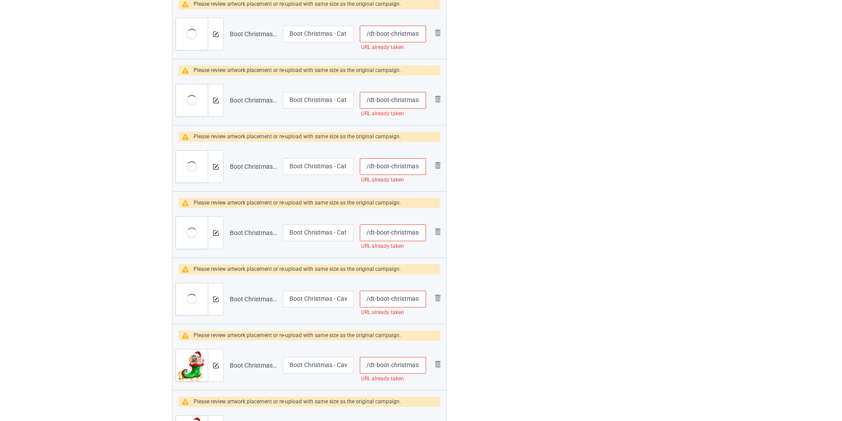
scroll to position [1307, 0]
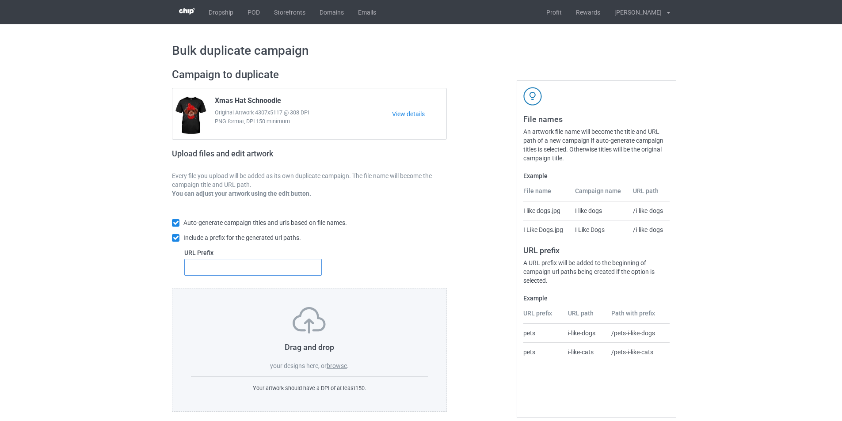
click at [267, 268] on input "text" at bounding box center [253, 267] width 138 height 17
type input "dt-"
click at [341, 367] on label "browse" at bounding box center [337, 366] width 20 height 7
click at [0, 0] on input "browse" at bounding box center [0, 0] width 0 height 0
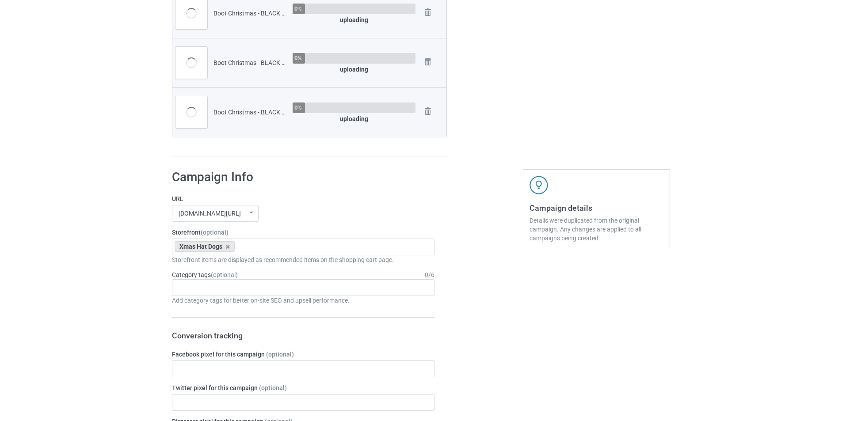
scroll to position [973, 0]
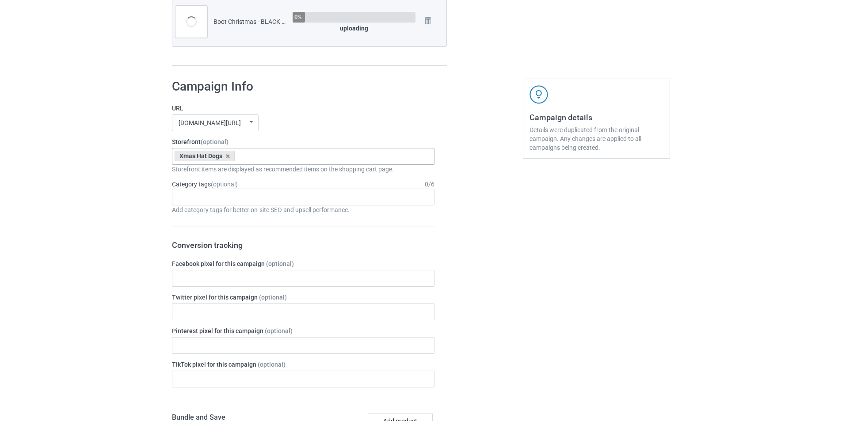
click at [309, 158] on div "Xmas Hat Dogs Goofy Dogs Boot Christmas Dogs Snow Farm Dogs Scare Me Dogs For […" at bounding box center [303, 156] width 263 height 17
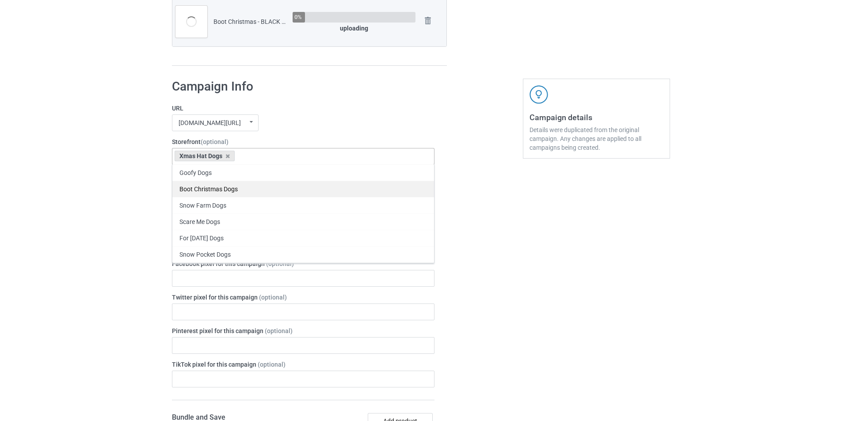
click at [233, 192] on div "Boot Christmas Dogs" at bounding box center [303, 189] width 262 height 16
click at [229, 155] on icon at bounding box center [227, 156] width 4 height 6
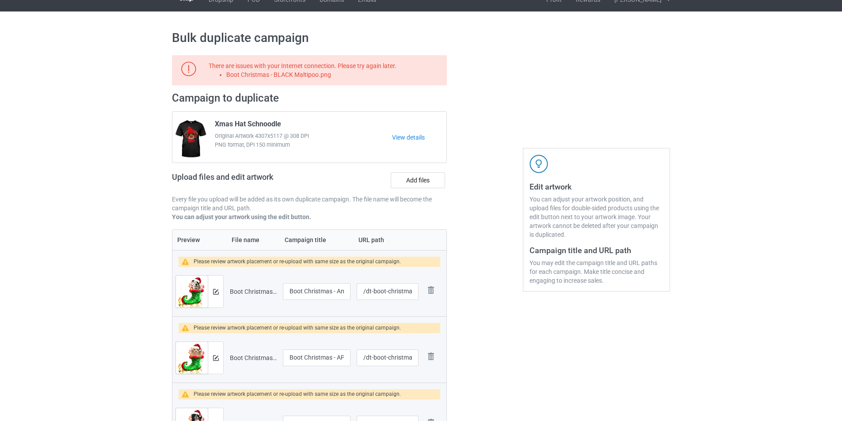
scroll to position [0, 0]
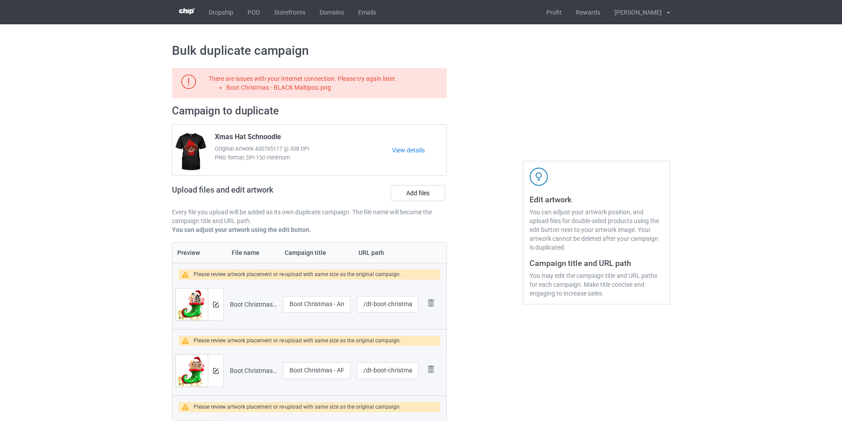
click at [302, 88] on li "Boot Christmas - BLACK Maltipoo.png" at bounding box center [335, 87] width 218 height 9
copy li "Boot Christmas - BLACK Maltipoo.png"
click at [414, 194] on label "Add files" at bounding box center [418, 193] width 54 height 16
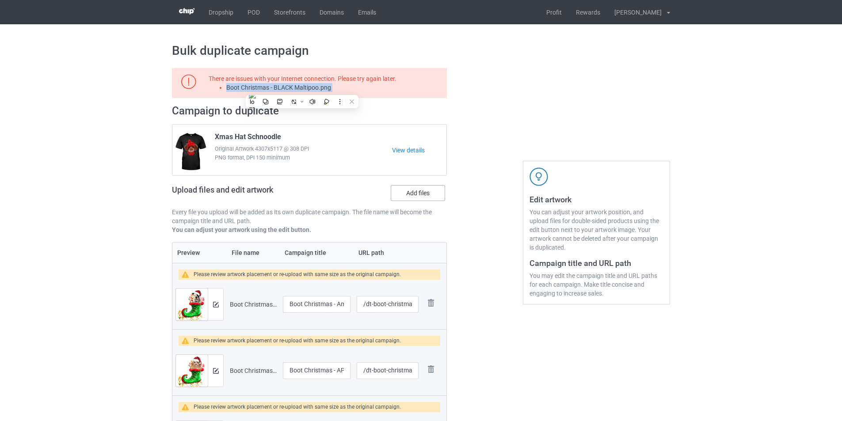
click at [0, 0] on input "Add files" at bounding box center [0, 0] width 0 height 0
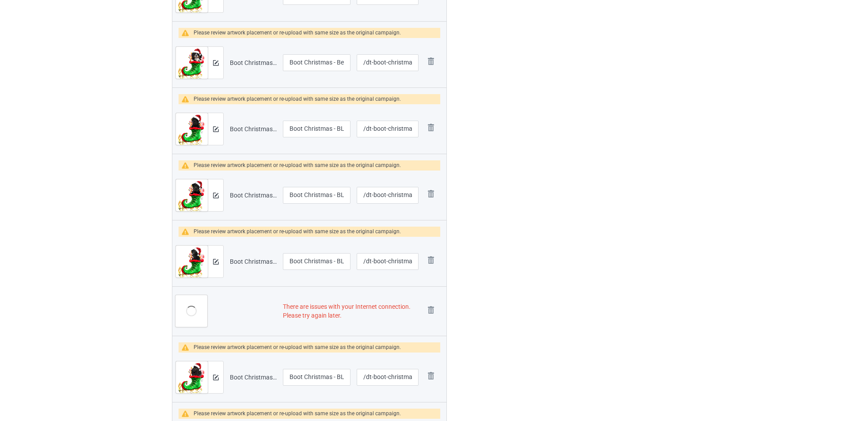
scroll to position [486, 0]
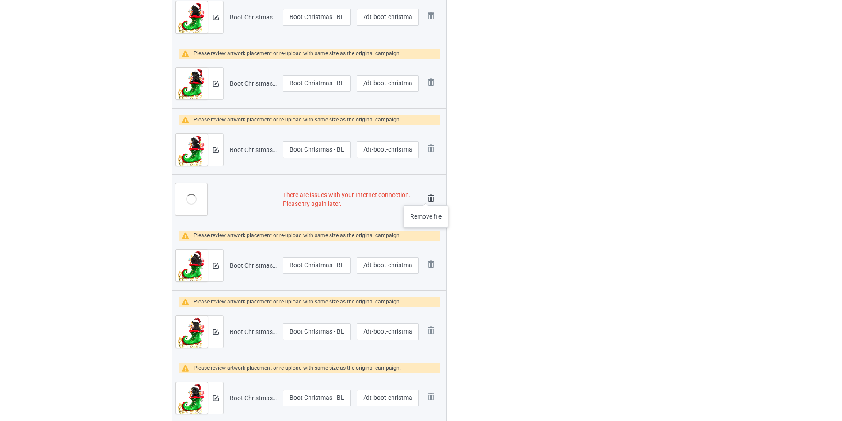
click at [426, 197] on img at bounding box center [431, 198] width 12 height 12
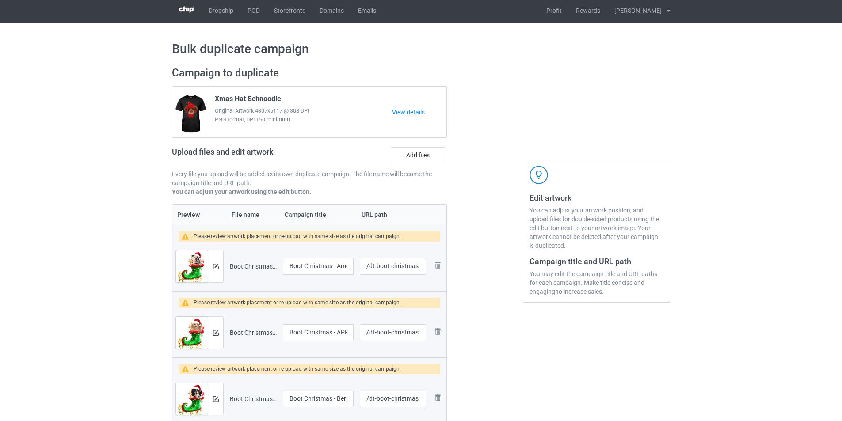
scroll to position [0, 0]
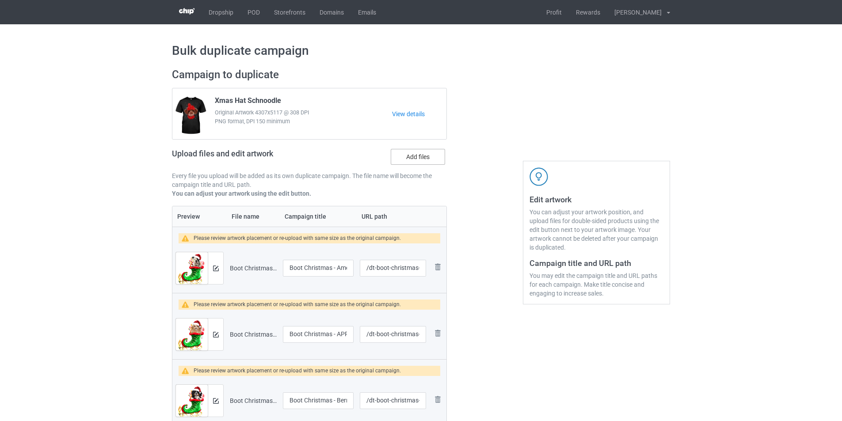
click at [441, 155] on label "Add files" at bounding box center [418, 157] width 54 height 16
click at [0, 0] on input "Add files" at bounding box center [0, 0] width 0 height 0
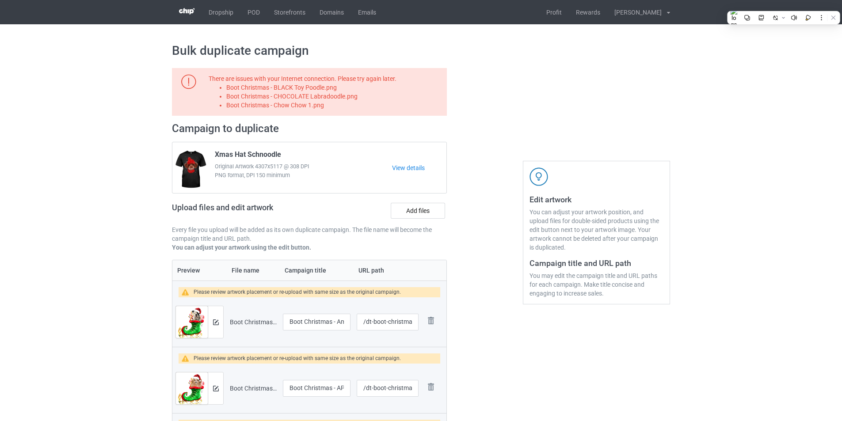
click at [321, 91] on li "Boot Christmas - BLACK Toy Poodle.png" at bounding box center [335, 87] width 218 height 9
click at [325, 85] on li "Boot Christmas - BLACK Toy Poodle.png" at bounding box center [335, 87] width 218 height 9
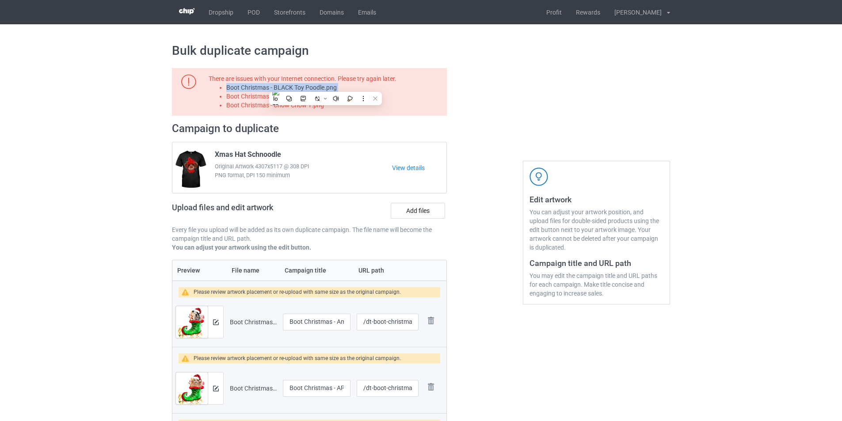
click at [325, 85] on li "Boot Christmas - BLACK Toy Poodle.png" at bounding box center [335, 87] width 218 height 9
copy li "Boot Christmas - BLACK Toy Poodle.png"
click at [418, 213] on label "Add files" at bounding box center [418, 211] width 54 height 16
click at [0, 0] on input "Add files" at bounding box center [0, 0] width 0 height 0
click at [322, 98] on li "Boot Christmas - CHOCOLATE Labradoodle.png" at bounding box center [335, 96] width 218 height 9
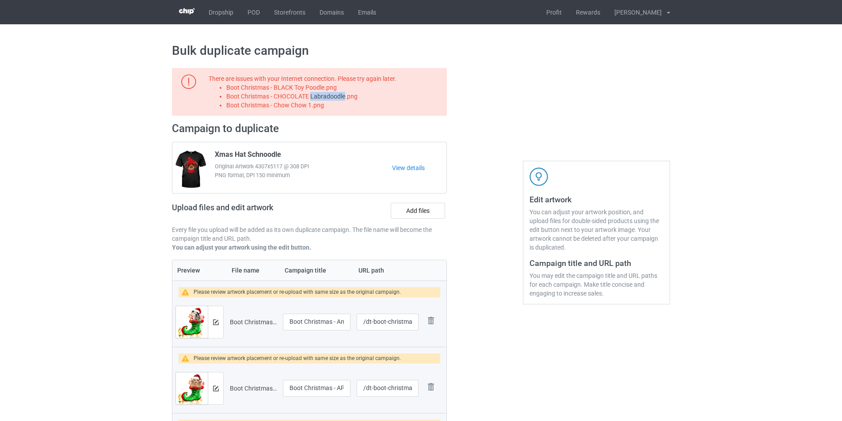
click at [322, 98] on li "Boot Christmas - CHOCOLATE Labradoodle.png" at bounding box center [335, 96] width 218 height 9
copy li "Boot Christmas - CHOCOLATE Labradoodle.png"
click at [424, 211] on label "Add files" at bounding box center [418, 211] width 54 height 16
click at [0, 0] on input "Add files" at bounding box center [0, 0] width 0 height 0
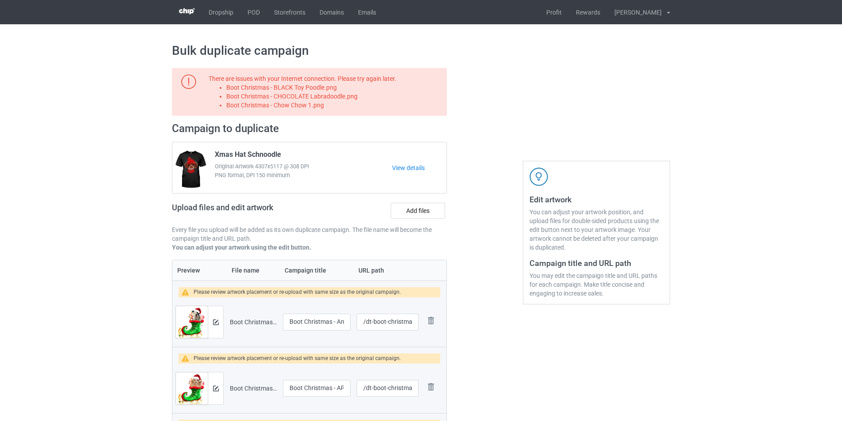
click at [315, 103] on li "Boot Christmas - Chow Chow 1.png" at bounding box center [335, 105] width 218 height 9
copy li "Boot Christmas - Chow Chow 1.png"
click at [428, 209] on label "Add files" at bounding box center [418, 211] width 54 height 16
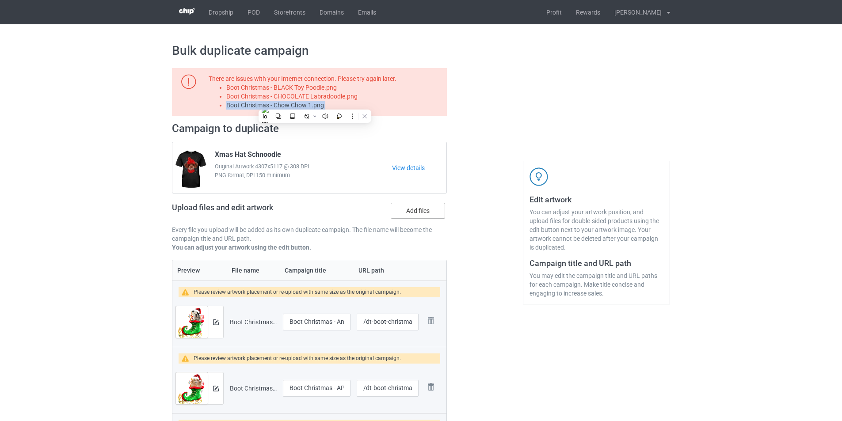
click at [0, 0] on input "Add files" at bounding box center [0, 0] width 0 height 0
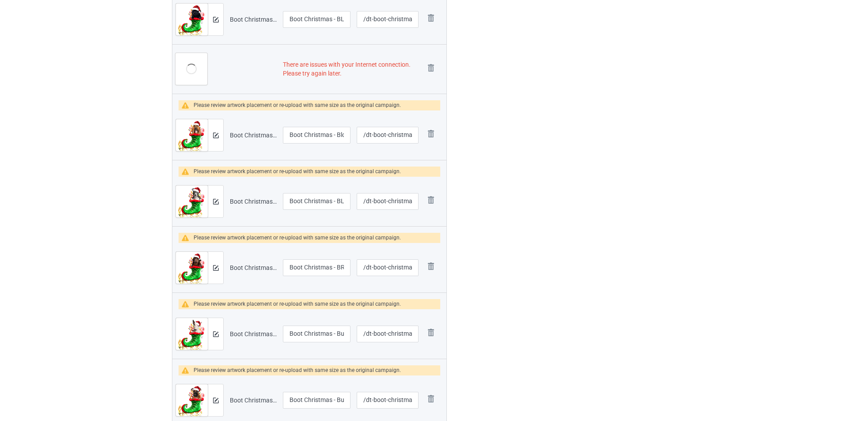
scroll to position [1415, 0]
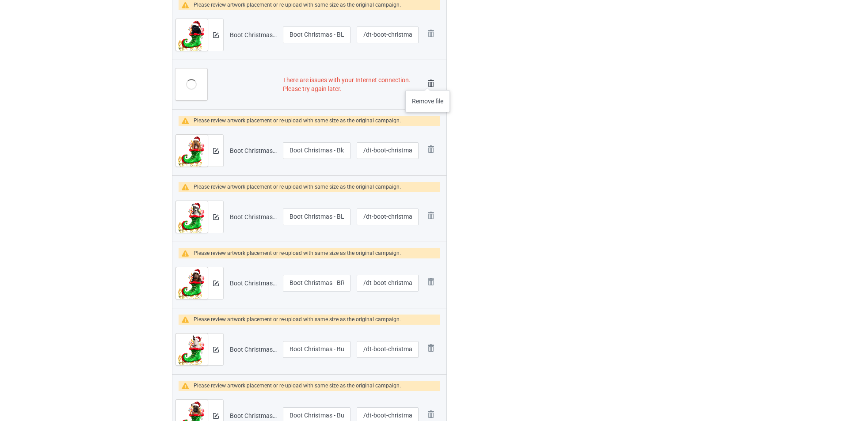
click at [428, 81] on img at bounding box center [431, 83] width 12 height 12
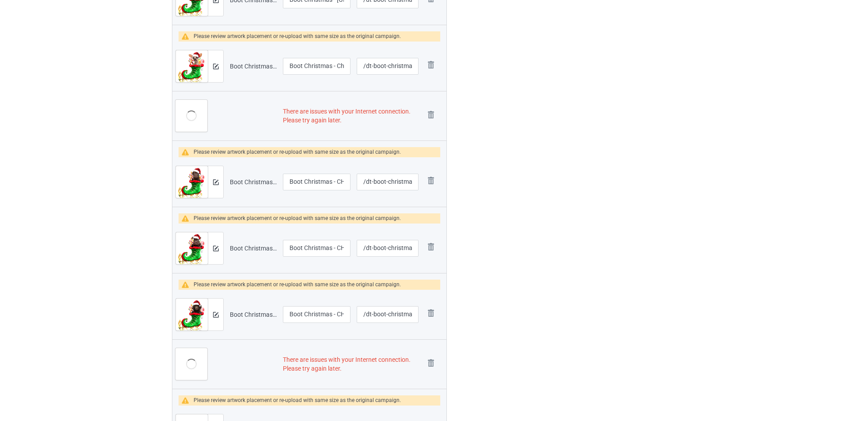
scroll to position [1937, 0]
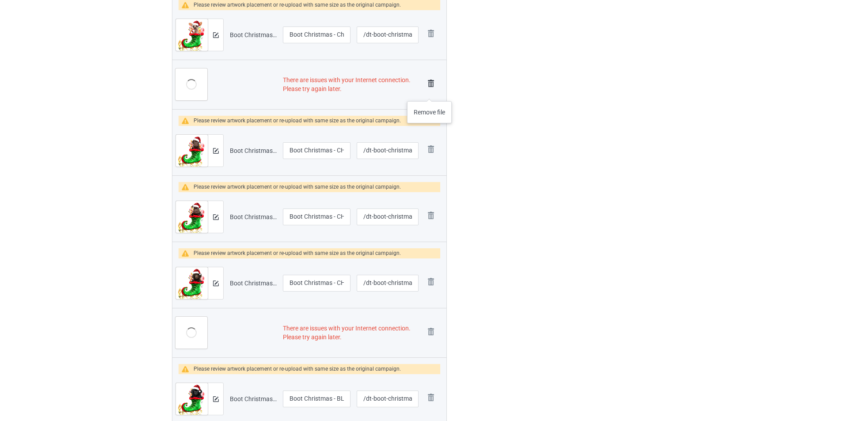
click at [428, 80] on img at bounding box center [431, 83] width 12 height 12
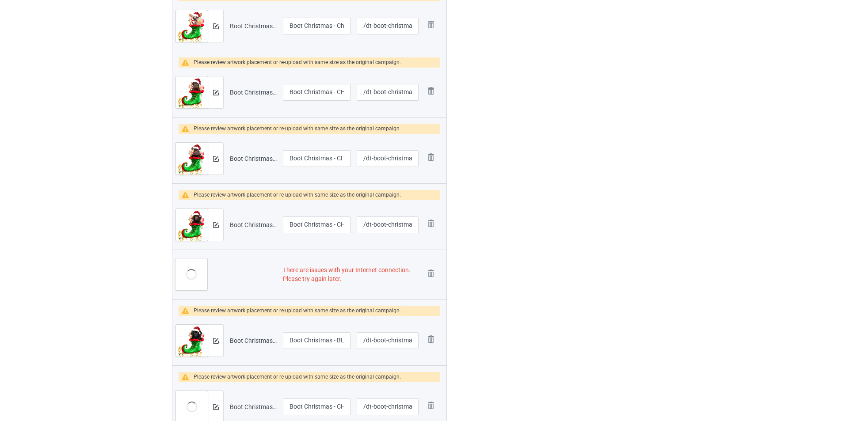
scroll to position [1928, 0]
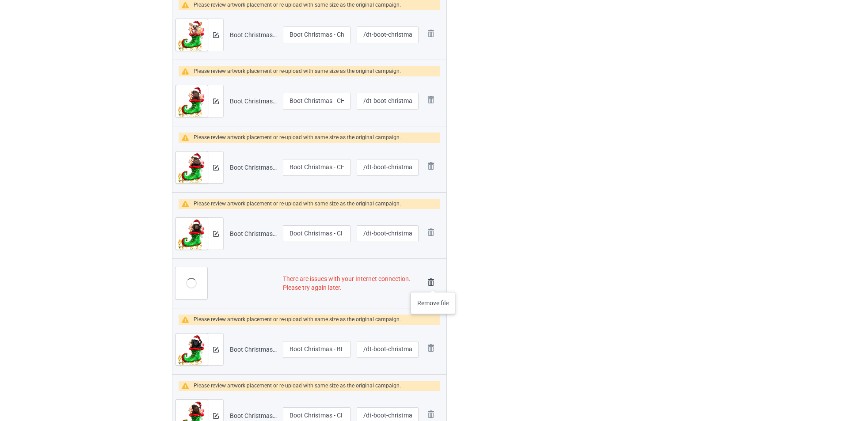
click at [433, 283] on img at bounding box center [431, 282] width 12 height 12
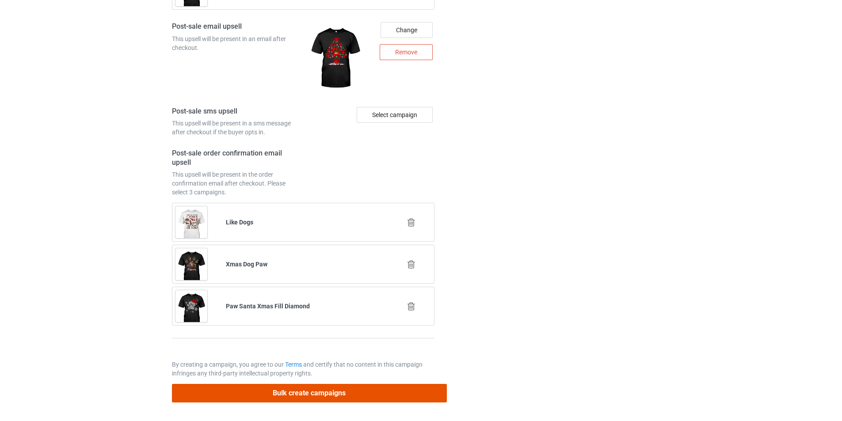
click at [382, 395] on button "Bulk create campaigns" at bounding box center [309, 393] width 275 height 18
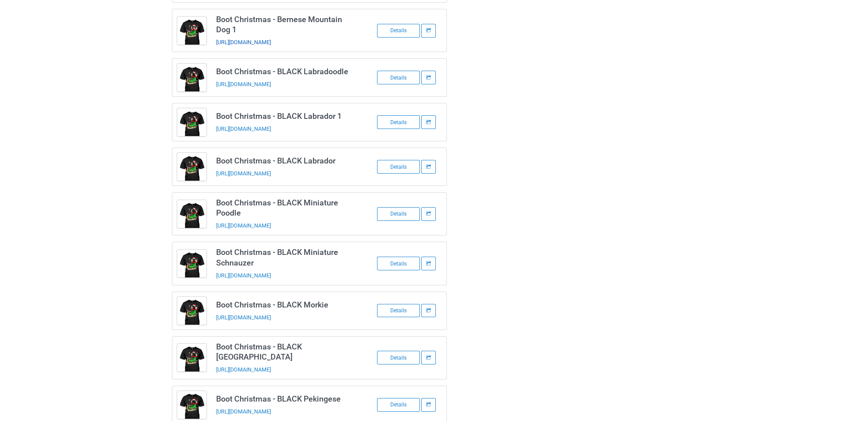
scroll to position [0, 0]
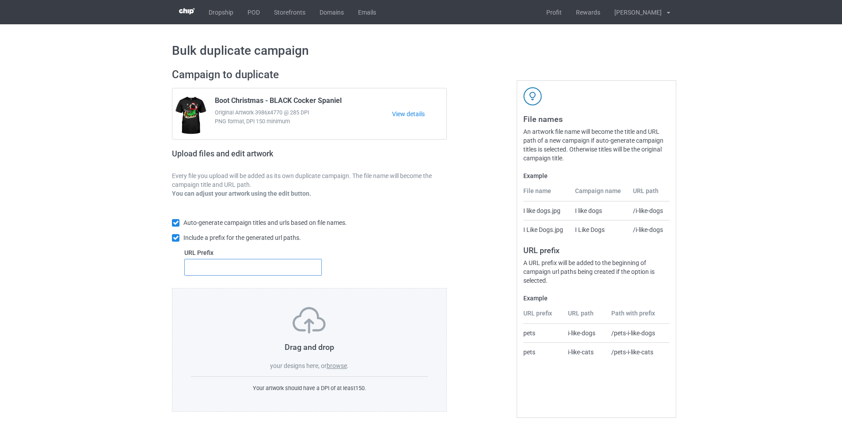
click at [259, 268] on input "text" at bounding box center [253, 267] width 138 height 17
type input "dt-"
click at [335, 366] on label "browse" at bounding box center [337, 366] width 20 height 7
click at [0, 0] on input "browse" at bounding box center [0, 0] width 0 height 0
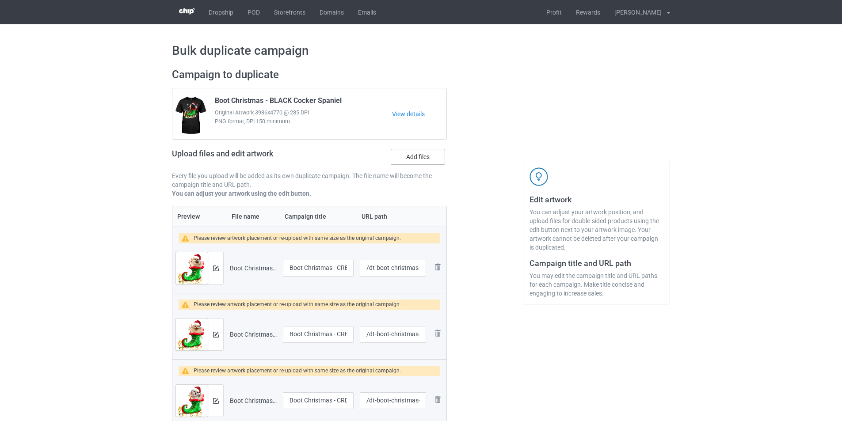
click at [422, 153] on label "Add files" at bounding box center [418, 157] width 54 height 16
click at [0, 0] on input "Add files" at bounding box center [0, 0] width 0 height 0
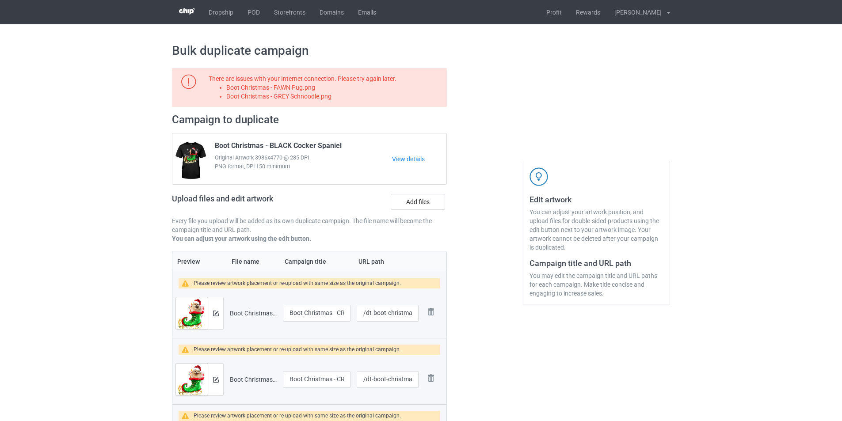
click at [313, 88] on li "Boot Christmas - FAWN Pug.png" at bounding box center [335, 87] width 218 height 9
click at [309, 88] on li "Boot Christmas - FAWN Pug.png" at bounding box center [335, 87] width 218 height 9
click at [312, 88] on li "Boot Christmas - FAWN Pug.png" at bounding box center [335, 87] width 218 height 9
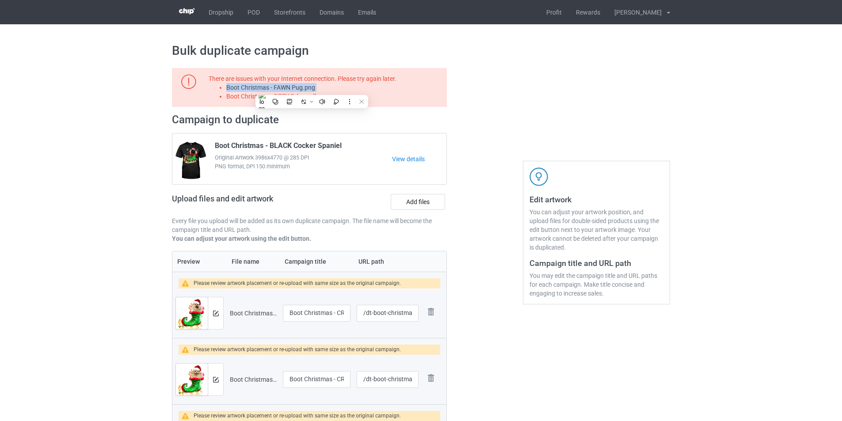
copy li "Boot Christmas - FAWN Pug.png"
click at [413, 200] on label "Add files" at bounding box center [418, 202] width 54 height 16
click at [0, 0] on input "Add files" at bounding box center [0, 0] width 0 height 0
click at [310, 99] on li "Boot Christmas - GREY Schnoodle.png" at bounding box center [335, 96] width 218 height 9
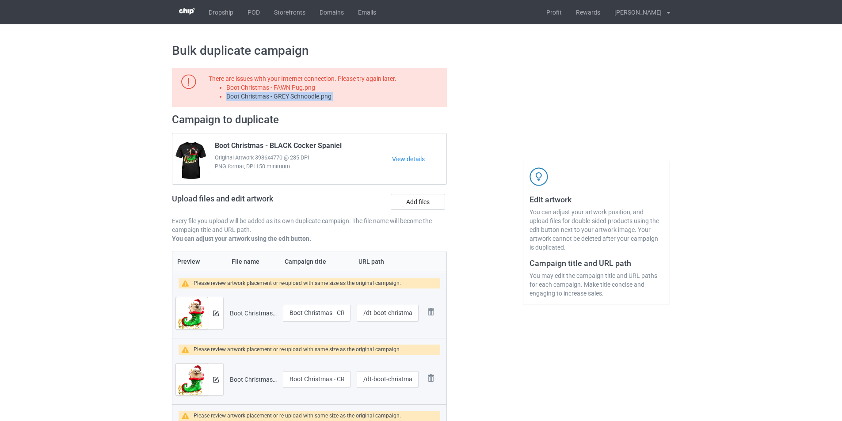
click at [310, 99] on li "Boot Christmas - GREY Schnoodle.png" at bounding box center [335, 96] width 218 height 9
copy li "Boot Christmas - GREY Schnoodle.png"
click at [436, 207] on label "Add files" at bounding box center [418, 202] width 54 height 16
click at [0, 0] on input "Add files" at bounding box center [0, 0] width 0 height 0
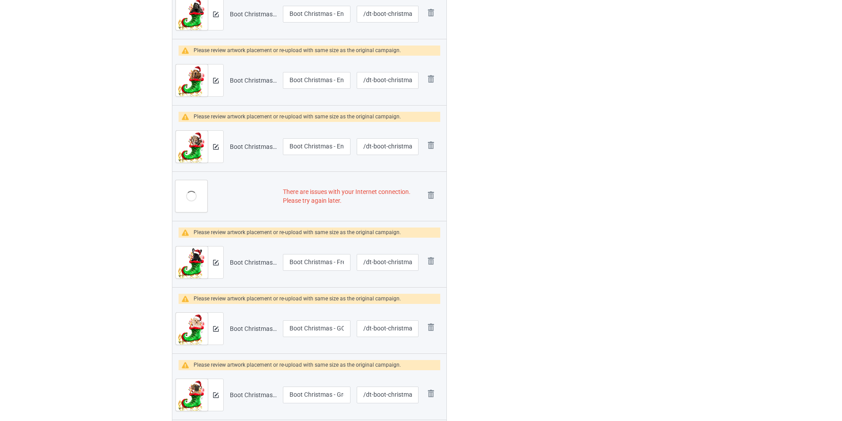
scroll to position [707, 0]
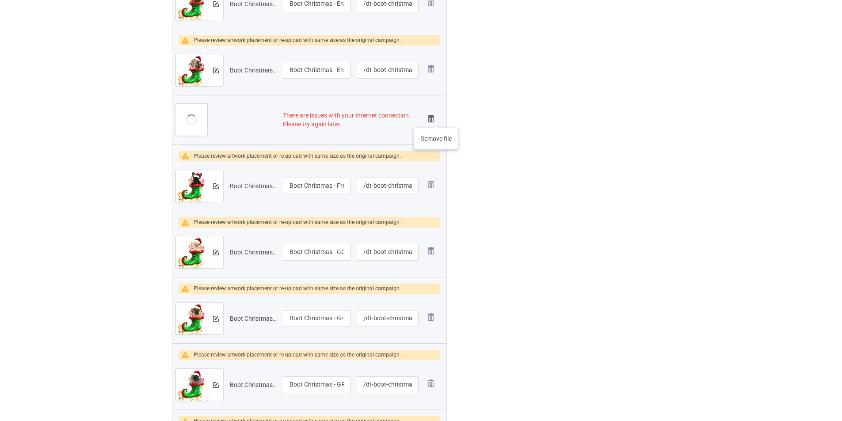
click at [436, 119] on img at bounding box center [431, 119] width 12 height 12
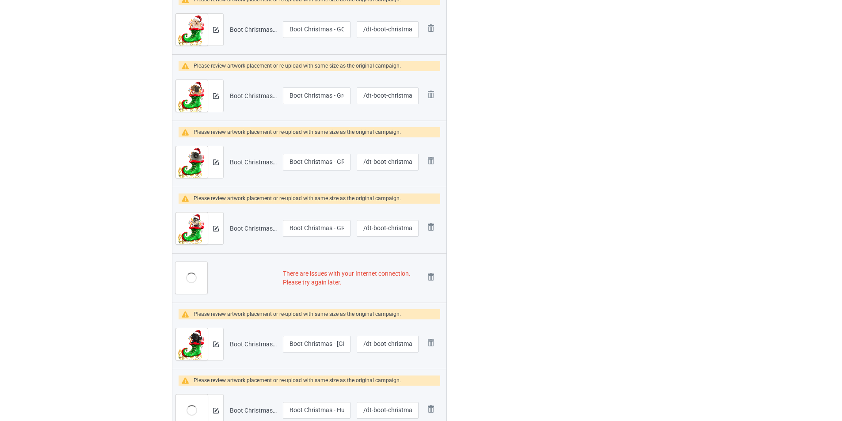
scroll to position [964, 0]
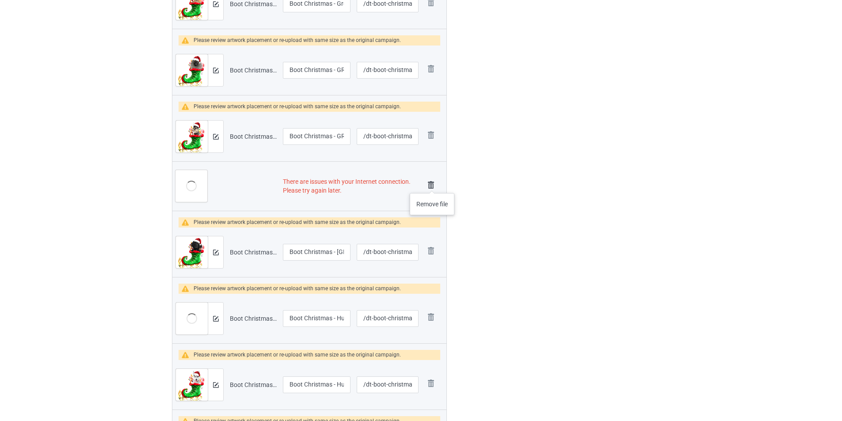
click at [432, 184] on img at bounding box center [431, 185] width 12 height 12
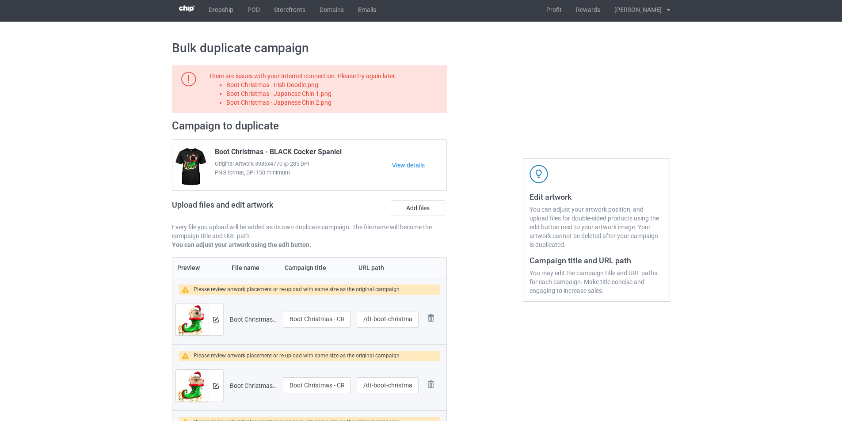
scroll to position [0, 0]
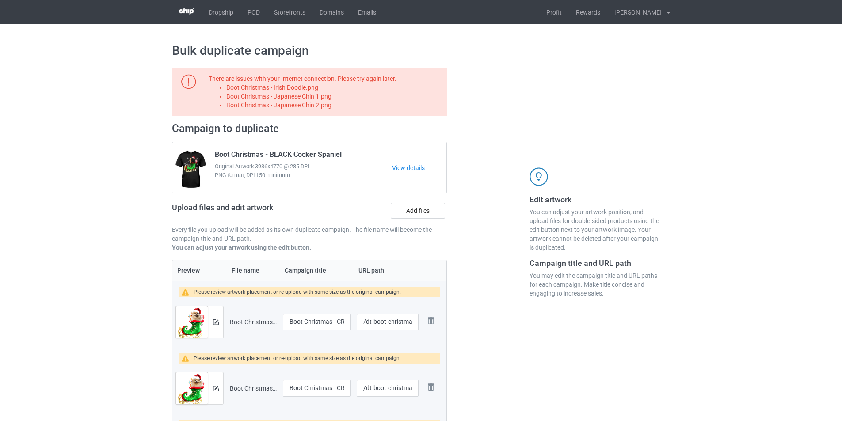
click at [370, 92] on li "Boot Christmas - Irish Doodle.png" at bounding box center [335, 87] width 218 height 9
click at [301, 86] on li "Boot Christmas - Irish Doodle.png" at bounding box center [335, 87] width 218 height 9
copy li "Boot Christmas - Irish Doodle.png"
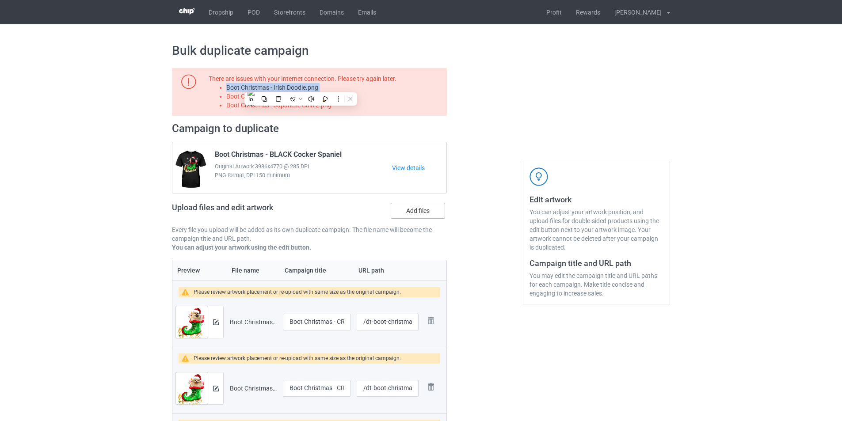
click at [424, 214] on label "Add files" at bounding box center [418, 211] width 54 height 16
click at [0, 0] on input "Add files" at bounding box center [0, 0] width 0 height 0
click at [296, 99] on li "Boot Christmas - Japanese Chin 1.png" at bounding box center [335, 96] width 218 height 9
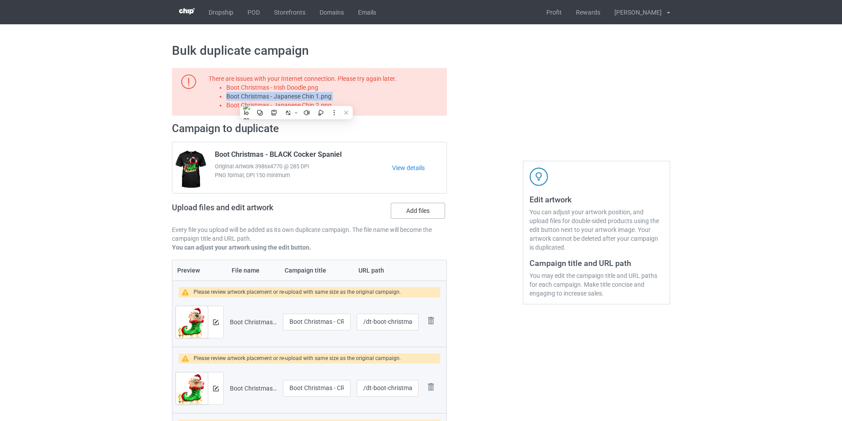
copy li "Boot Christmas - Japanese Chin 1.png"
click at [427, 214] on label "Add files" at bounding box center [418, 211] width 54 height 16
click at [0, 0] on input "Add files" at bounding box center [0, 0] width 0 height 0
click at [304, 105] on li "Boot Christmas - Japanese Chin 2.png" at bounding box center [335, 105] width 218 height 9
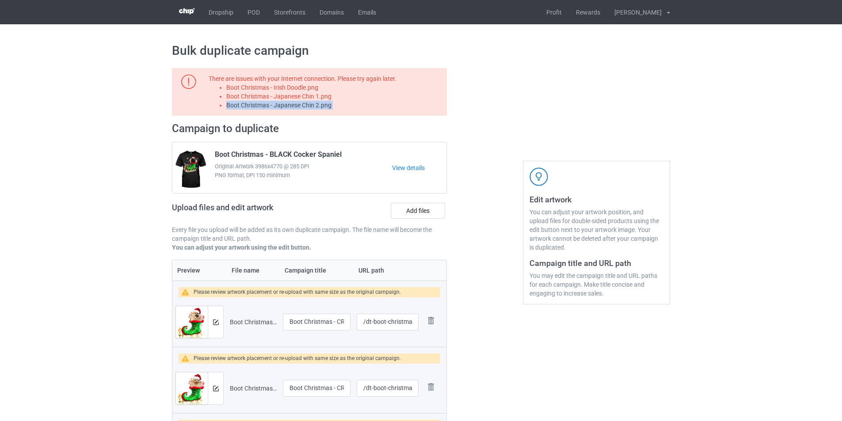
click at [304, 105] on li "Boot Christmas - Japanese Chin 2.png" at bounding box center [335, 105] width 218 height 9
copy li "Boot Christmas - Japanese Chin 2.png"
click at [418, 209] on label "Add files" at bounding box center [418, 211] width 54 height 16
click at [0, 0] on input "Add files" at bounding box center [0, 0] width 0 height 0
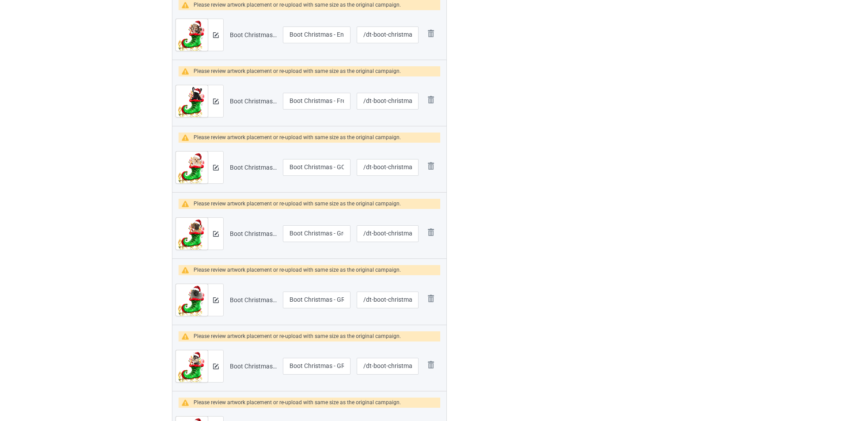
scroll to position [1326, 0]
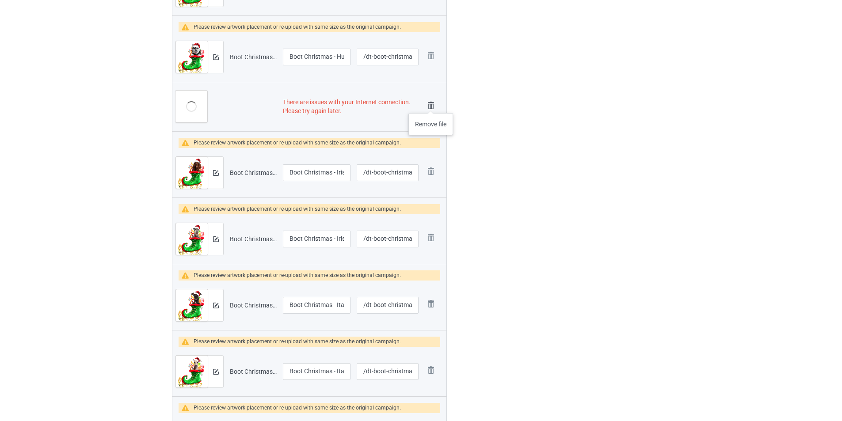
click at [431, 104] on img at bounding box center [431, 105] width 12 height 12
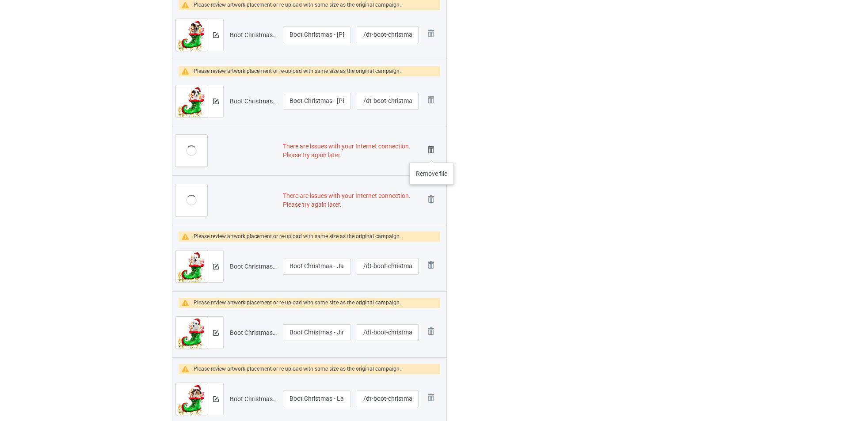
click at [432, 153] on img at bounding box center [431, 150] width 12 height 12
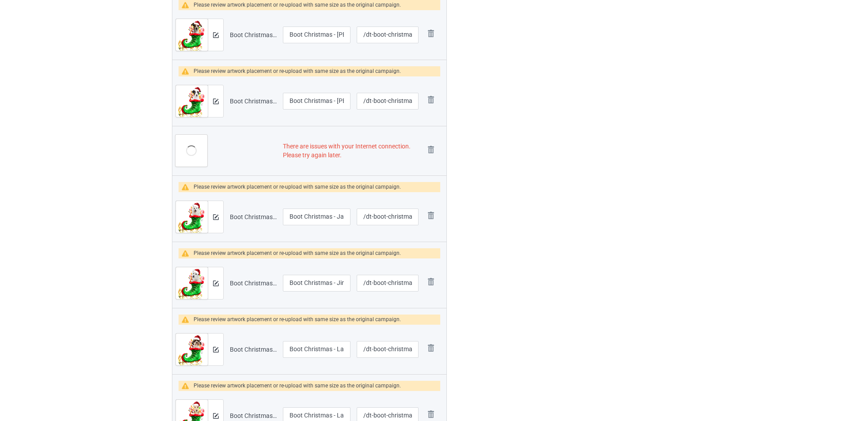
click at [0, 0] on img at bounding box center [0, 0] width 0 height 0
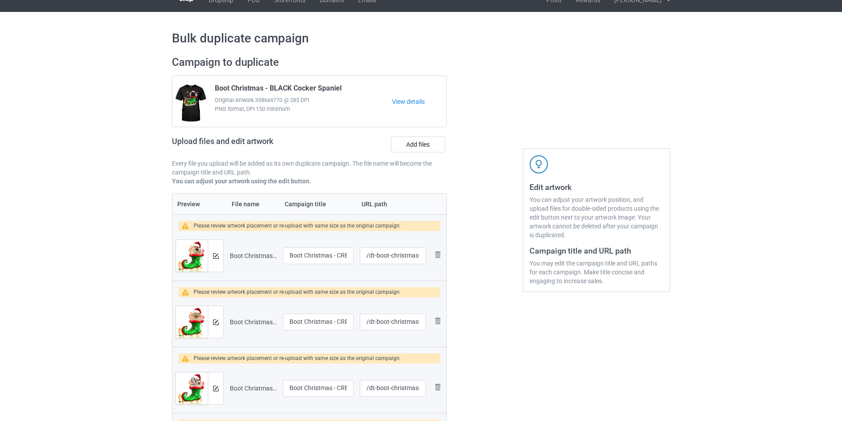
scroll to position [0, 0]
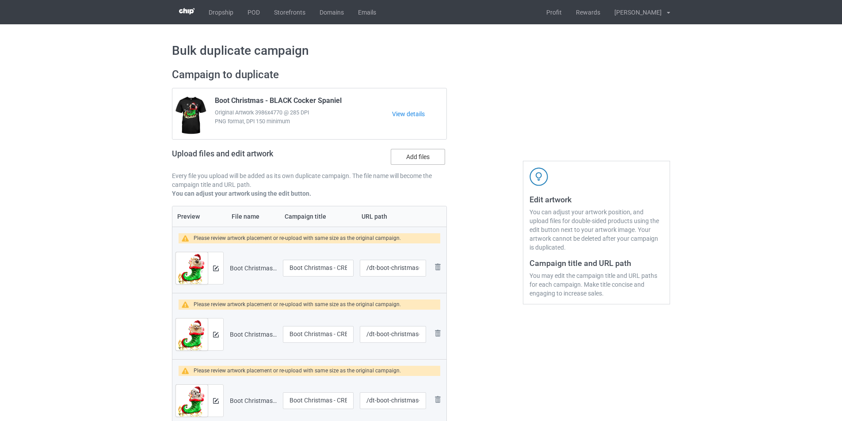
click at [427, 161] on label "Add files" at bounding box center [418, 157] width 54 height 16
click at [0, 0] on input "Add files" at bounding box center [0, 0] width 0 height 0
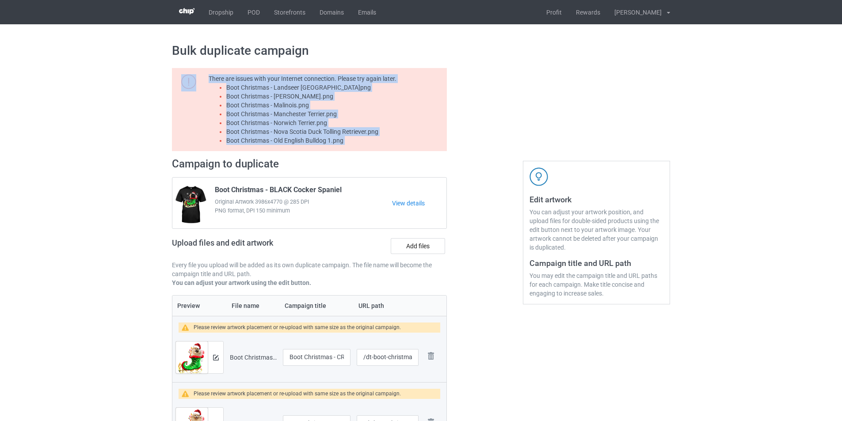
click at [347, 91] on li "Boot Christmas - Landseer [GEOGRAPHIC_DATA]png" at bounding box center [335, 87] width 218 height 9
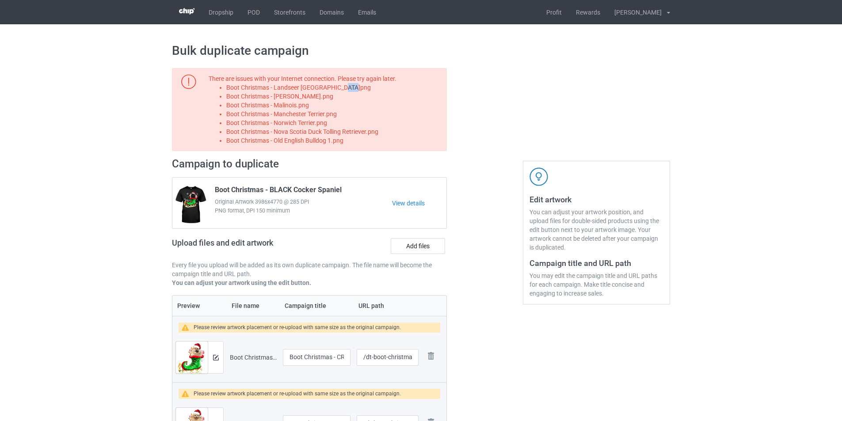
click at [347, 91] on li "Boot Christmas - Landseer [GEOGRAPHIC_DATA]png" at bounding box center [335, 87] width 218 height 9
click at [425, 248] on label "Add files" at bounding box center [418, 246] width 54 height 16
click at [0, 0] on input "Add files" at bounding box center [0, 0] width 0 height 0
click at [310, 92] on li "Boot Christmas - Landseer [GEOGRAPHIC_DATA]png" at bounding box center [335, 87] width 218 height 9
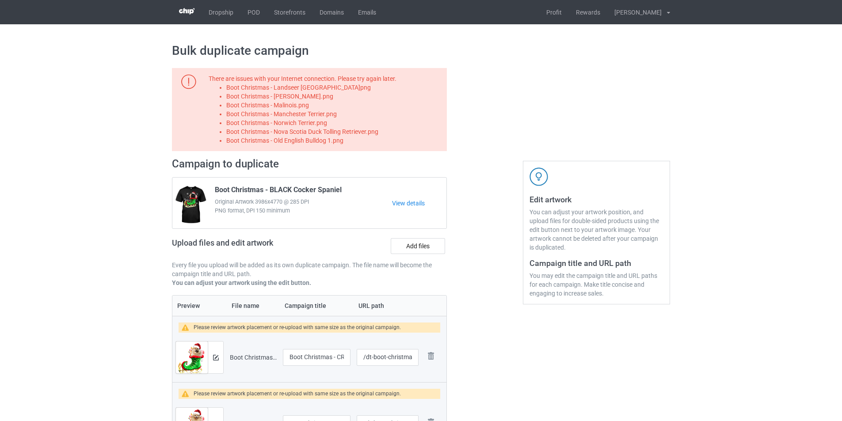
click at [308, 92] on li "Boot Christmas - [PERSON_NAME].png" at bounding box center [335, 96] width 218 height 9
click at [305, 94] on li "Boot Christmas - [PERSON_NAME].png" at bounding box center [335, 96] width 218 height 9
copy li "Boot Christmas - [PERSON_NAME].png"
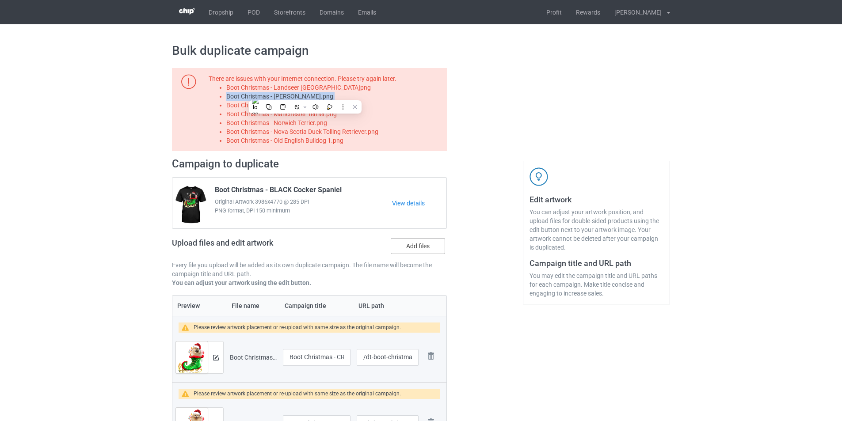
click at [429, 246] on label "Add files" at bounding box center [418, 246] width 54 height 16
click at [0, 0] on input "Add files" at bounding box center [0, 0] width 0 height 0
click at [301, 104] on li "Boot Christmas - Malinois.png" at bounding box center [335, 105] width 218 height 9
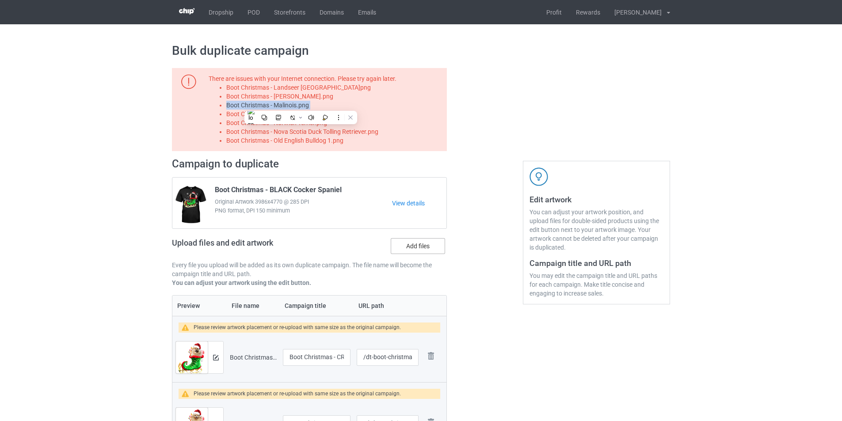
copy li "Boot Christmas - Malinois.png"
click at [428, 250] on label "Add files" at bounding box center [418, 246] width 54 height 16
click at [0, 0] on input "Add files" at bounding box center [0, 0] width 0 height 0
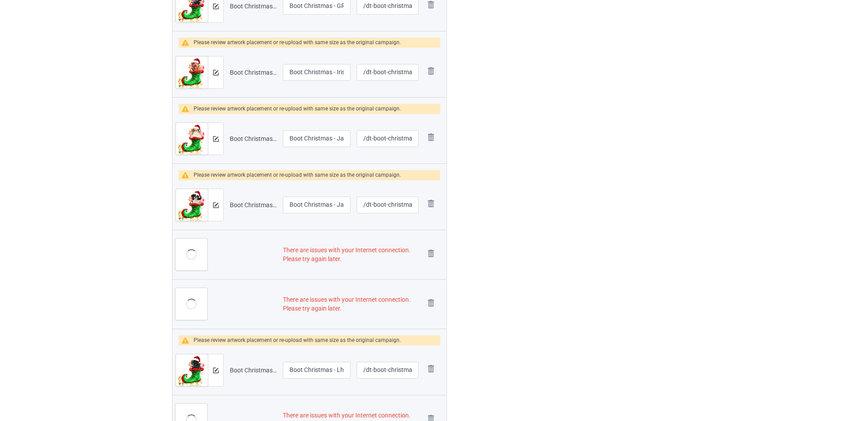
scroll to position [2343, 0]
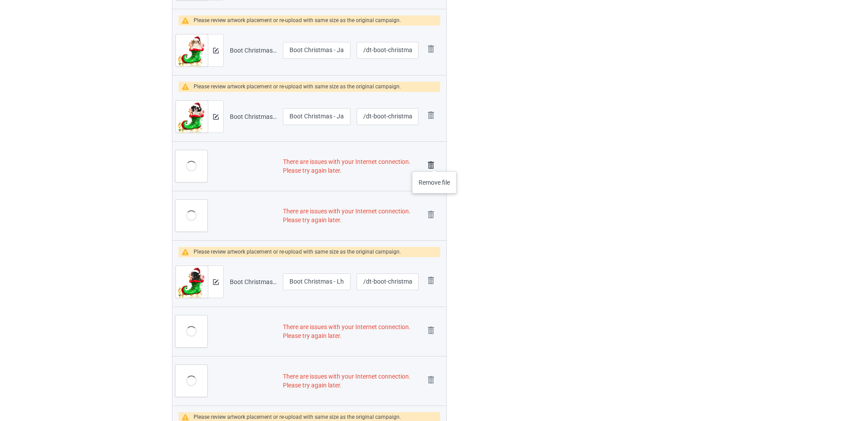
click at [435, 163] on img at bounding box center [431, 165] width 12 height 12
click at [433, 209] on img at bounding box center [431, 215] width 12 height 12
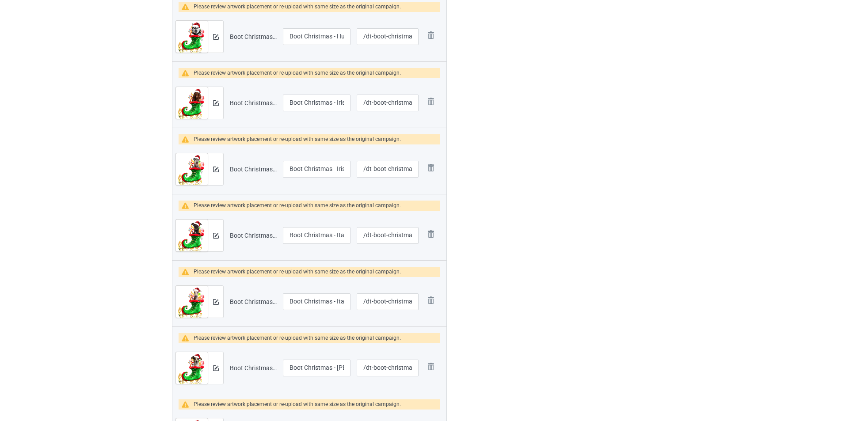
scroll to position [0, 0]
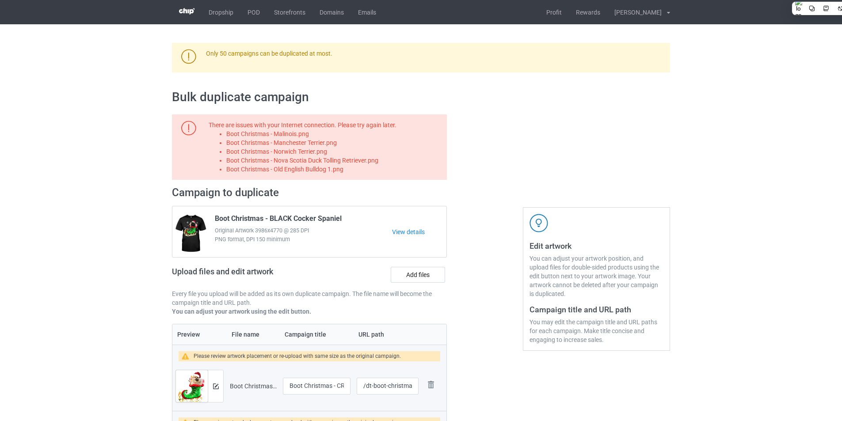
click at [310, 141] on li "Boot Christmas - Manchester Terrier.png" at bounding box center [335, 142] width 218 height 9
copy li "Boot Christmas - Manchester Terrier.png"
click at [435, 281] on label "Add files" at bounding box center [418, 275] width 54 height 16
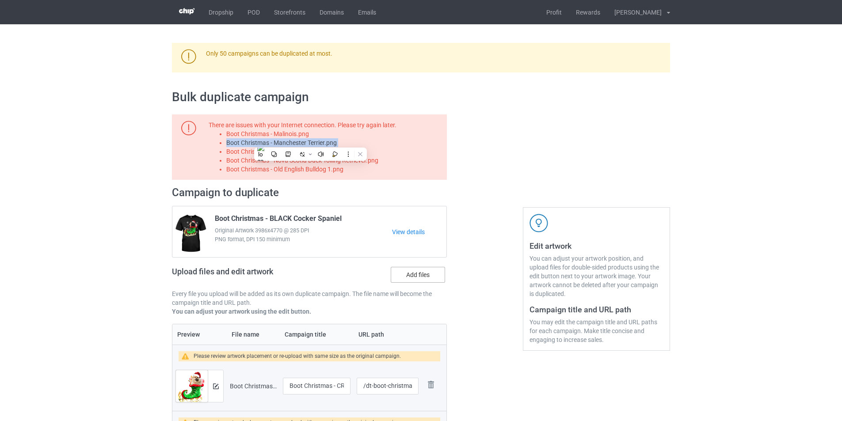
click at [0, 0] on input "Add files" at bounding box center [0, 0] width 0 height 0
click at [316, 149] on li "Boot Christmas - Norwich Terrier.png" at bounding box center [335, 151] width 218 height 9
copy li "Boot Christmas - Norwich Terrier.png"
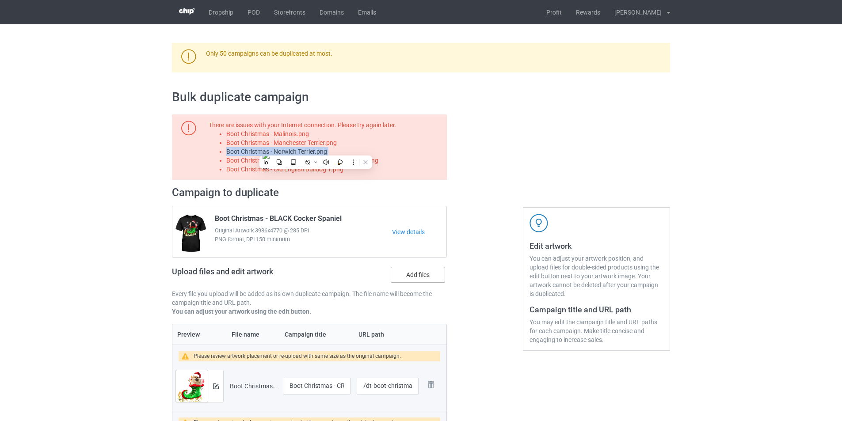
click at [417, 275] on label "Add files" at bounding box center [418, 275] width 54 height 16
click at [0, 0] on input "Add files" at bounding box center [0, 0] width 0 height 0
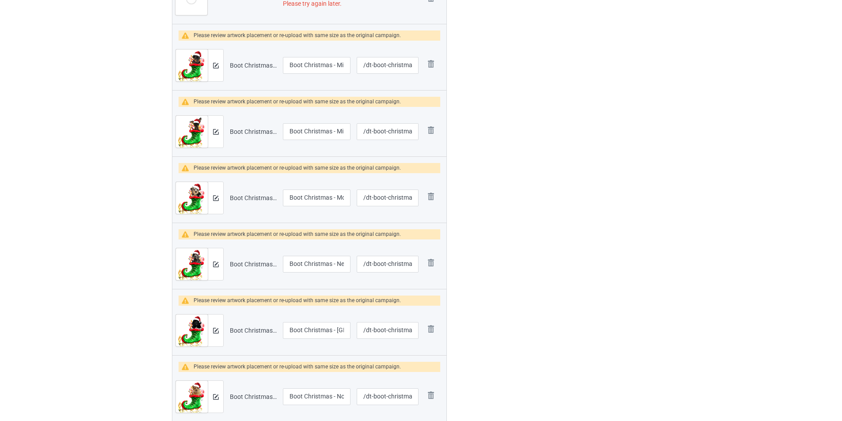
scroll to position [2432, 0]
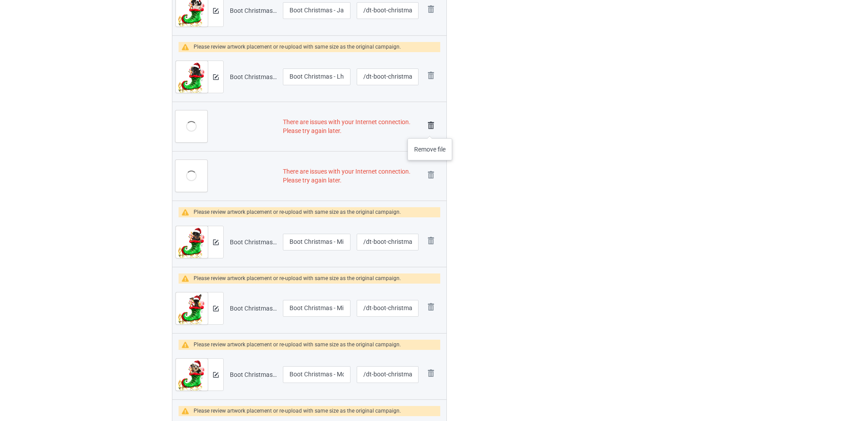
click at [430, 130] on img at bounding box center [431, 125] width 12 height 12
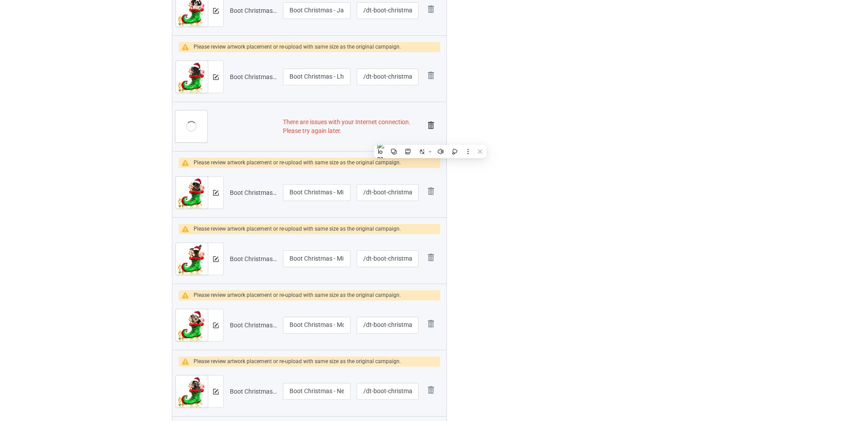
click at [430, 126] on img at bounding box center [431, 125] width 12 height 12
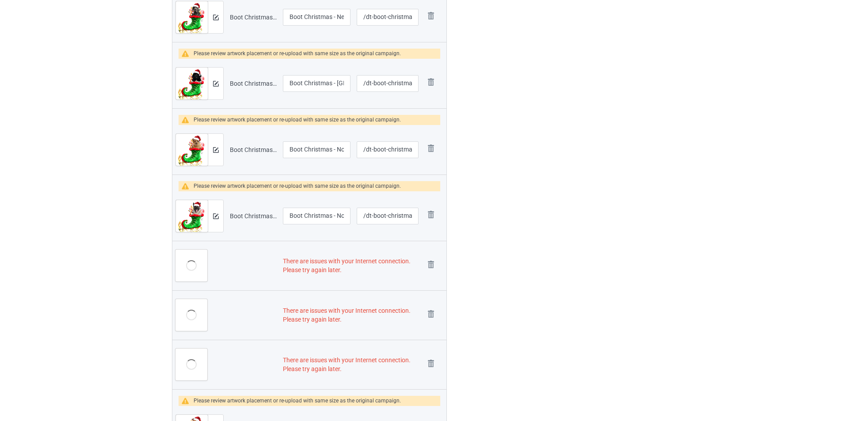
scroll to position [2900, 0]
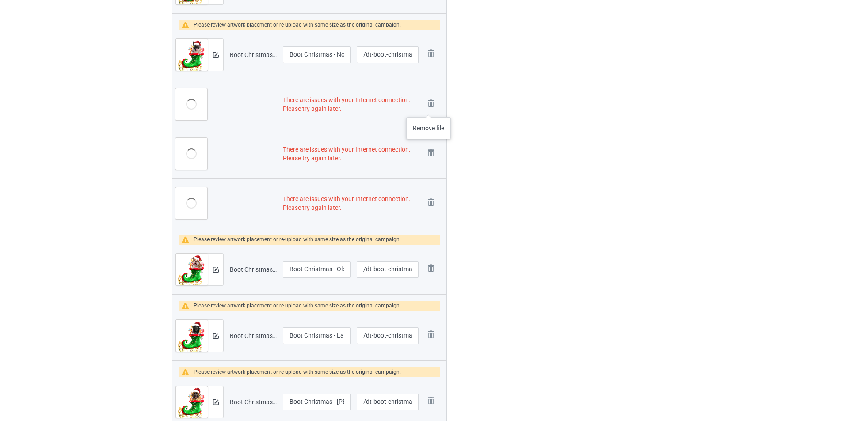
click at [0, 0] on img at bounding box center [0, 0] width 0 height 0
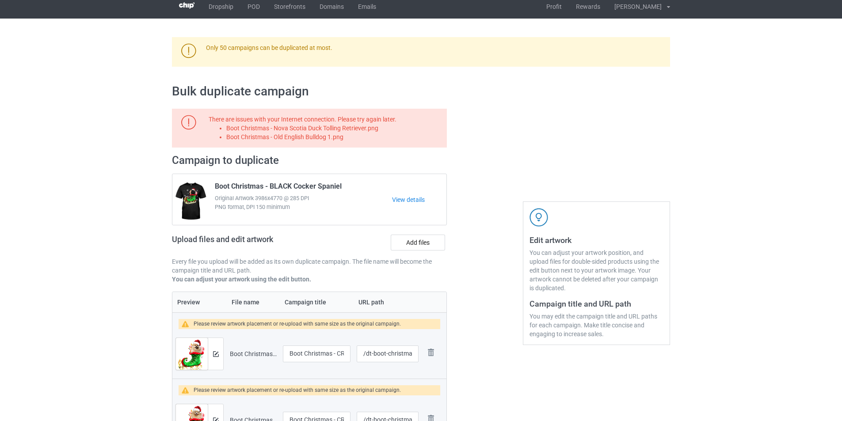
scroll to position [0, 0]
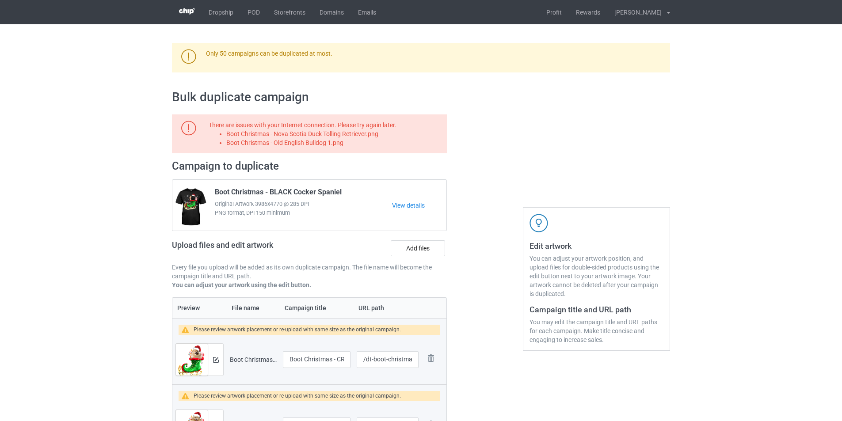
click at [318, 134] on li "Boot Christmas - Nova Scotia Duck Tolling Retriever.png" at bounding box center [335, 134] width 218 height 9
copy li "Boot Christmas - Nova Scotia Duck Tolling Retriever.png"
click at [419, 249] on label "Add files" at bounding box center [418, 249] width 54 height 16
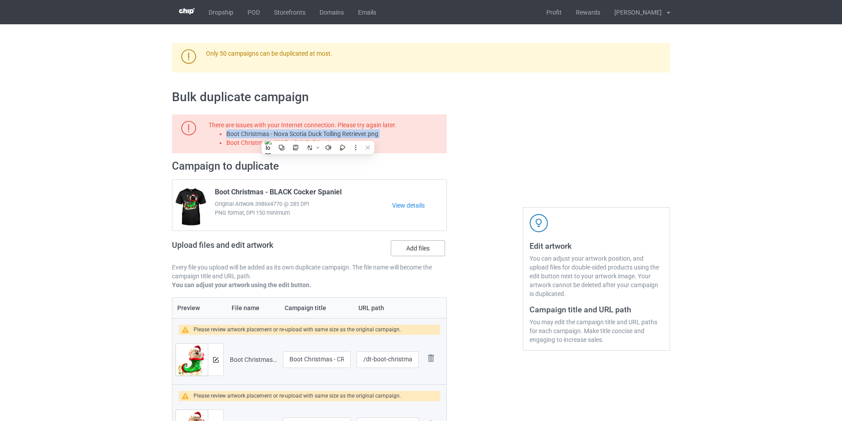
click at [0, 0] on input "Add files" at bounding box center [0, 0] width 0 height 0
click at [338, 145] on li "Boot Christmas - Old English Bulldog 1.png" at bounding box center [335, 142] width 218 height 9
click at [402, 246] on label "Add files" at bounding box center [418, 249] width 54 height 16
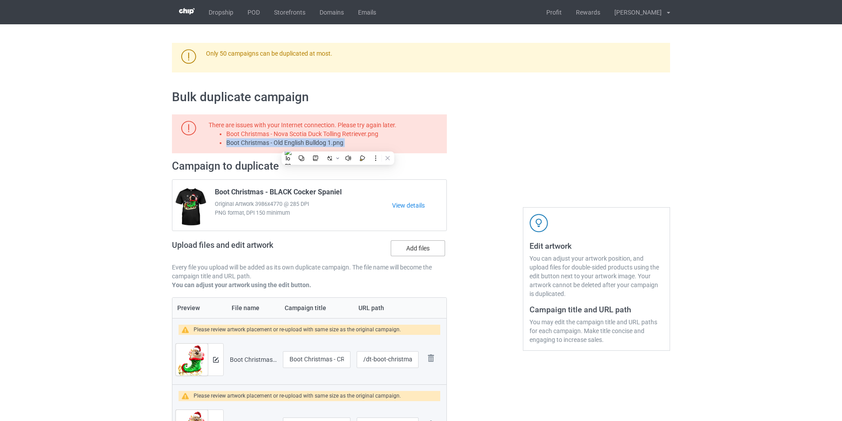
click at [0, 0] on input "Add files" at bounding box center [0, 0] width 0 height 0
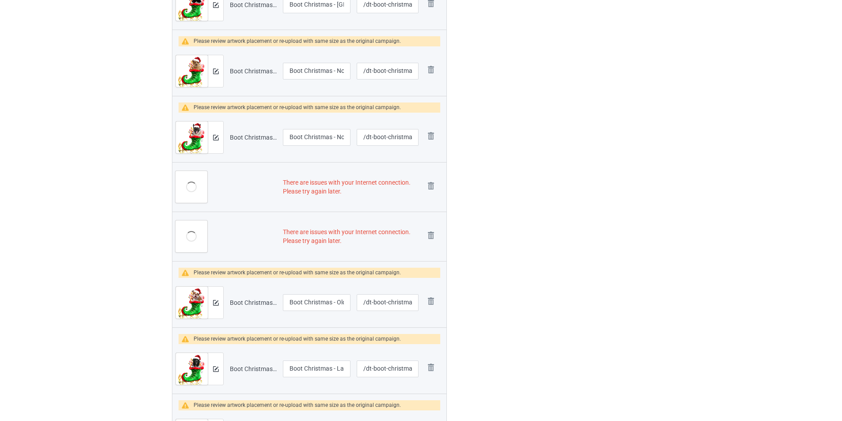
scroll to position [2962, 0]
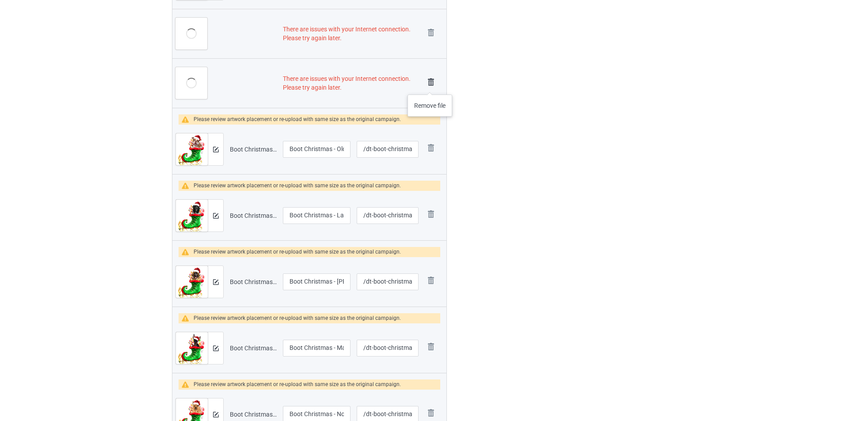
click at [430, 86] on img at bounding box center [431, 82] width 12 height 12
click at [0, 0] on img at bounding box center [0, 0] width 0 height 0
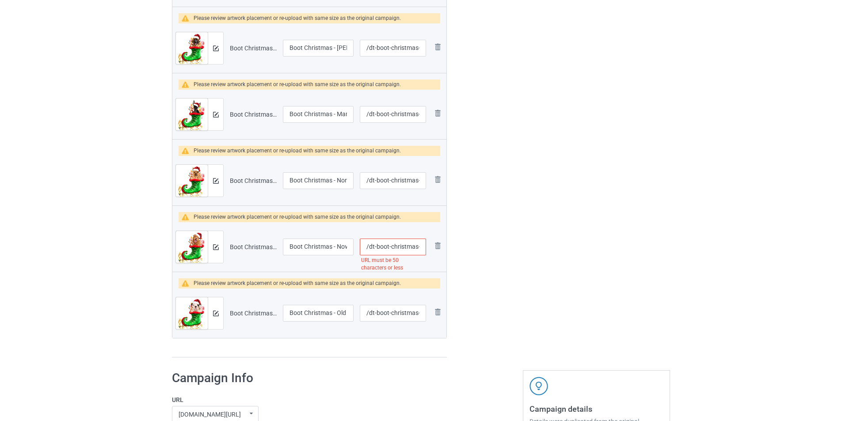
scroll to position [3183, 0]
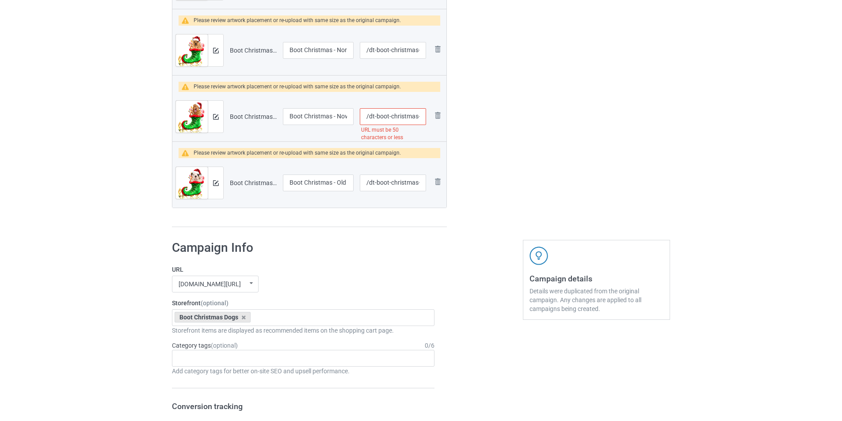
click at [401, 116] on input "/dt-boot-christmas-nova-scotia-duck-tolling-retriever" at bounding box center [393, 116] width 66 height 17
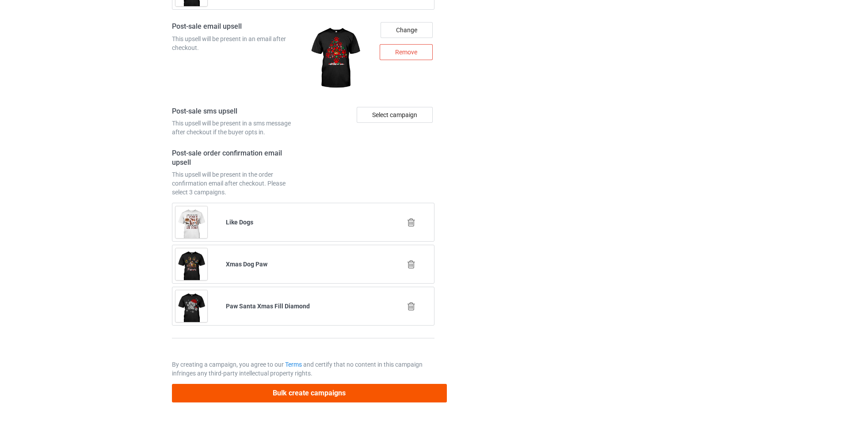
type input "/dt-boot-nova-scotia-duck-tolling-retriever"
click at [400, 397] on button "Bulk create campaigns" at bounding box center [309, 393] width 275 height 18
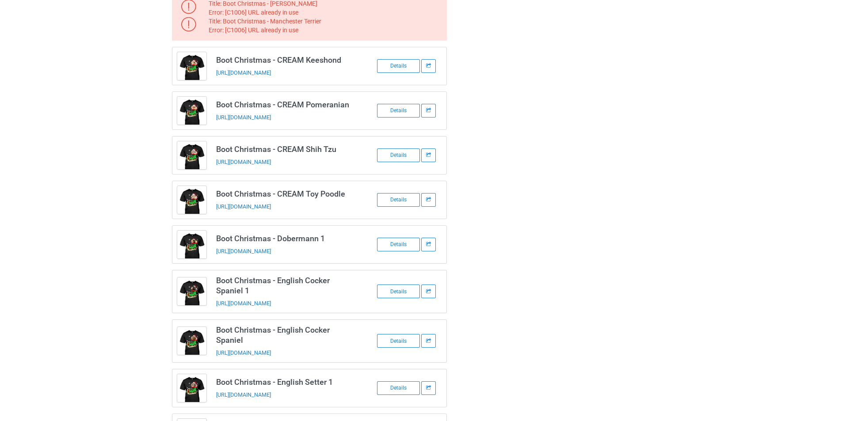
scroll to position [0, 0]
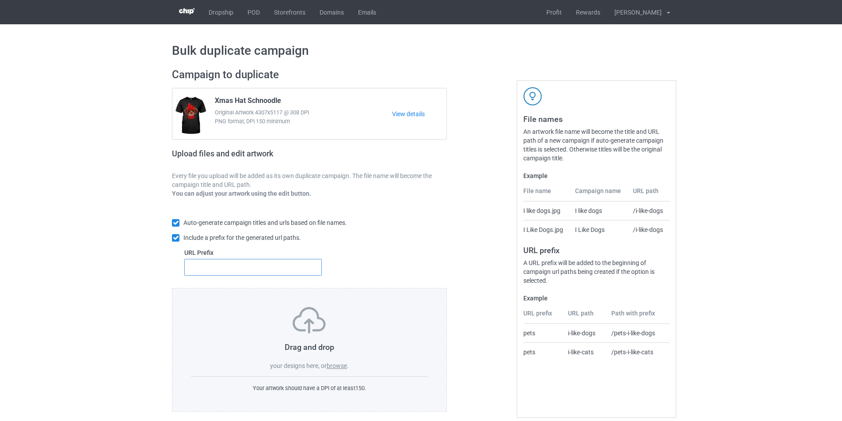
click at [281, 271] on input "text" at bounding box center [253, 267] width 138 height 17
type input "dt-"
click at [333, 364] on label "browse" at bounding box center [337, 366] width 20 height 7
click at [0, 0] on input "browse" at bounding box center [0, 0] width 0 height 0
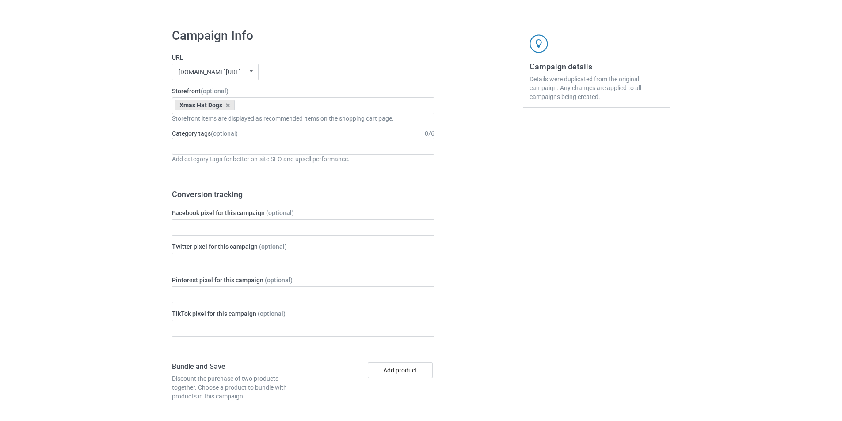
scroll to position [973, 0]
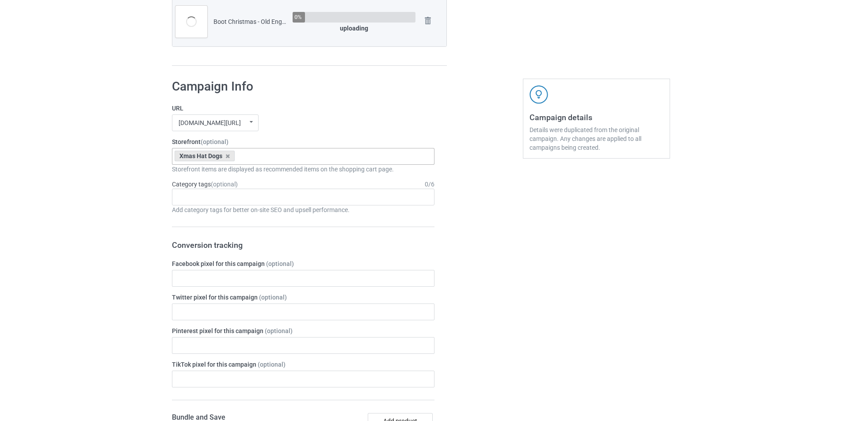
click at [287, 163] on div "Xmas Hat Dogs Goofy Dogs Boot Christmas Dogs Snow Farm Dogs Scare Me Dogs For […" at bounding box center [303, 156] width 263 height 17
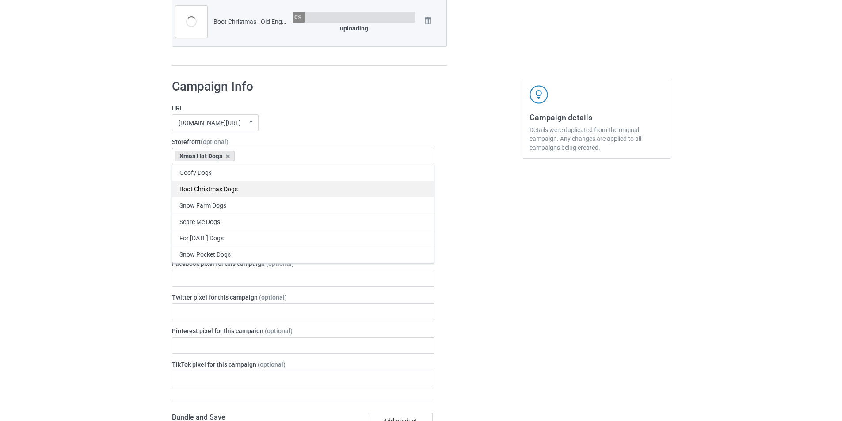
click at [237, 192] on div "Boot Christmas Dogs" at bounding box center [303, 189] width 262 height 16
click at [227, 157] on icon at bounding box center [227, 156] width 4 height 6
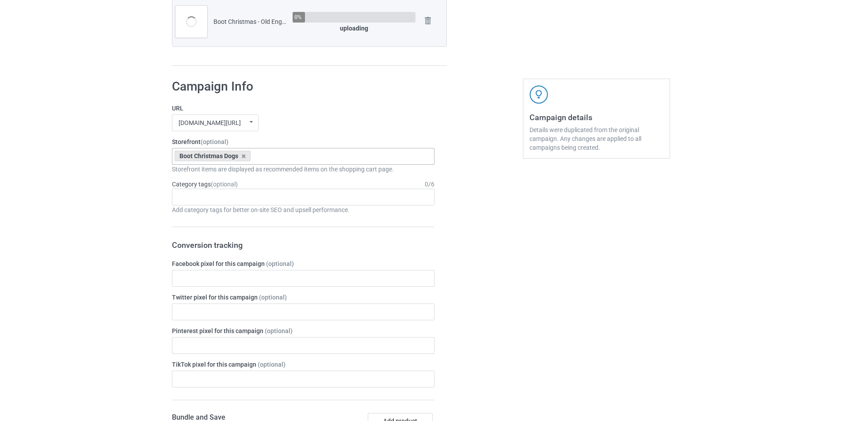
click at [336, 120] on div "[DOMAIN_NAME][URL] undefined/ [DOMAIN_NAME][URL] undefined/ [DOMAIN_NAME][URL] …" at bounding box center [303, 123] width 263 height 17
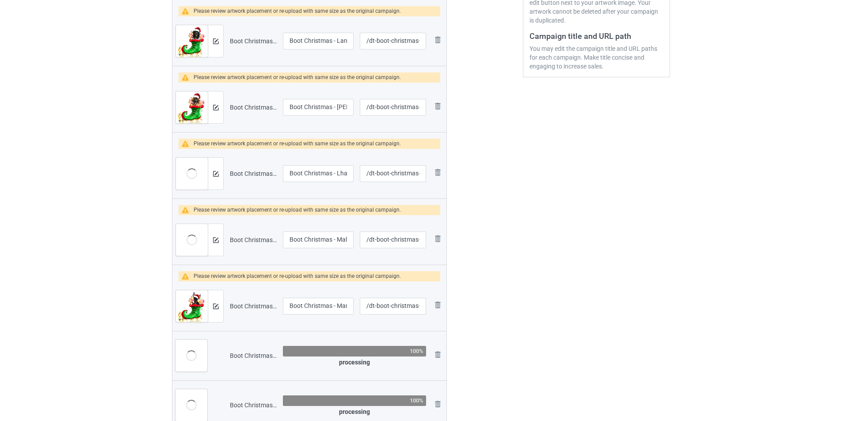
scroll to position [0, 0]
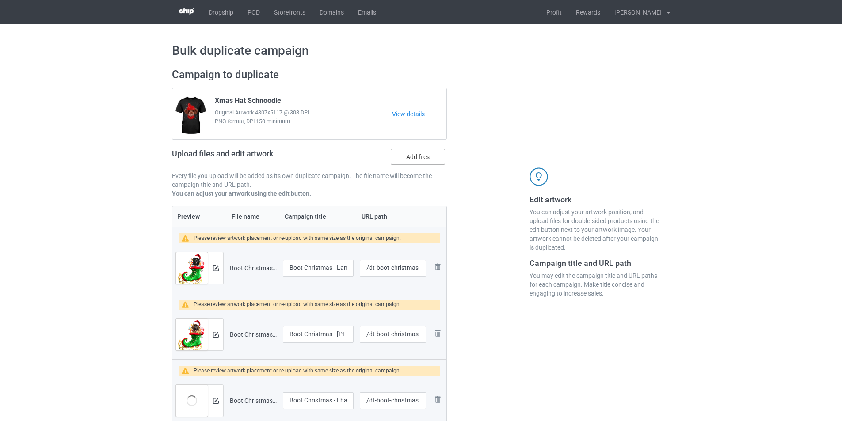
click at [423, 153] on label "Add files" at bounding box center [418, 157] width 54 height 16
click at [0, 0] on input "Add files" at bounding box center [0, 0] width 0 height 0
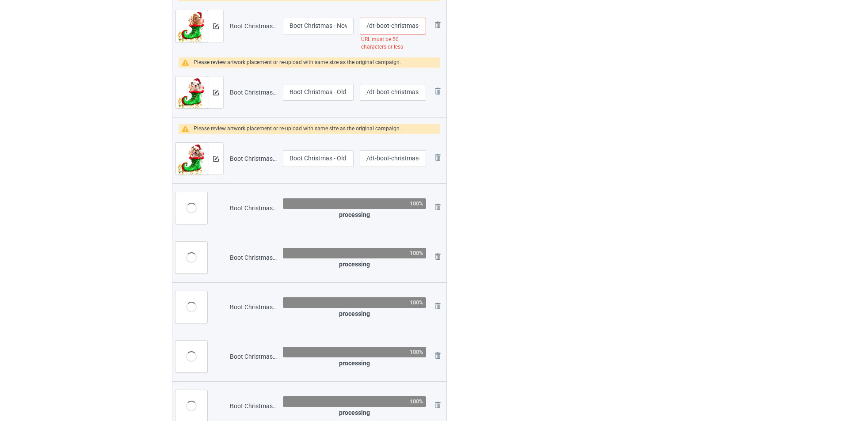
scroll to position [1061, 0]
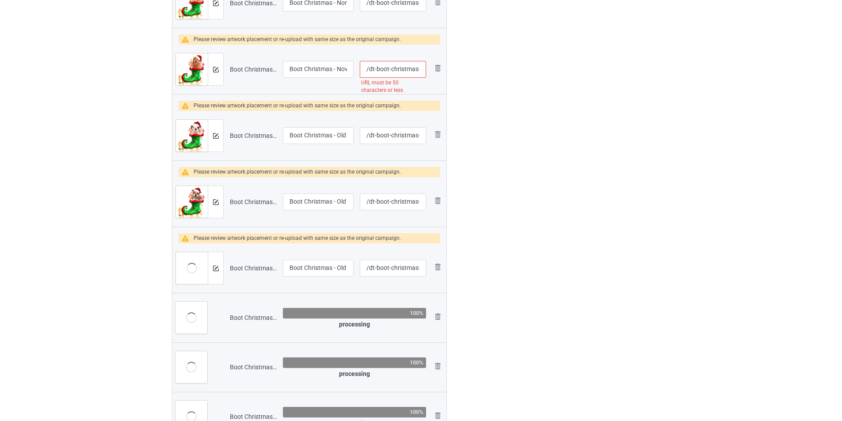
click at [403, 68] on input "/dt-boot-christmas-nova-scotia-duck-tolling-retriever" at bounding box center [393, 69] width 66 height 17
click at [569, 124] on div "Edit artwork You can adjust your artwork position, and upload files for double-…" at bounding box center [597, 40] width 160 height 2078
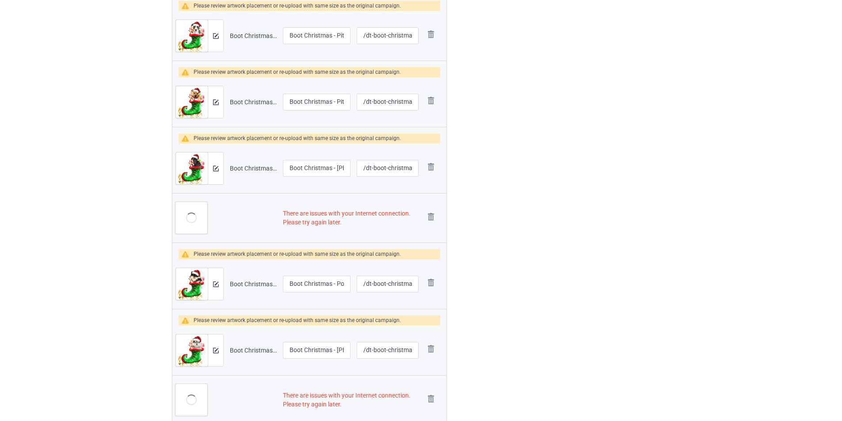
scroll to position [0, 0]
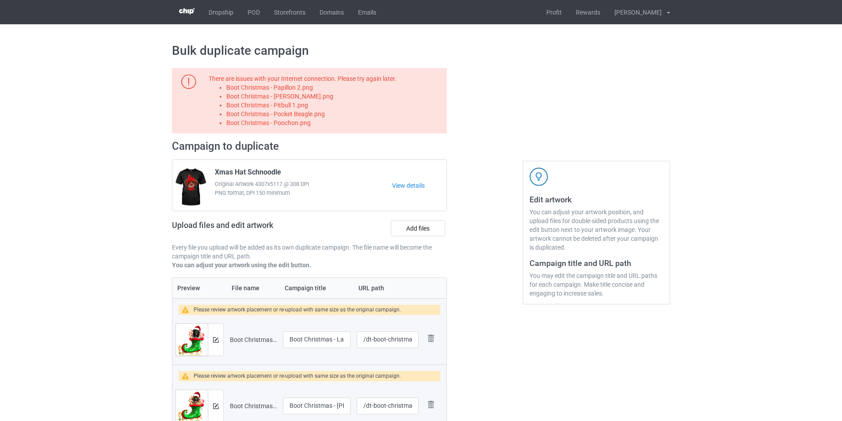
click at [308, 92] on li "Boot Christmas - Parson Russell Terrier.png" at bounding box center [335, 96] width 218 height 9
click at [306, 90] on li "Boot Christmas - Papillon 2.png" at bounding box center [335, 87] width 218 height 9
copy li "Boot Christmas - Papillon 2.png"
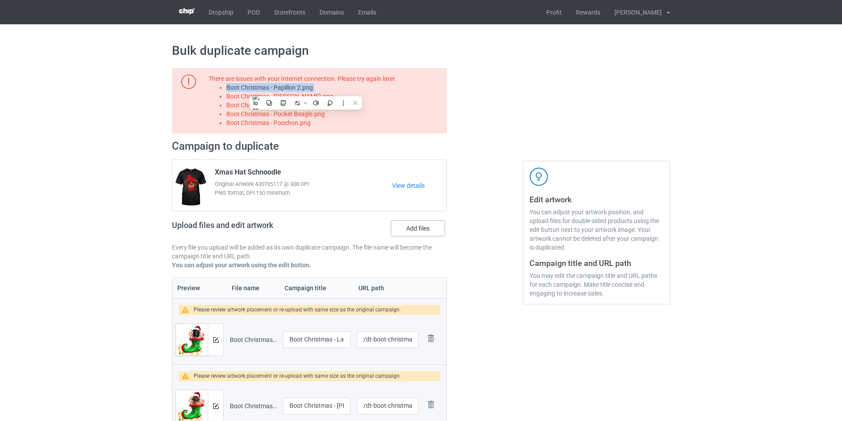
click at [424, 225] on label "Add files" at bounding box center [418, 229] width 54 height 16
click at [0, 0] on input "Add files" at bounding box center [0, 0] width 0 height 0
click at [329, 97] on li "Boot Christmas - Parson Russell Terrier.png" at bounding box center [335, 96] width 218 height 9
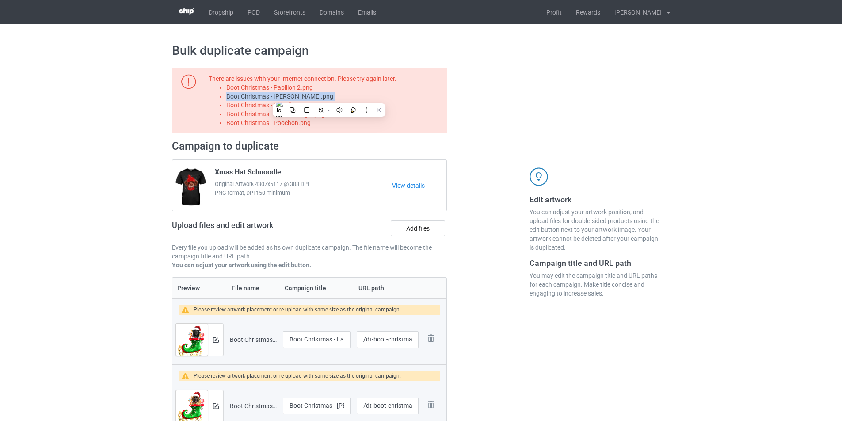
copy li "Boot Christmas - Parson Russell Terrier.png"
click at [414, 229] on label "Add files" at bounding box center [418, 229] width 54 height 16
click at [0, 0] on input "Add files" at bounding box center [0, 0] width 0 height 0
click at [301, 105] on li "Boot Christmas - Pitbull 1.png" at bounding box center [335, 105] width 218 height 9
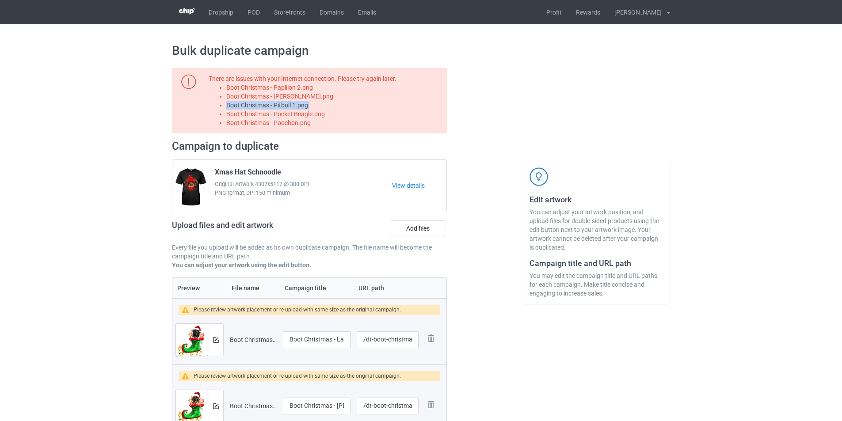
click at [301, 105] on li "Boot Christmas - Pitbull 1.png" at bounding box center [335, 105] width 218 height 9
copy li "Boot Christmas - Pitbull 1.png"
click at [445, 232] on label "Add files" at bounding box center [418, 229] width 54 height 16
click at [0, 0] on input "Add files" at bounding box center [0, 0] width 0 height 0
click at [304, 114] on li "Boot Christmas - Pocket Beagle.png" at bounding box center [335, 114] width 218 height 9
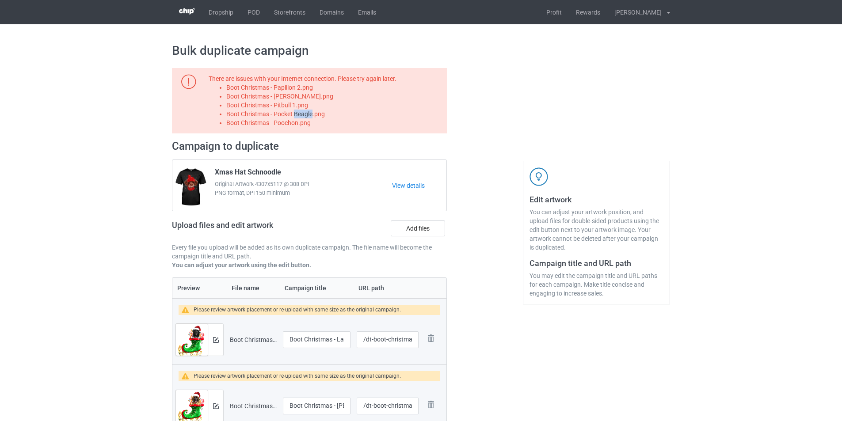
click at [304, 114] on li "Boot Christmas - Pocket Beagle.png" at bounding box center [335, 114] width 218 height 9
copy li "Boot Christmas - Pocket Beagle.png"
click at [413, 226] on label "Add files" at bounding box center [418, 229] width 54 height 16
click at [0, 0] on input "Add files" at bounding box center [0, 0] width 0 height 0
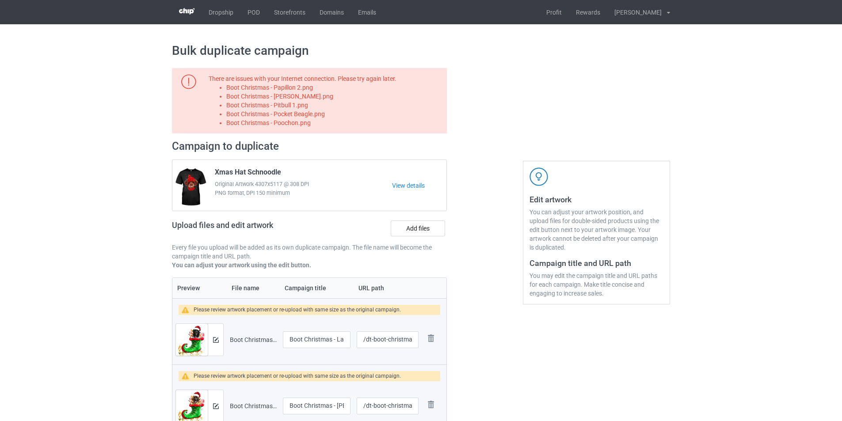
click at [297, 124] on li "Boot Christmas - Poochon.png" at bounding box center [335, 122] width 218 height 9
copy li "Boot Christmas - Poochon.png"
click at [421, 227] on label "Add files" at bounding box center [418, 229] width 54 height 16
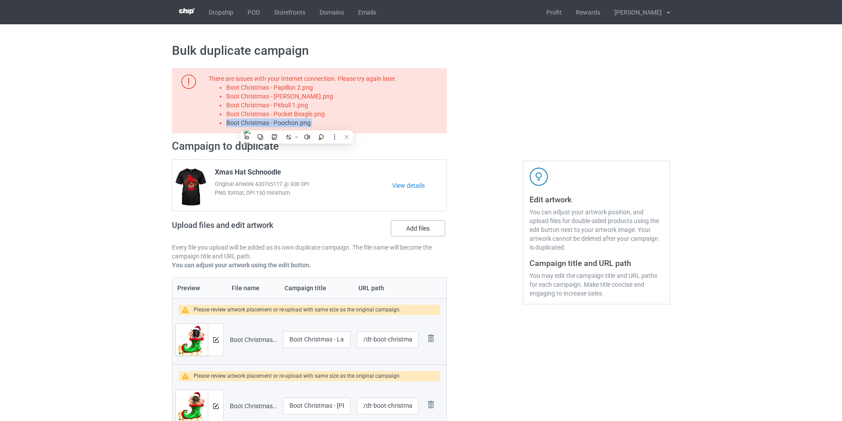
click at [0, 0] on input "Add files" at bounding box center [0, 0] width 0 height 0
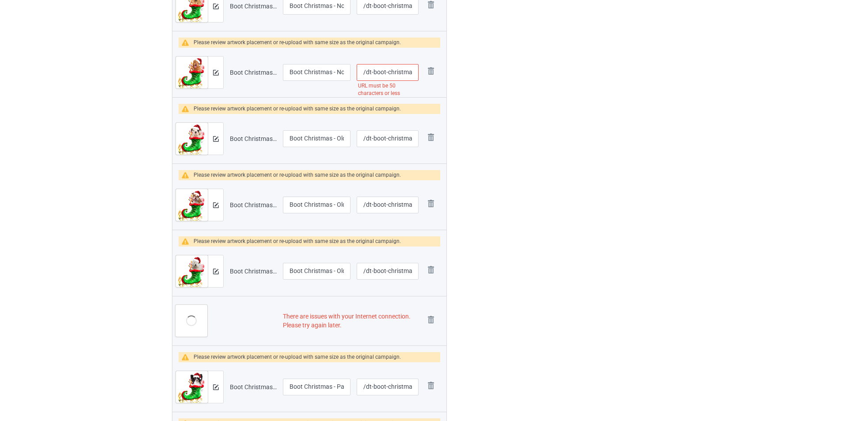
scroll to position [1238, 0]
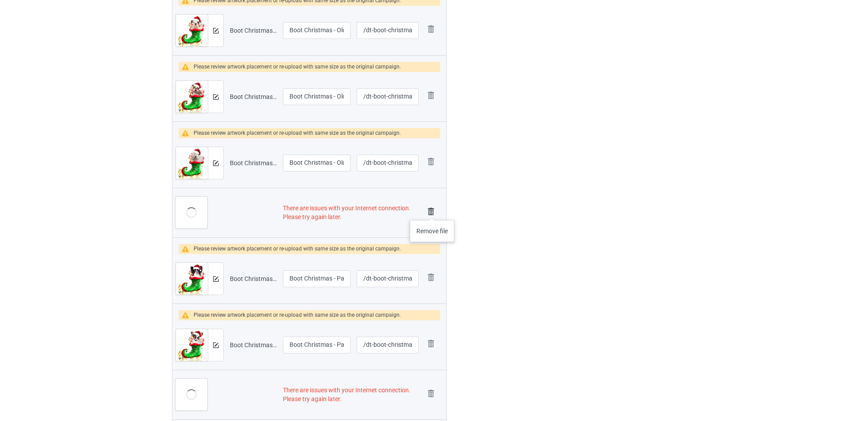
click at [432, 211] on img at bounding box center [431, 212] width 12 height 12
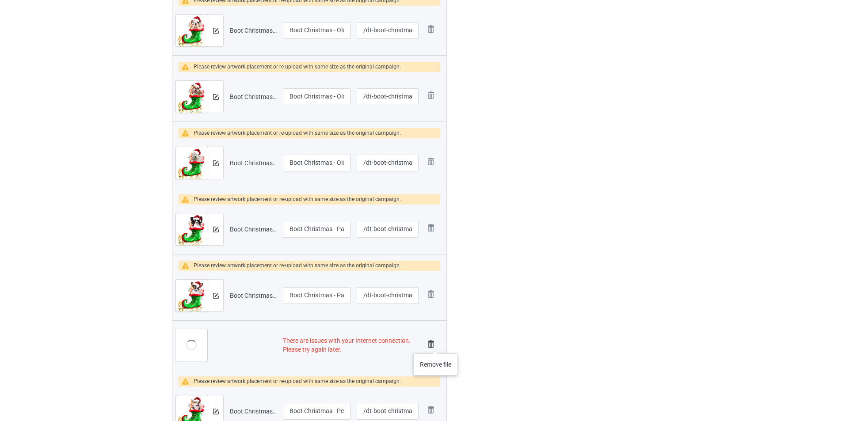
click at [436, 346] on img at bounding box center [431, 344] width 12 height 12
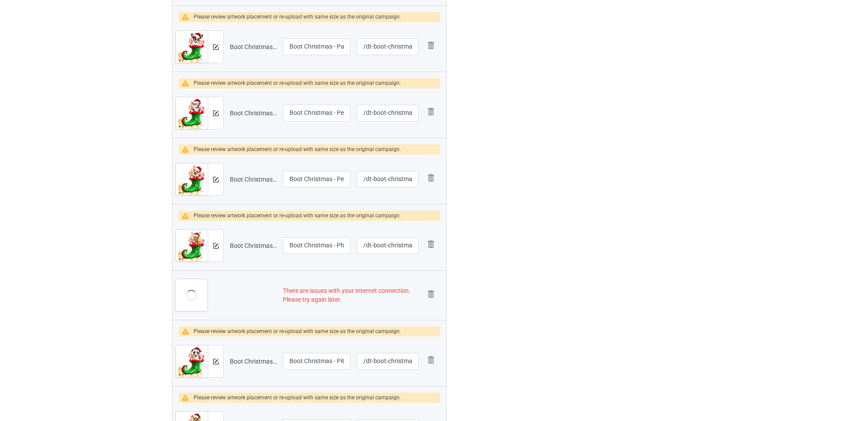
scroll to position [1486, 0]
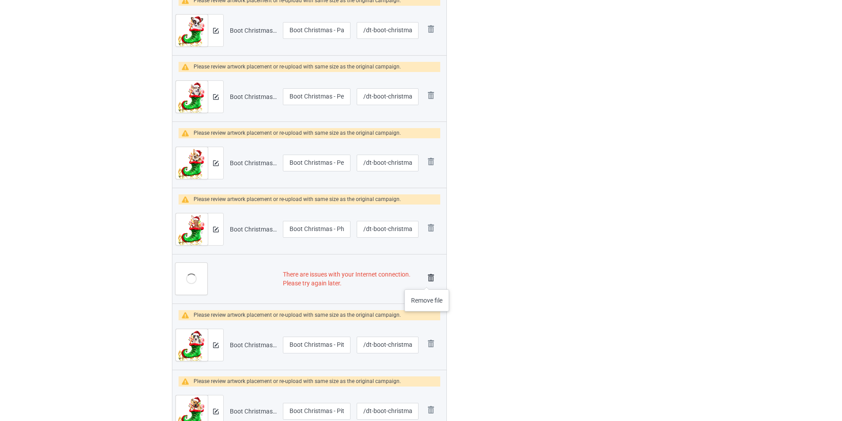
click at [427, 281] on img at bounding box center [431, 278] width 12 height 12
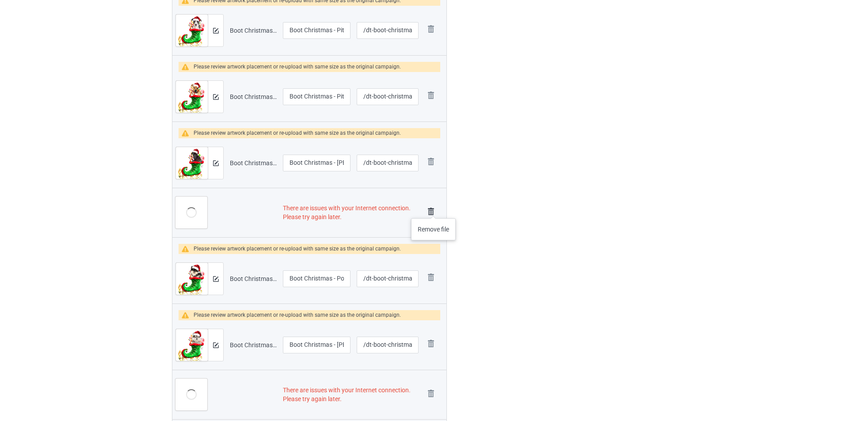
click at [434, 210] on img at bounding box center [431, 212] width 12 height 12
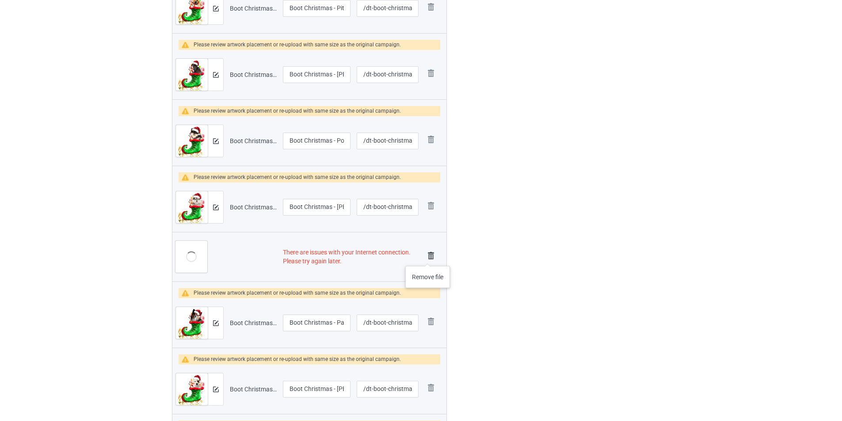
click at [428, 257] on img at bounding box center [431, 256] width 12 height 12
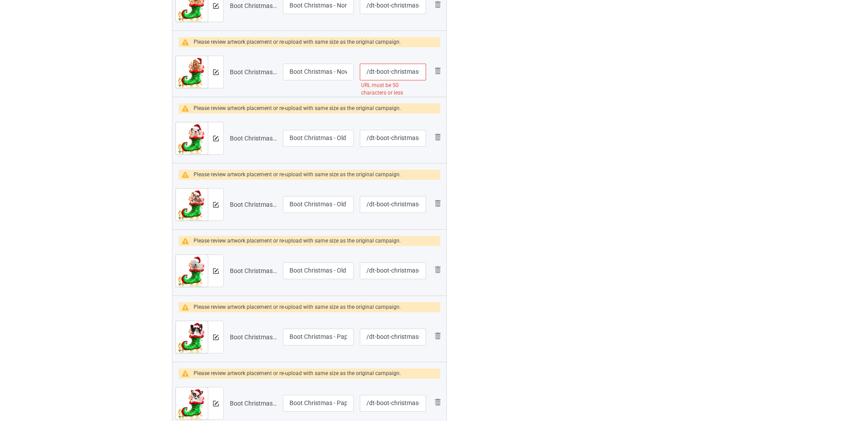
scroll to position [1034, 0]
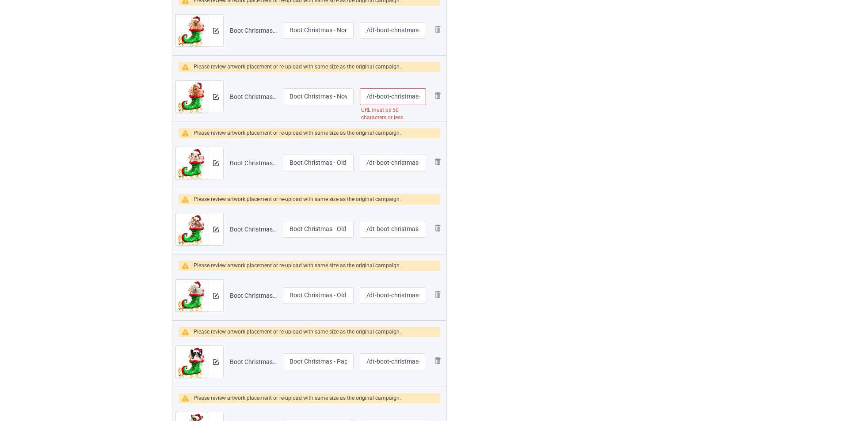
click at [407, 98] on input "/dt-boot-christmas-nova-scotia-duck-tolling-retriever" at bounding box center [393, 96] width 66 height 17
type input "/dt-boot-nova-scotia-duck-tolling-retriever"
click at [566, 129] on div "Edit artwork You can adjust your artwork position, and upload files for double-…" at bounding box center [597, 184] width 160 height 2313
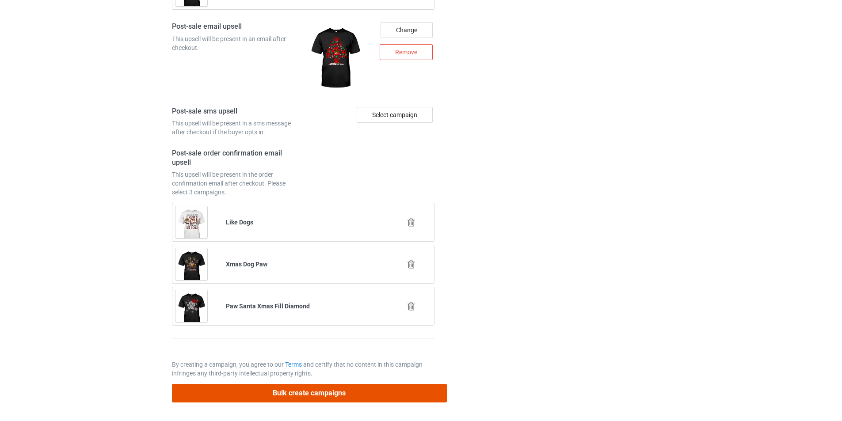
click at [370, 393] on button "Bulk create campaigns" at bounding box center [309, 393] width 275 height 18
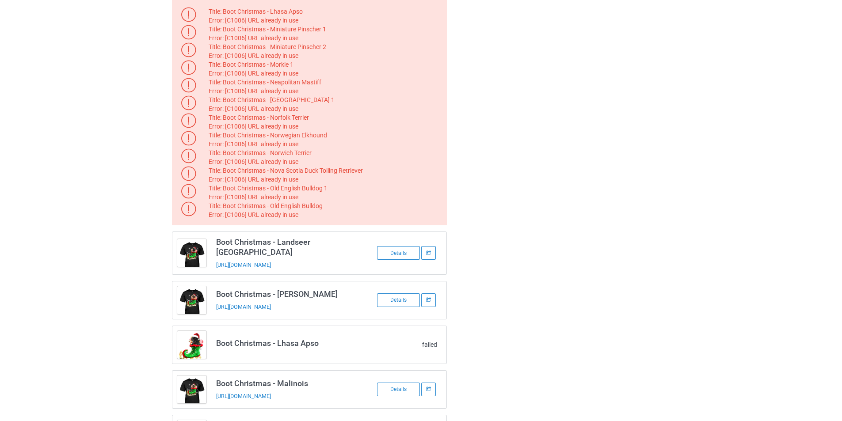
scroll to position [0, 0]
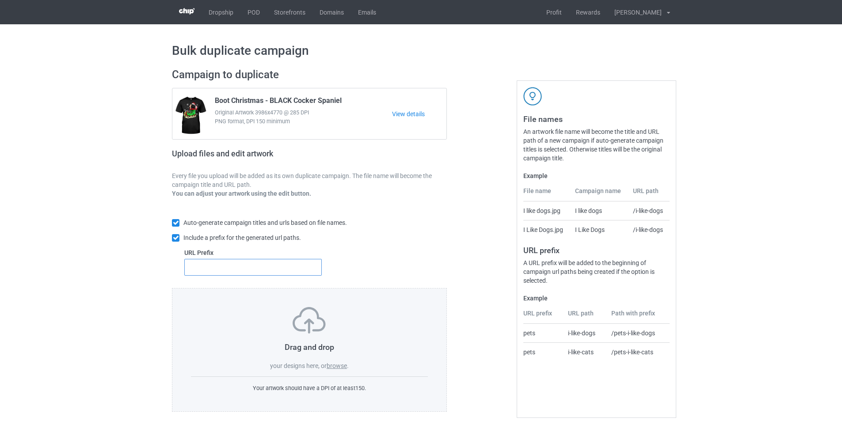
click at [271, 268] on input "text" at bounding box center [253, 267] width 138 height 17
type input "dt-"
click at [332, 369] on label "browse" at bounding box center [337, 366] width 20 height 7
click at [0, 0] on input "browse" at bounding box center [0, 0] width 0 height 0
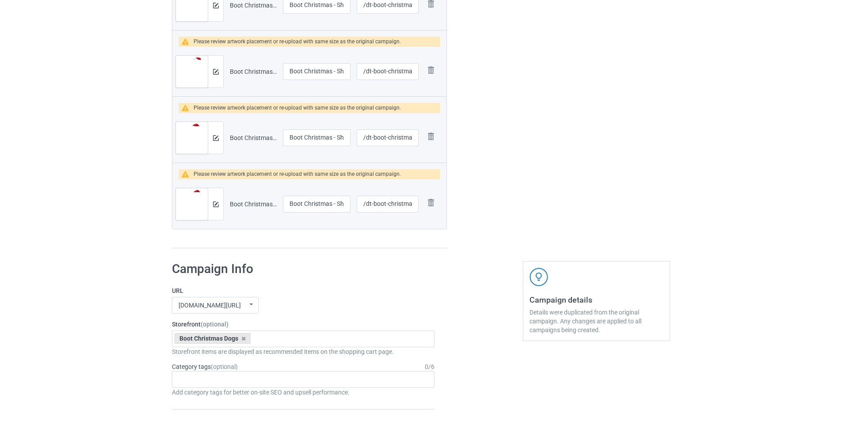
scroll to position [19, 0]
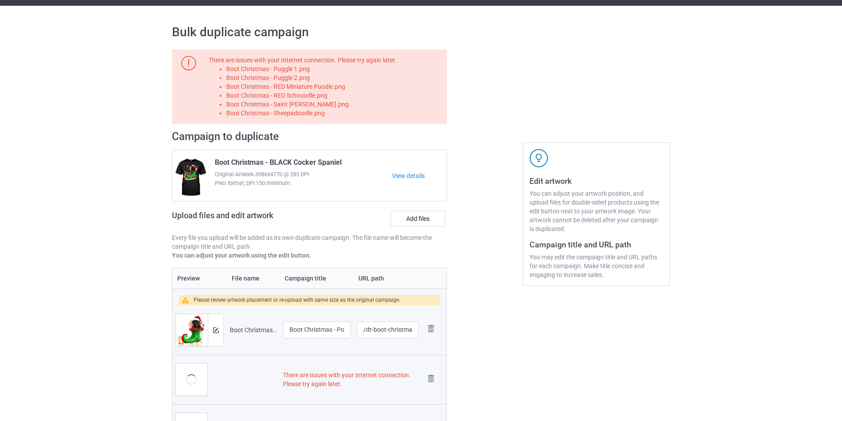
click at [299, 69] on li "Boot Christmas - Puggle 1.png" at bounding box center [335, 69] width 218 height 9
copy li "Boot Christmas - Puggle 1.png"
click at [430, 218] on label "Add files" at bounding box center [418, 219] width 54 height 16
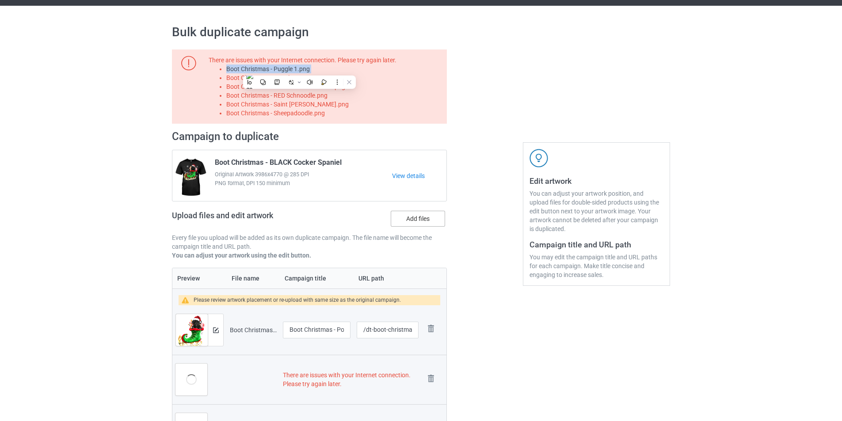
click at [0, 0] on input "Add files" at bounding box center [0, 0] width 0 height 0
click at [291, 77] on li "Boot Christmas - Puggle 2.png" at bounding box center [335, 77] width 218 height 9
copy li "Boot Christmas - Puggle 2.png"
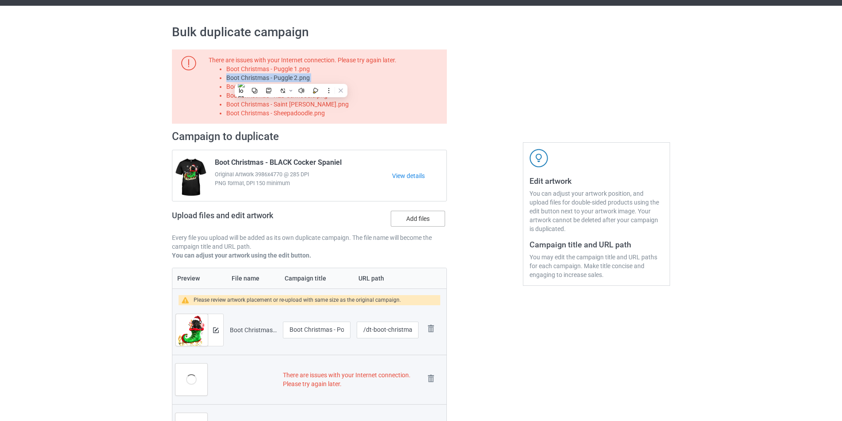
click at [418, 218] on label "Add files" at bounding box center [418, 219] width 54 height 16
click at [0, 0] on input "Add files" at bounding box center [0, 0] width 0 height 0
click at [341, 86] on li "Boot Christmas - RED Miniature Poodle.png" at bounding box center [335, 86] width 218 height 9
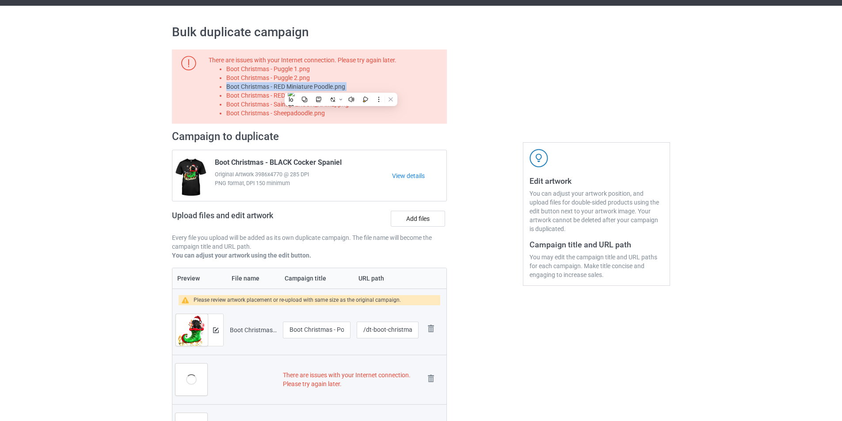
copy li "Boot Christmas - RED Miniature Poodle.png"
click at [433, 218] on label "Add files" at bounding box center [418, 219] width 54 height 16
click at [0, 0] on input "Add files" at bounding box center [0, 0] width 0 height 0
click at [318, 92] on li "Boot Christmas - RED Schnoodle.png" at bounding box center [335, 95] width 218 height 9
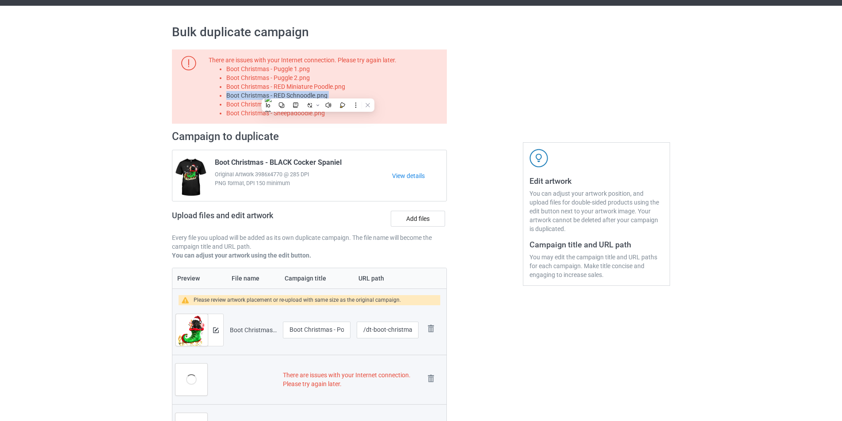
click at [318, 92] on li "Boot Christmas - RED Schnoodle.png" at bounding box center [335, 95] width 218 height 9
copy li "Boot Christmas - RED Schnoodle.png"
click at [413, 220] on label "Add files" at bounding box center [418, 219] width 54 height 16
click at [0, 0] on input "Add files" at bounding box center [0, 0] width 0 height 0
click at [310, 110] on li "Boot Christmas - Sheepadoodle.png" at bounding box center [335, 113] width 218 height 9
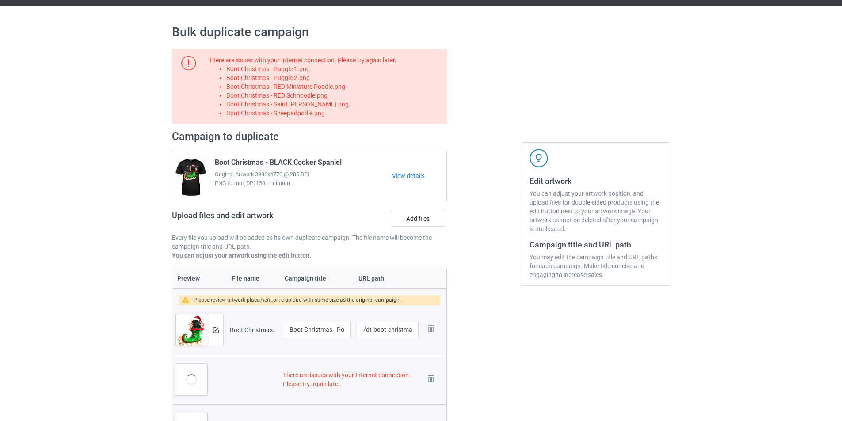
click at [310, 100] on li "Boot Christmas - RED Schnoodle.png" at bounding box center [335, 95] width 218 height 9
click at [275, 105] on li "Boot Christmas - Saint [PERSON_NAME].png" at bounding box center [335, 104] width 218 height 9
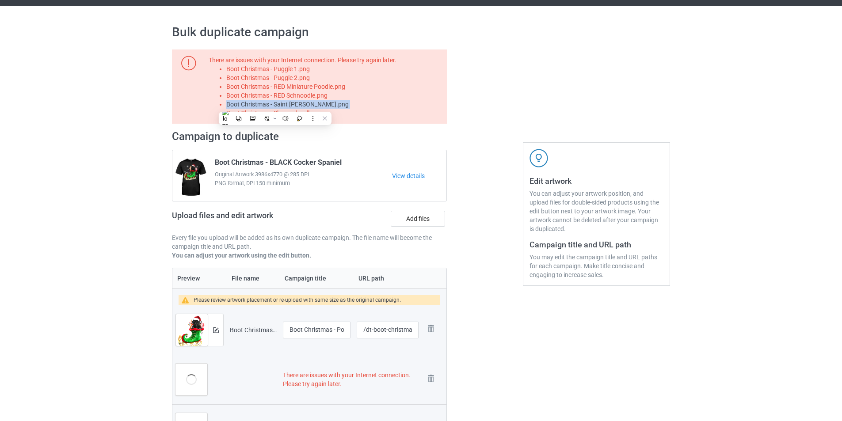
copy li "Boot Christmas - Saint [PERSON_NAME].png"
click at [418, 213] on label "Add files" at bounding box center [418, 219] width 54 height 16
click at [0, 0] on input "Add files" at bounding box center [0, 0] width 0 height 0
click at [318, 115] on li "Boot Christmas - Sheepadoodle.png" at bounding box center [335, 113] width 218 height 9
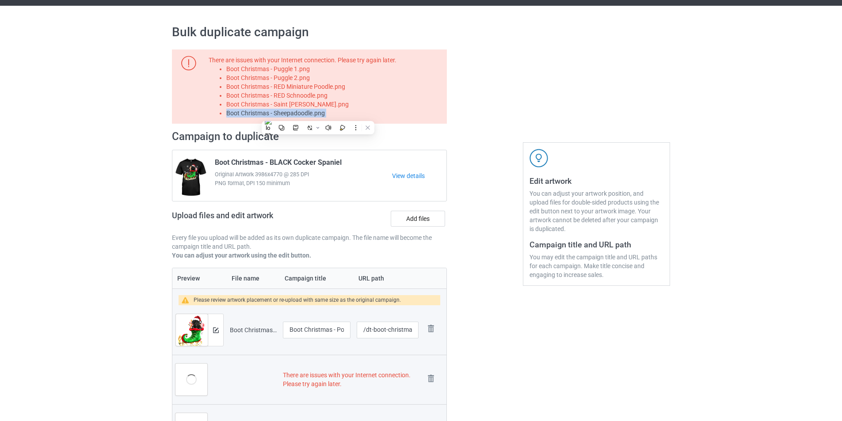
click at [318, 115] on li "Boot Christmas - Sheepadoodle.png" at bounding box center [335, 113] width 218 height 9
copy li "Boot Christmas - Sheepadoodle.png"
click at [432, 219] on label "Add files" at bounding box center [418, 219] width 54 height 16
click at [0, 0] on input "Add files" at bounding box center [0, 0] width 0 height 0
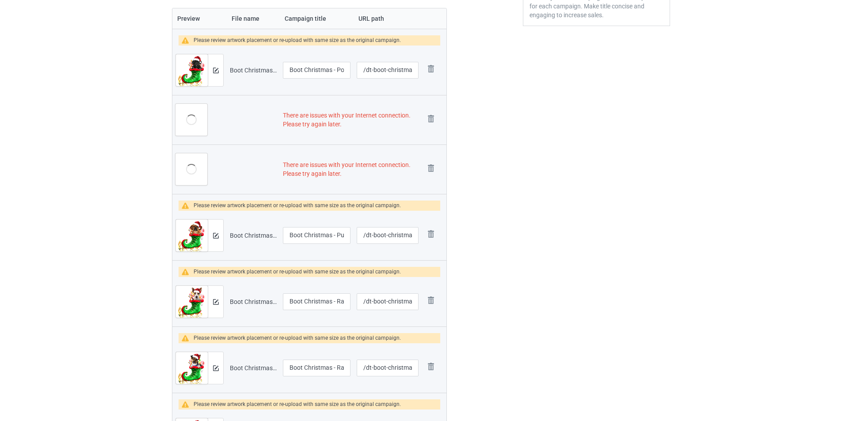
scroll to position [284, 0]
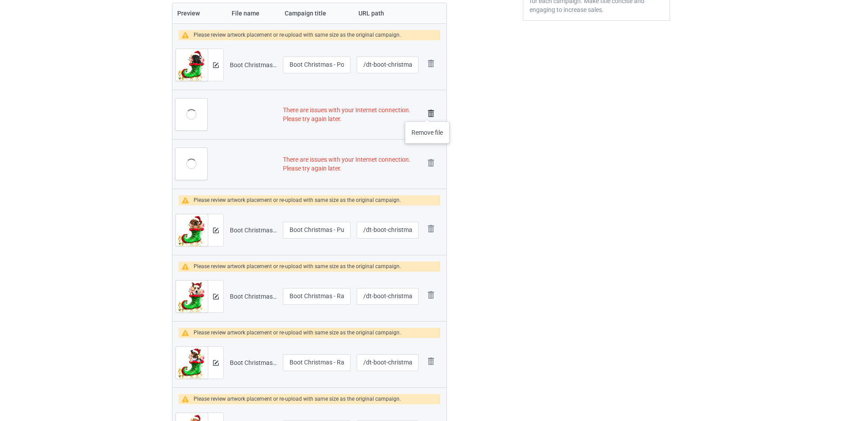
click at [429, 113] on img at bounding box center [431, 113] width 12 height 12
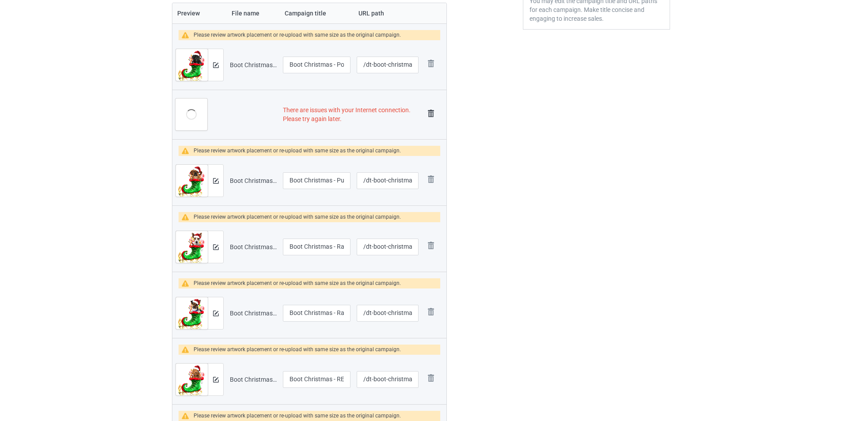
click at [432, 113] on img at bounding box center [431, 113] width 12 height 12
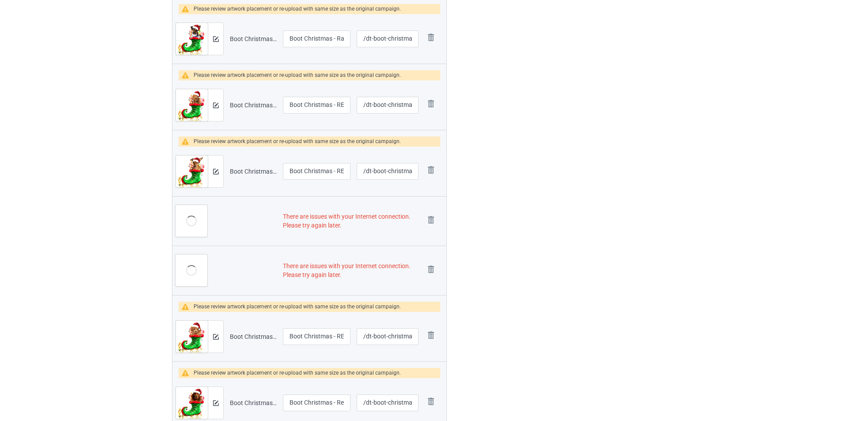
scroll to position [576, 0]
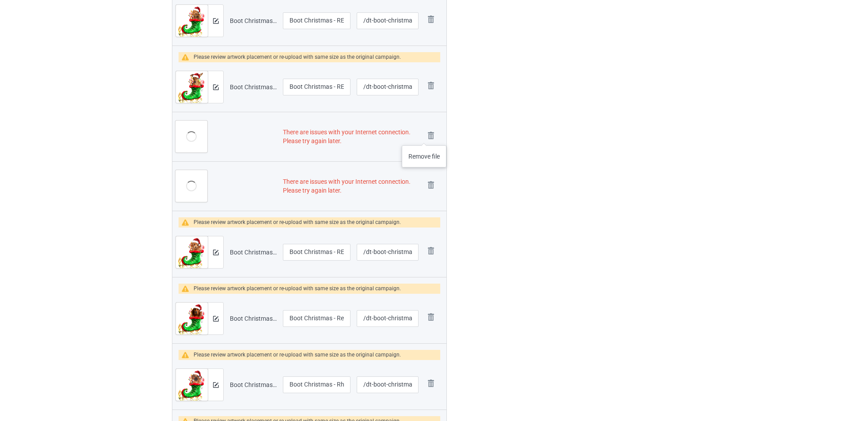
click at [423, 134] on td "Remove file" at bounding box center [434, 137] width 25 height 50
click at [427, 135] on img at bounding box center [431, 136] width 12 height 12
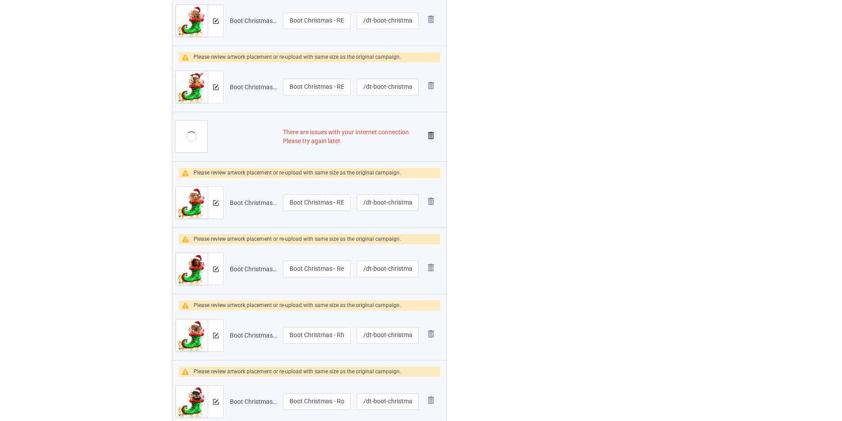
click at [428, 136] on img at bounding box center [431, 136] width 12 height 12
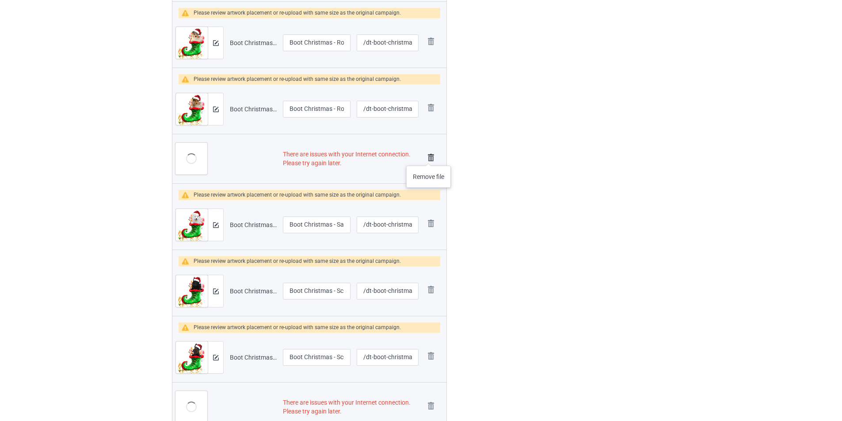
click at [429, 157] on img at bounding box center [431, 158] width 12 height 12
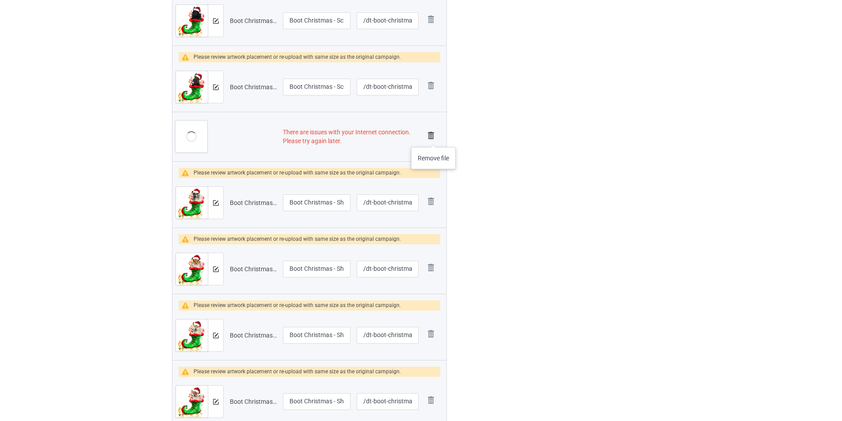
click at [431, 137] on img at bounding box center [431, 136] width 12 height 12
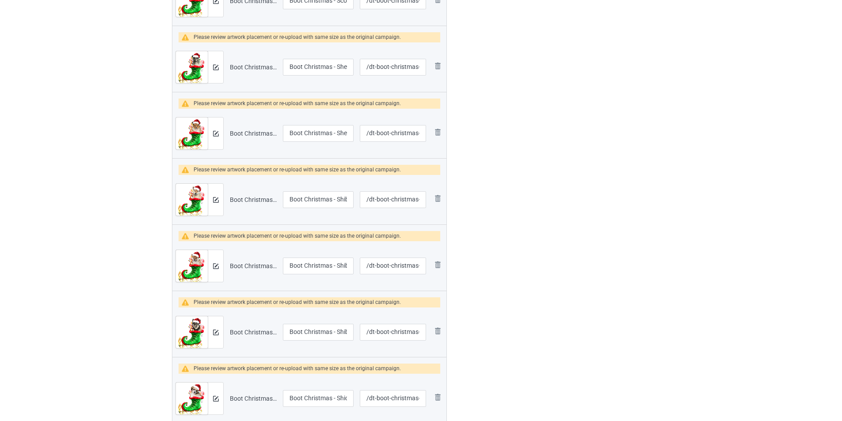
scroll to position [1486, 0]
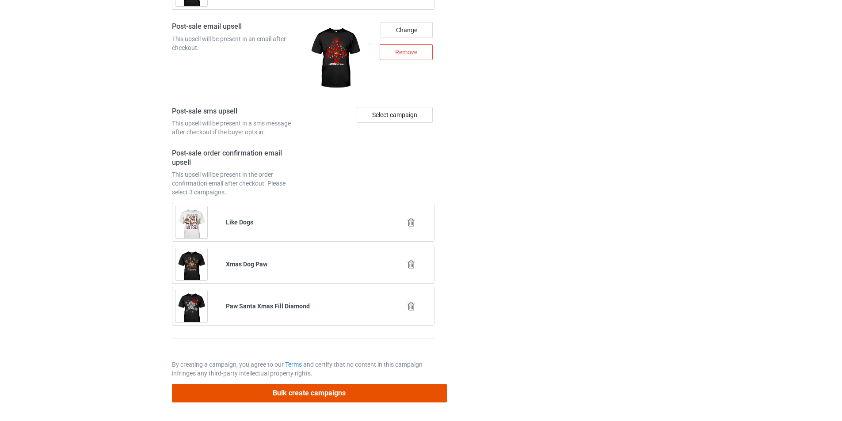
click at [360, 389] on button "Bulk create campaigns" at bounding box center [309, 393] width 275 height 18
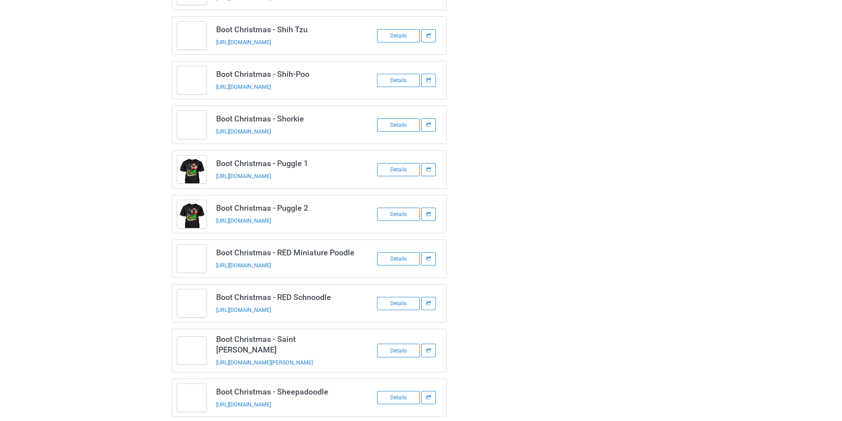
scroll to position [1097, 0]
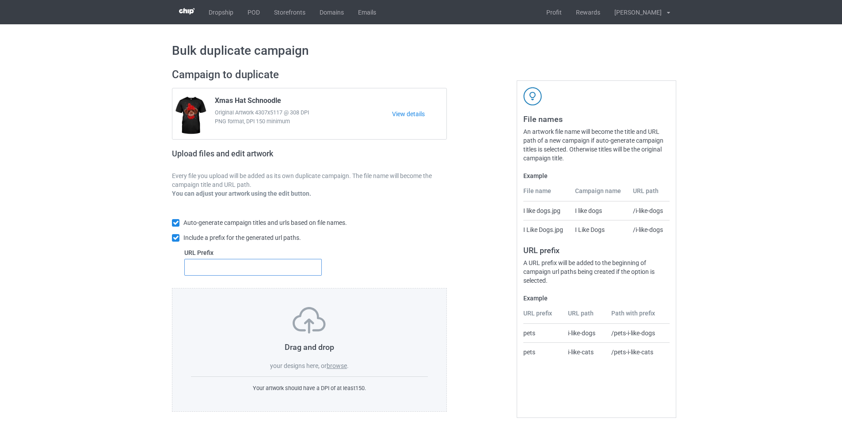
click at [259, 267] on input "text" at bounding box center [253, 267] width 138 height 17
type input "dt-"
click at [335, 365] on label "browse" at bounding box center [337, 366] width 20 height 7
click at [0, 0] on input "browse" at bounding box center [0, 0] width 0 height 0
click at [341, 370] on label "browse" at bounding box center [337, 366] width 20 height 7
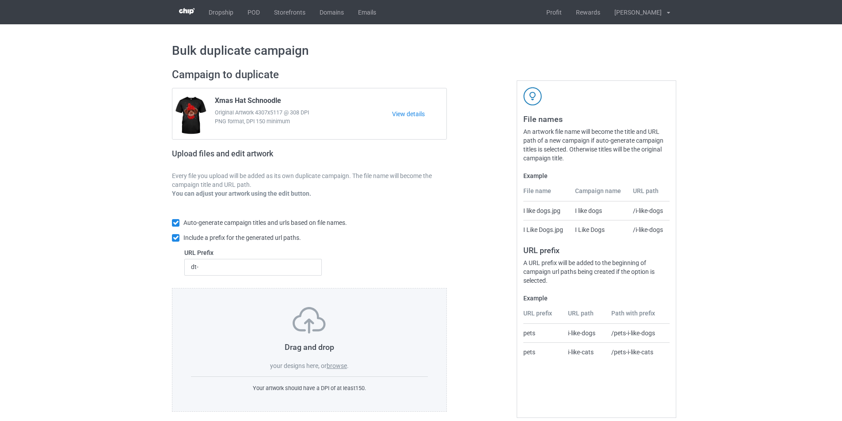
click at [0, 0] on input "browse" at bounding box center [0, 0] width 0 height 0
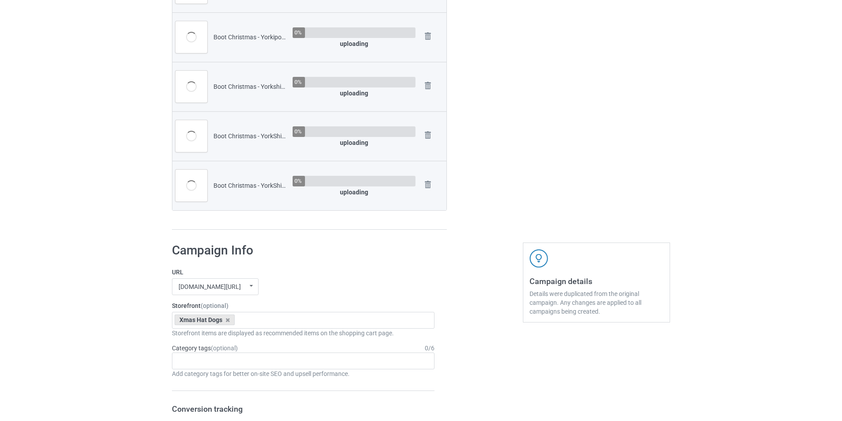
scroll to position [2255, 0]
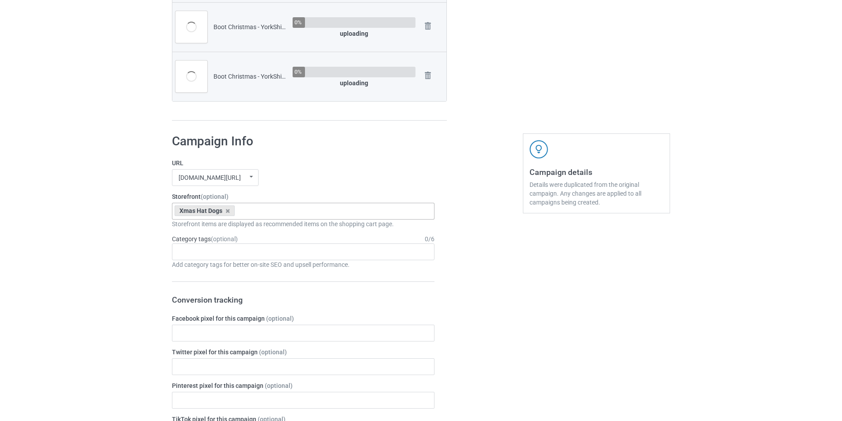
click at [317, 211] on div "Xmas Hat Dogs Goofy Dogs Boot Christmas Dogs Snow Farm Dogs Scare Me Dogs For […" at bounding box center [303, 211] width 263 height 17
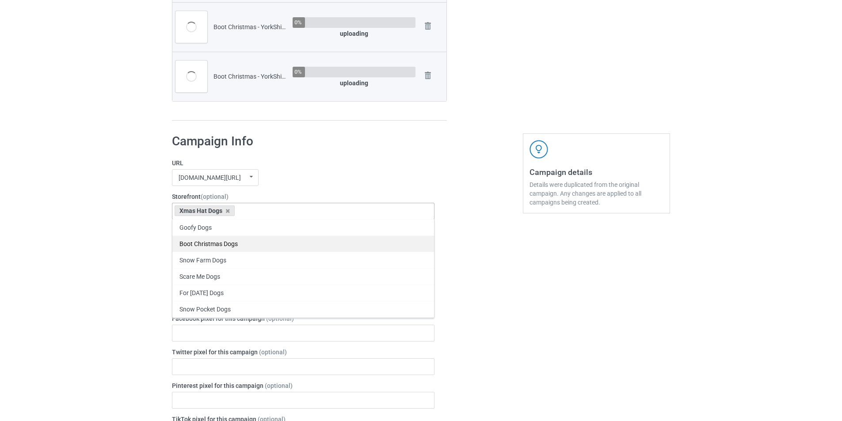
click at [246, 246] on div "Boot Christmas Dogs" at bounding box center [303, 244] width 262 height 16
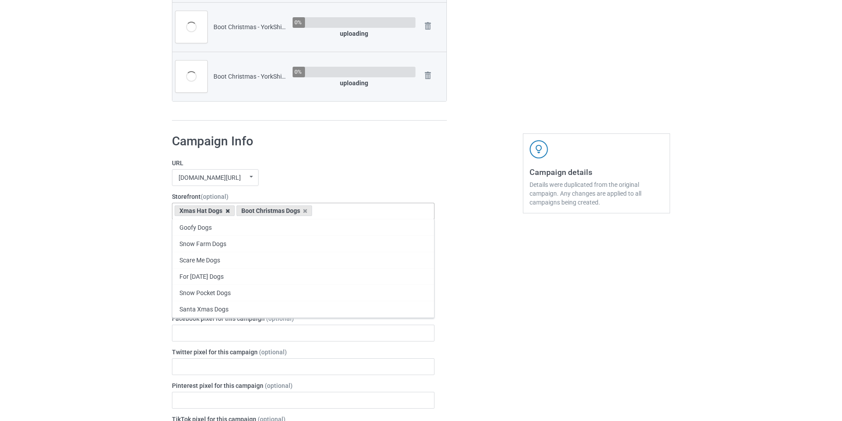
click at [225, 210] on icon at bounding box center [227, 211] width 4 height 6
click at [356, 176] on div "[DOMAIN_NAME][URL] undefined/ [DOMAIN_NAME][URL] undefined/ [DOMAIN_NAME][URL] …" at bounding box center [303, 177] width 263 height 17
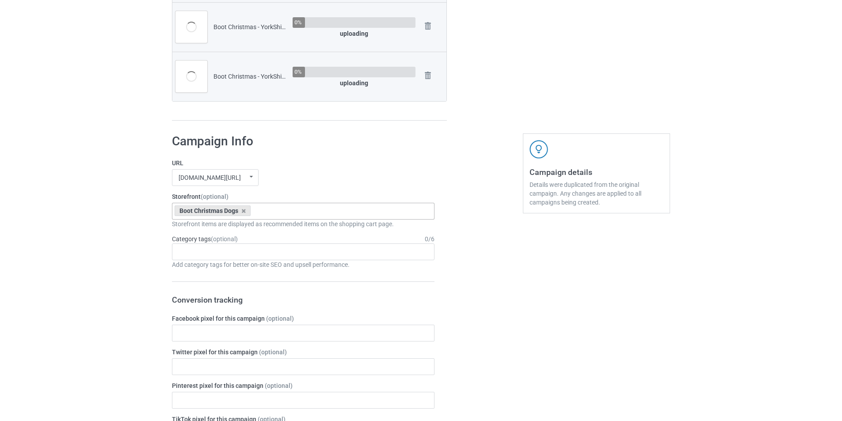
scroll to position [2272, 0]
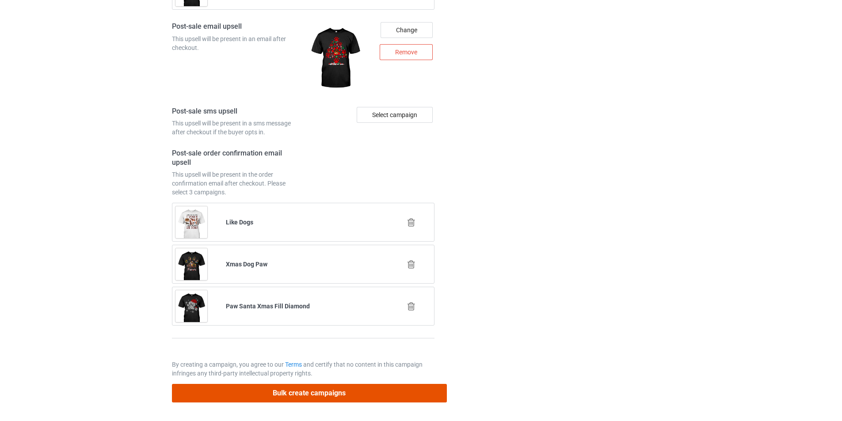
click at [380, 392] on button "Bulk create campaigns" at bounding box center [309, 393] width 275 height 18
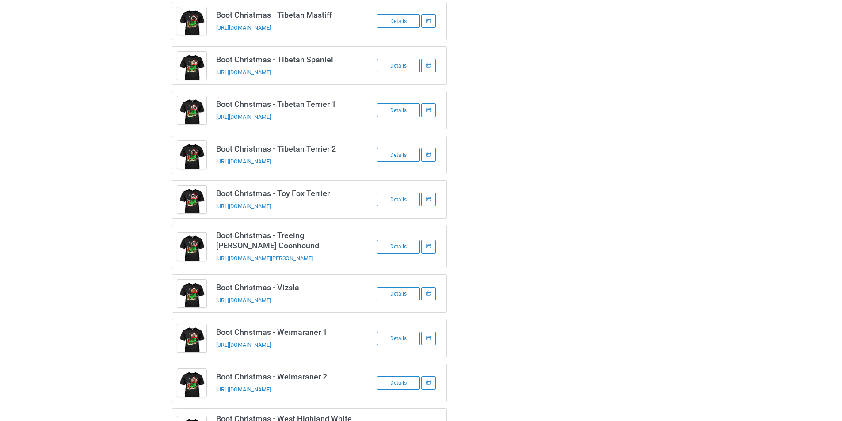
scroll to position [567, 0]
